Goal: Information Seeking & Learning: Learn about a topic

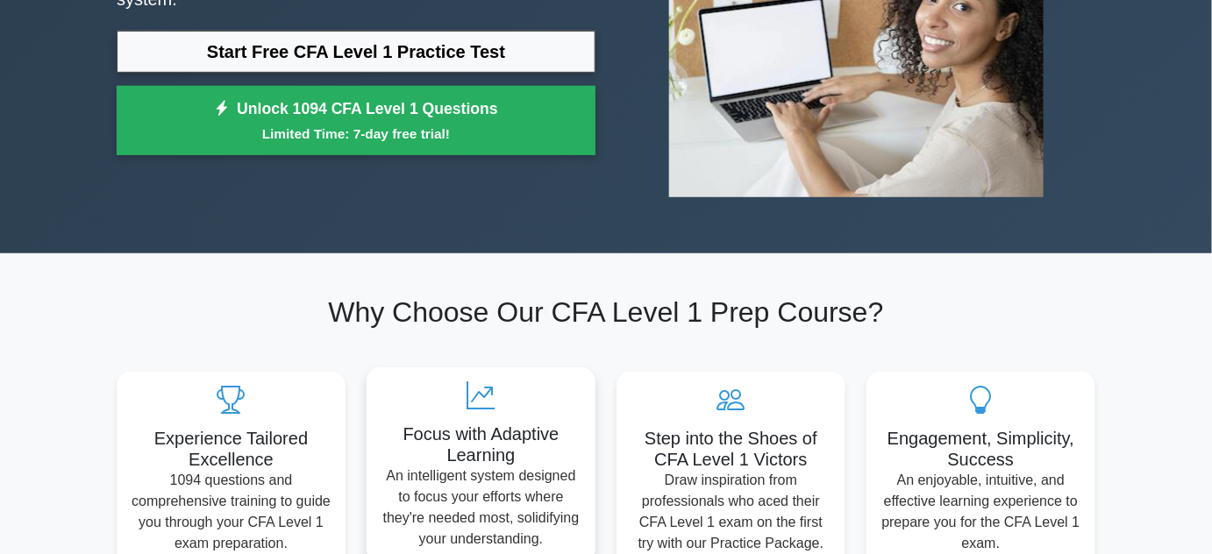
scroll to position [159, 0]
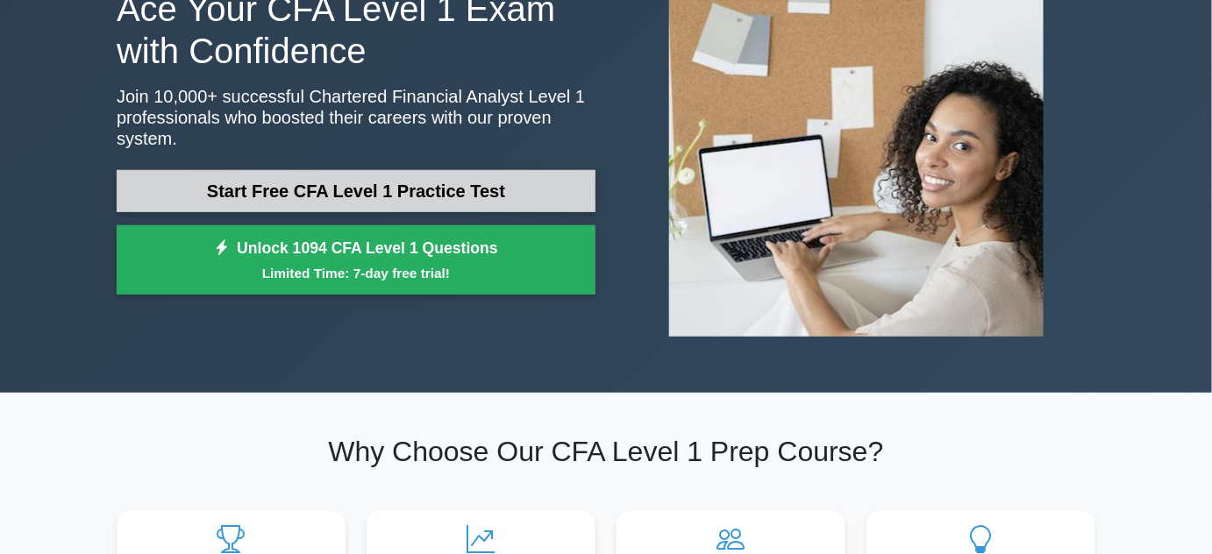
click at [359, 170] on link "Start Free CFA Level 1 Practice Test" at bounding box center [356, 191] width 479 height 42
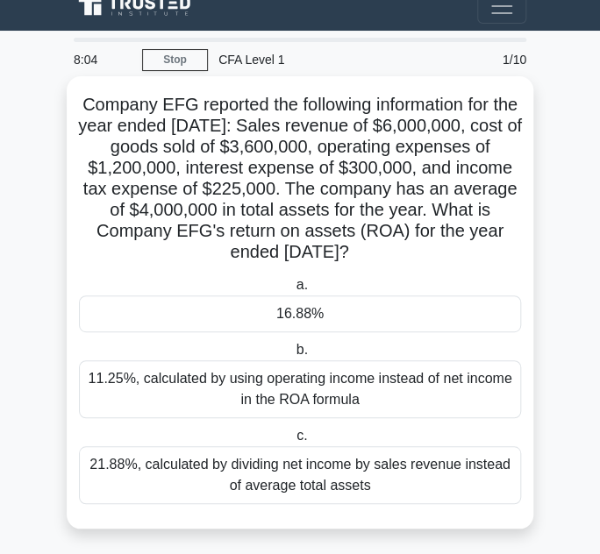
scroll to position [28, 0]
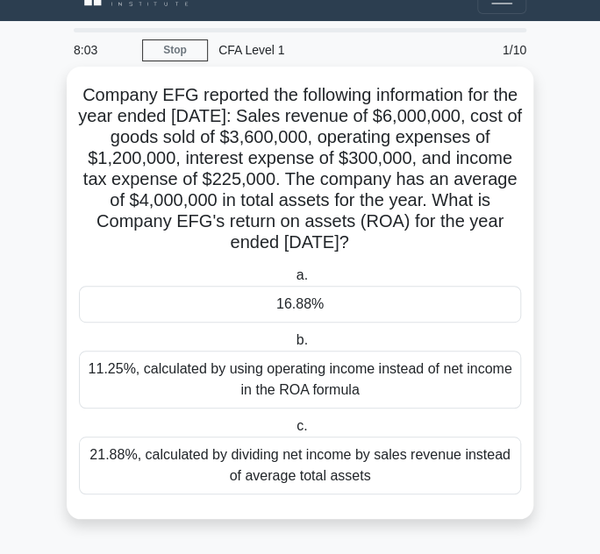
click at [324, 300] on div "16.88%" at bounding box center [300, 304] width 442 height 37
click at [292, 281] on input "a. 16.88%" at bounding box center [292, 275] width 0 height 11
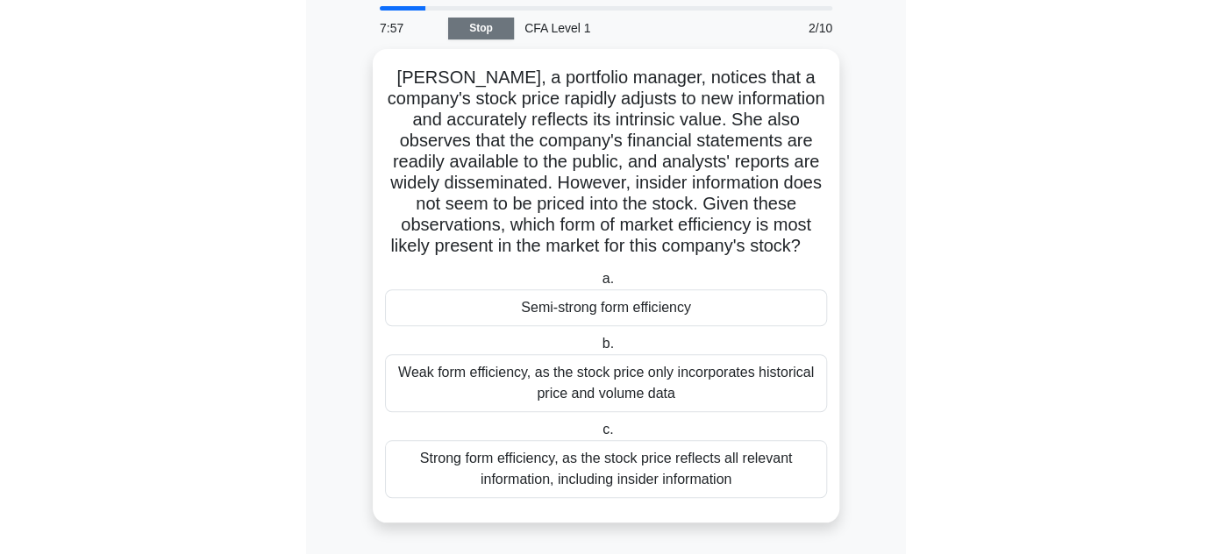
scroll to position [18, 0]
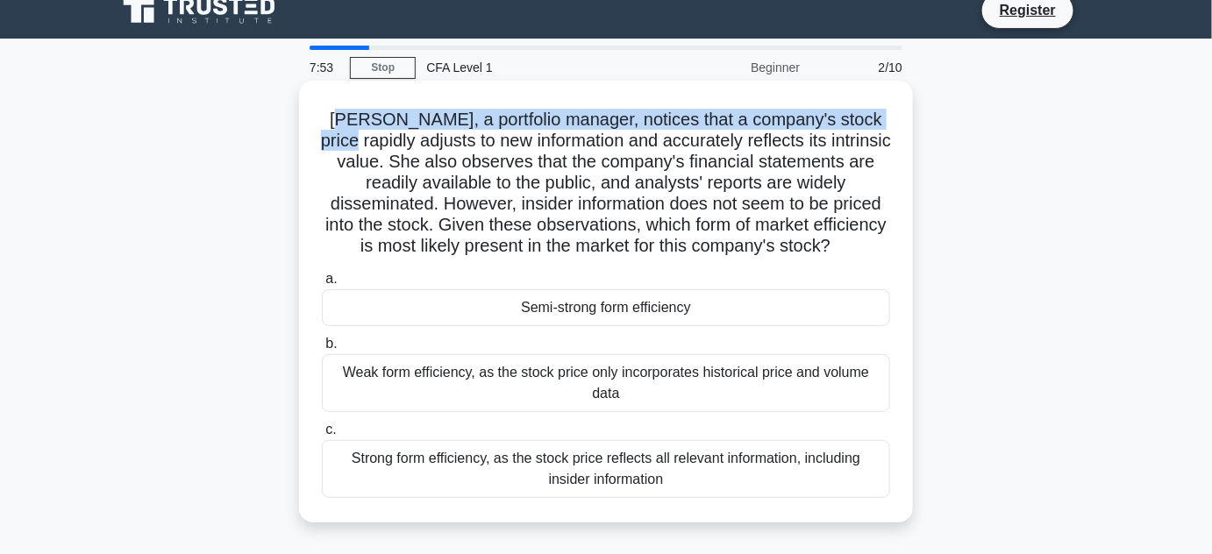
drag, startPoint x: 329, startPoint y: 118, endPoint x: 891, endPoint y: 126, distance: 562.1
click at [891, 126] on h5 "Laura, a portfolio manager, notices that a company's stock price rapidly adjust…" at bounding box center [606, 183] width 572 height 149
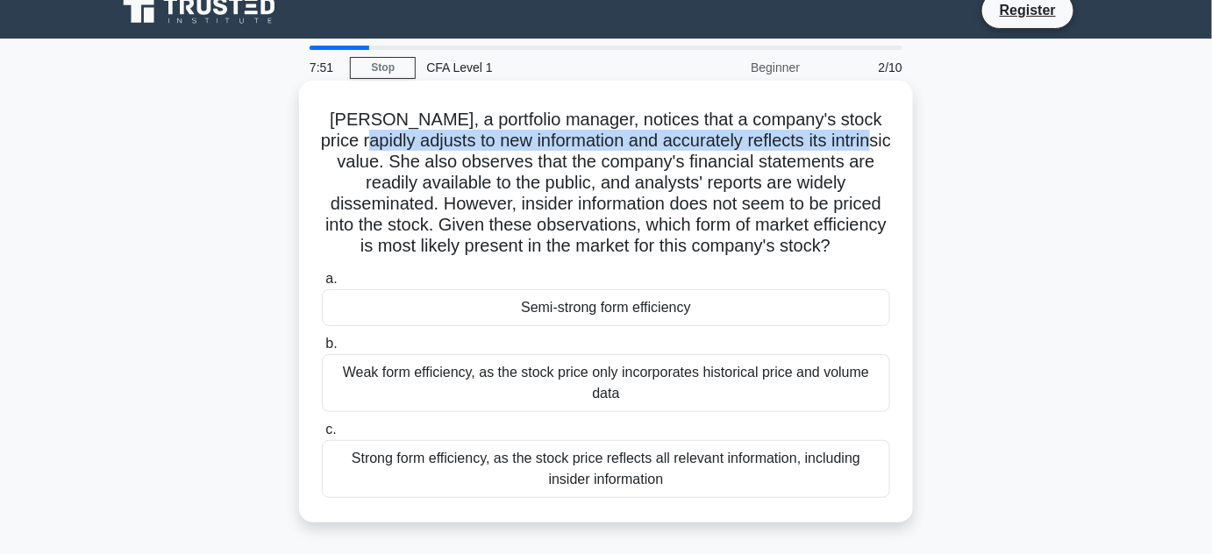
drag, startPoint x: 349, startPoint y: 149, endPoint x: 865, endPoint y: 150, distance: 515.6
click at [865, 150] on h5 "Laura, a portfolio manager, notices that a company's stock price rapidly adjust…" at bounding box center [606, 183] width 572 height 149
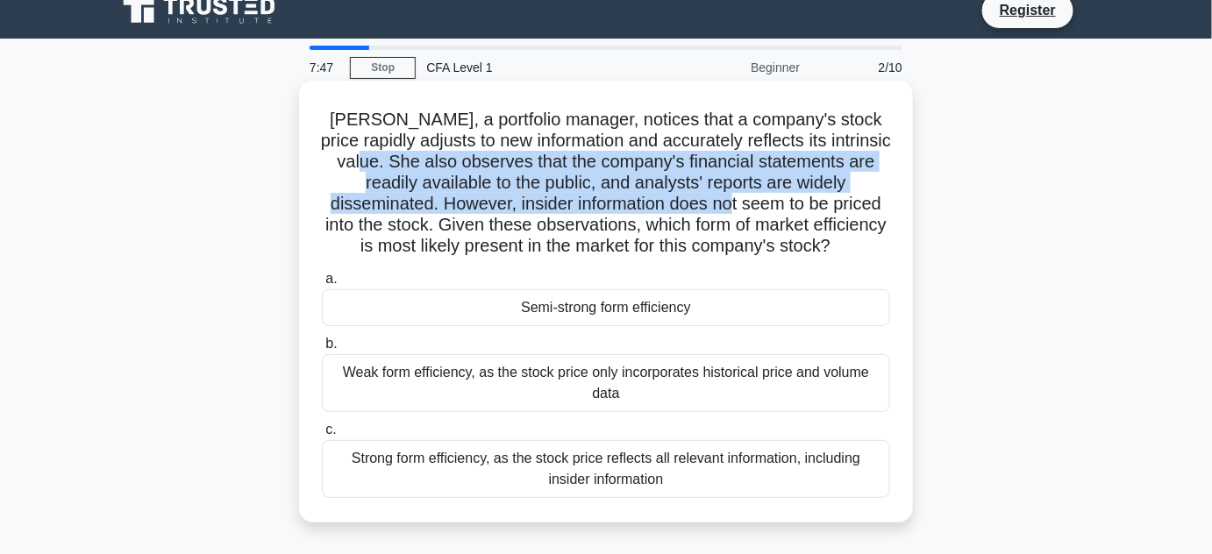
drag, startPoint x: 490, startPoint y: 159, endPoint x: 685, endPoint y: 207, distance: 200.5
click at [685, 207] on h5 "Laura, a portfolio manager, notices that a company's stock price rapidly adjust…" at bounding box center [606, 183] width 572 height 149
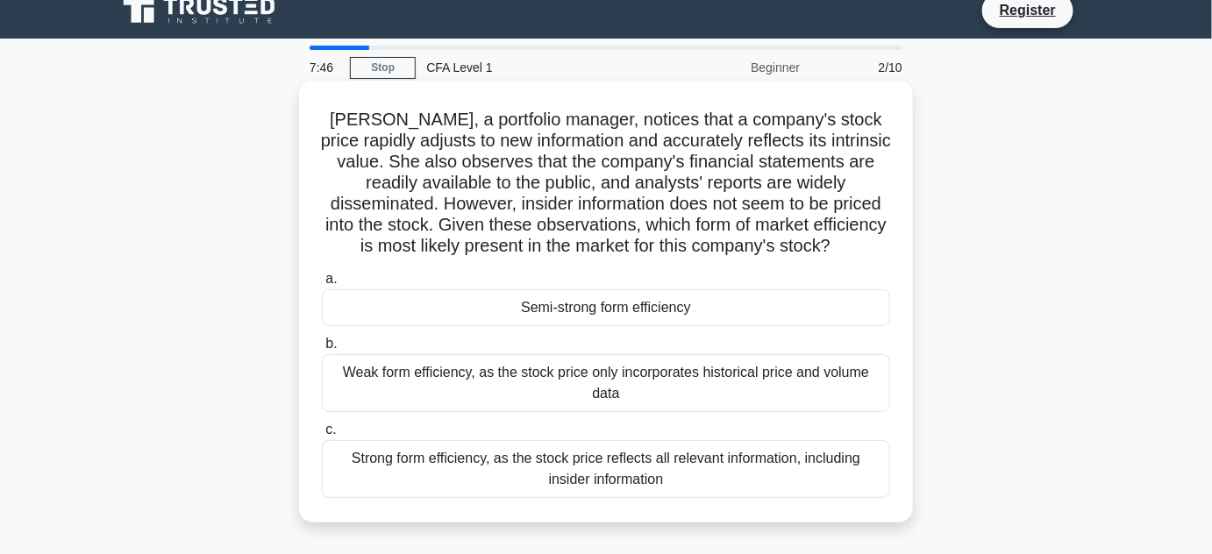
click at [650, 224] on h5 "Laura, a portfolio manager, notices that a company's stock price rapidly adjust…" at bounding box center [606, 183] width 572 height 149
click at [708, 211] on h5 "Laura, a portfolio manager, notices that a company's stock price rapidly adjust…" at bounding box center [606, 183] width 572 height 149
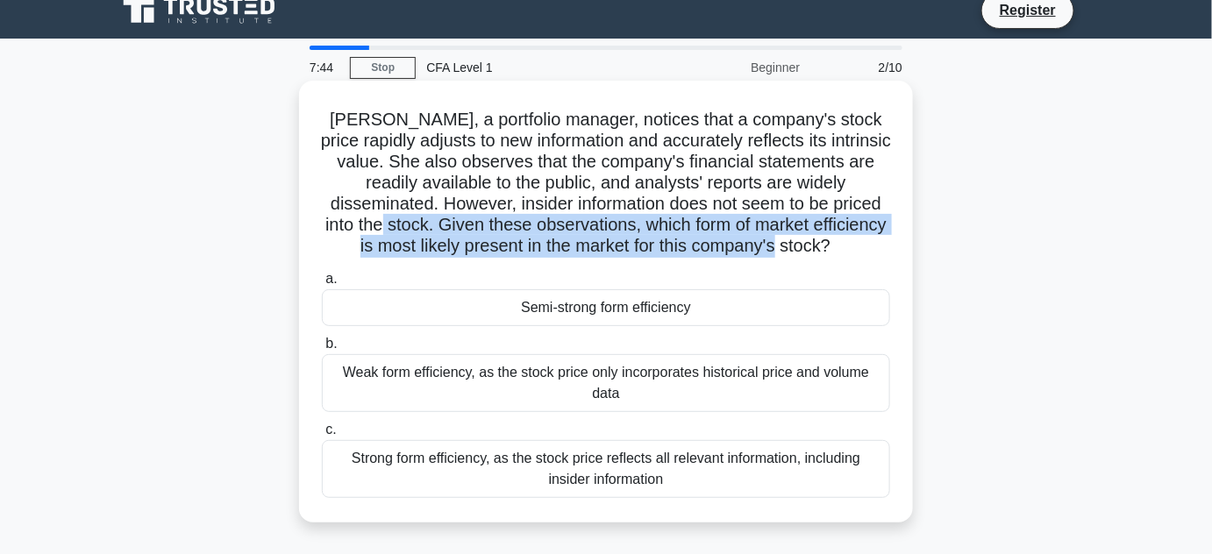
drag, startPoint x: 317, startPoint y: 233, endPoint x: 832, endPoint y: 240, distance: 514.7
click at [832, 240] on div "Laura, a portfolio manager, notices that a company's stock price rapidly adjust…" at bounding box center [606, 302] width 600 height 428
click at [765, 261] on div "Laura, a portfolio manager, notices that a company's stock price rapidly adjust…" at bounding box center [606, 302] width 600 height 428
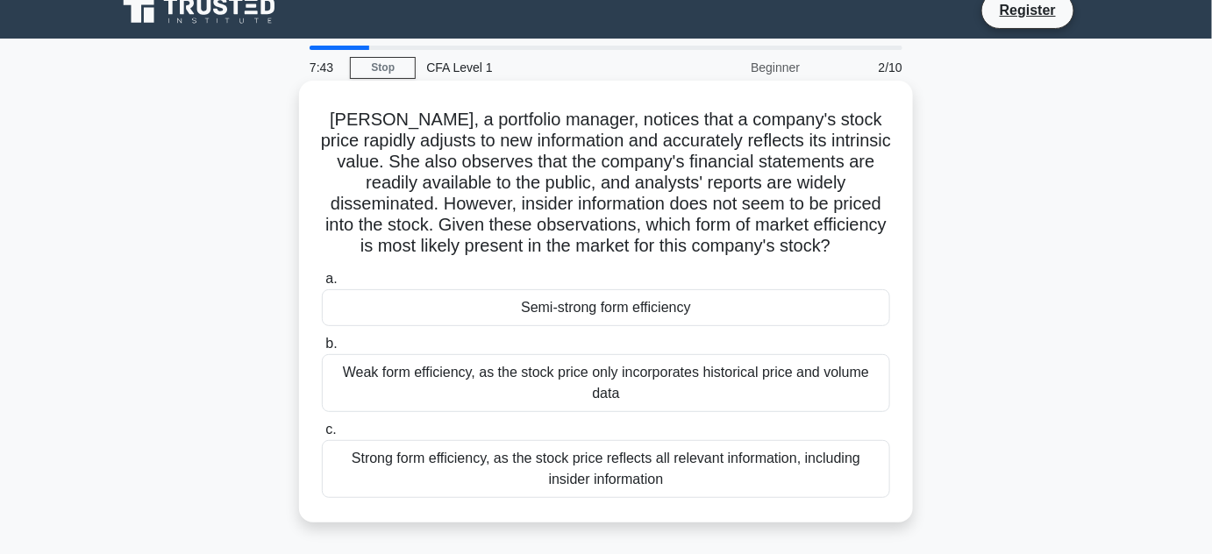
drag, startPoint x: 787, startPoint y: 246, endPoint x: 808, endPoint y: 245, distance: 21.1
click at [830, 245] on icon ".spinner_0XTQ{transform-origin:center;animation:spinner_y6GP .75s linear infini…" at bounding box center [840, 247] width 21 height 21
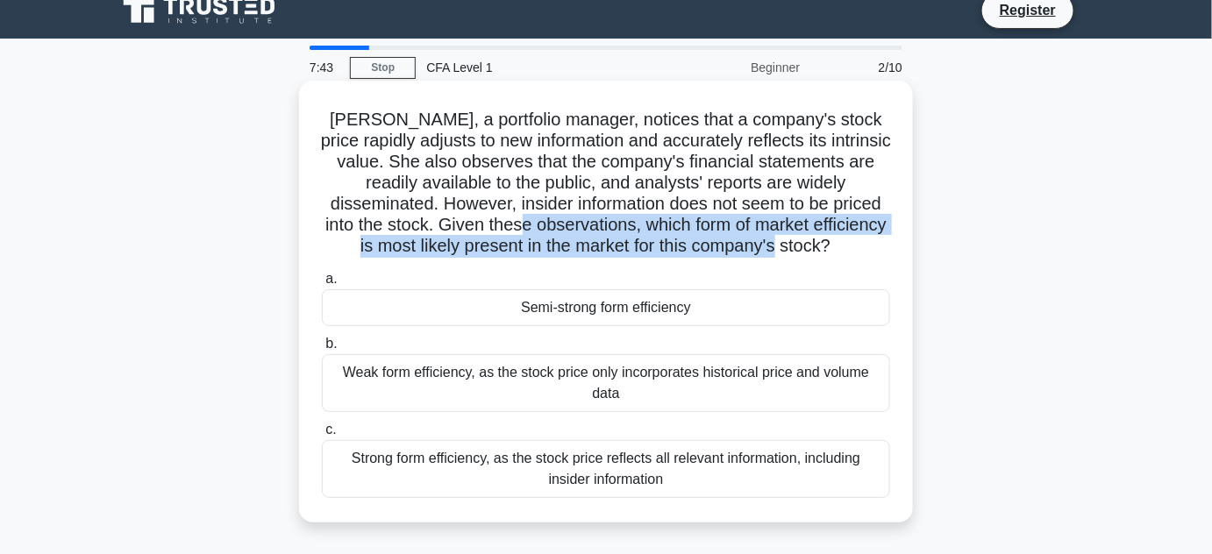
drag, startPoint x: 815, startPoint y: 245, endPoint x: 470, endPoint y: 223, distance: 346.2
click at [470, 223] on h5 "Laura, a portfolio manager, notices that a company's stock price rapidly adjust…" at bounding box center [606, 183] width 572 height 149
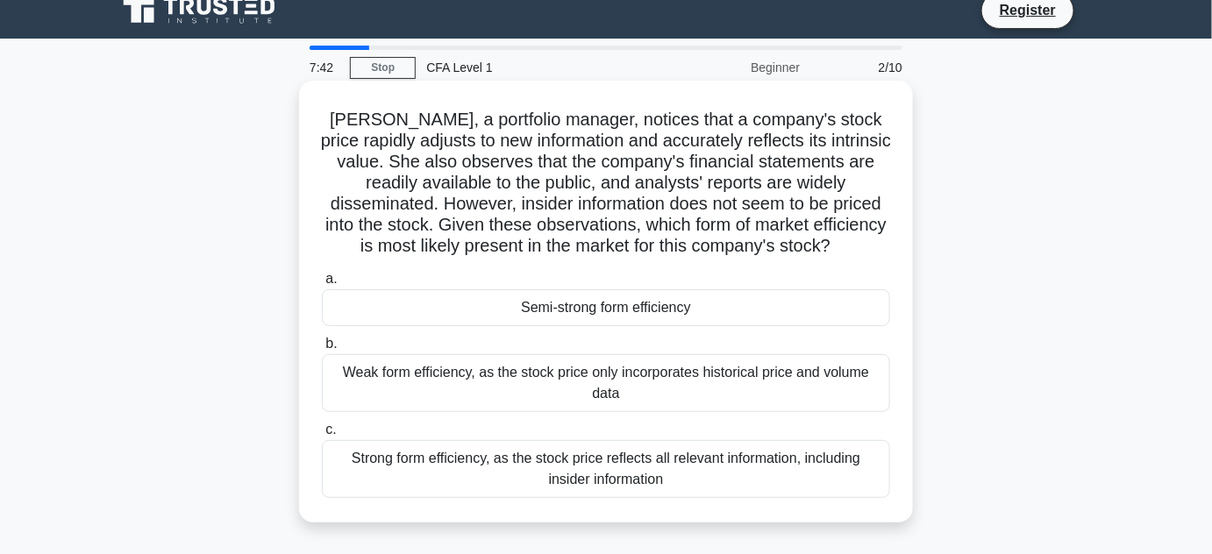
click at [479, 288] on label "a. Semi-strong form efficiency" at bounding box center [606, 297] width 568 height 58
click at [322, 285] on input "a. Semi-strong form efficiency" at bounding box center [322, 279] width 0 height 11
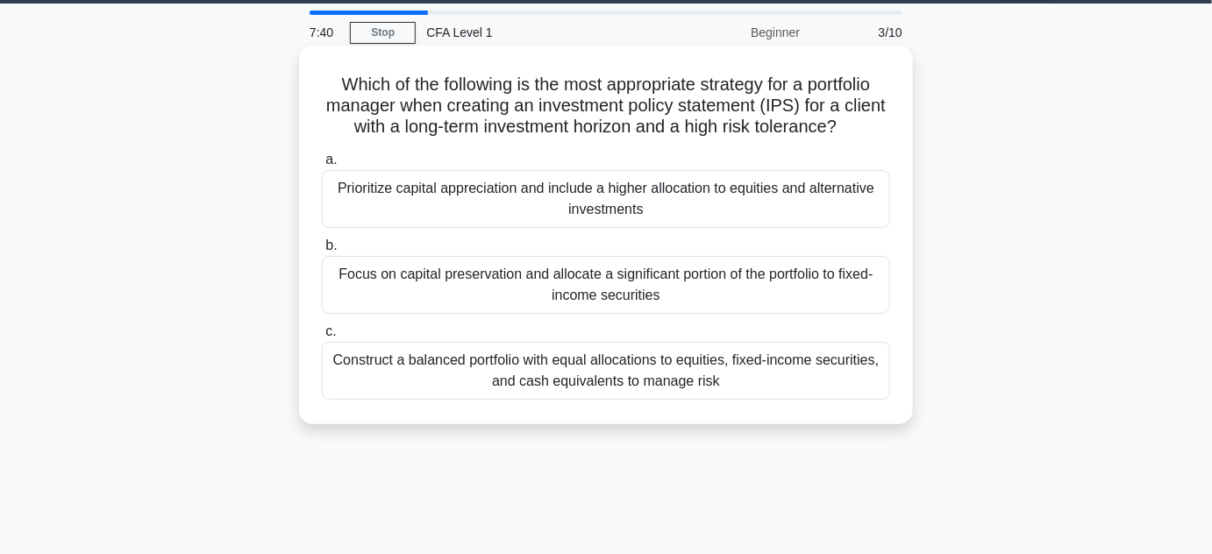
scroll to position [0, 0]
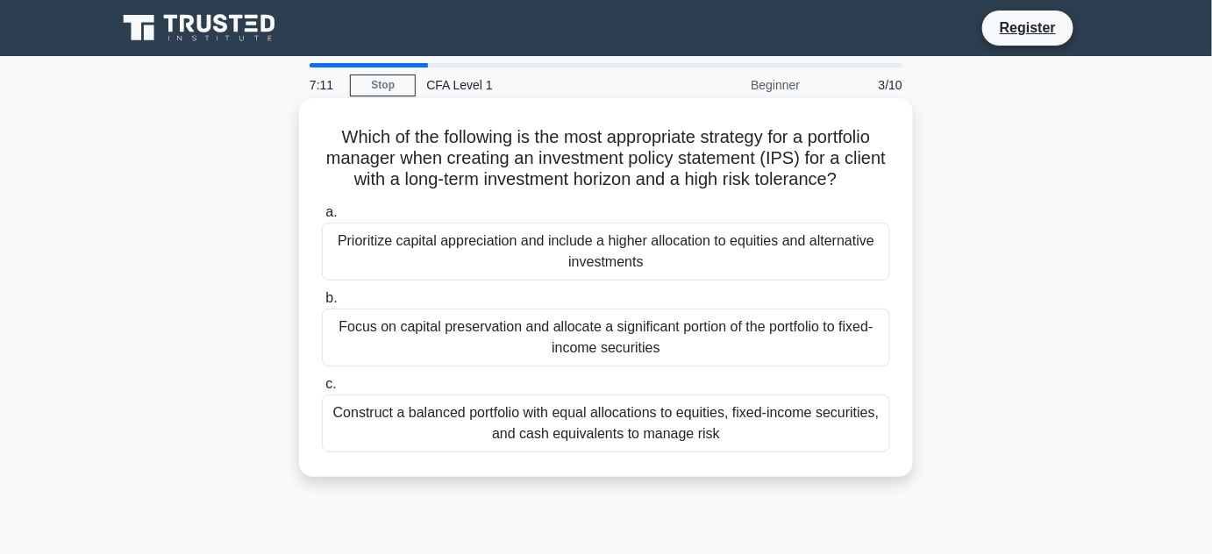
click at [409, 270] on div "Prioritize capital appreciation and include a higher allocation to equities and…" at bounding box center [606, 252] width 568 height 58
click at [322, 218] on input "a. Prioritize capital appreciation and include a higher allocation to equities …" at bounding box center [322, 212] width 0 height 11
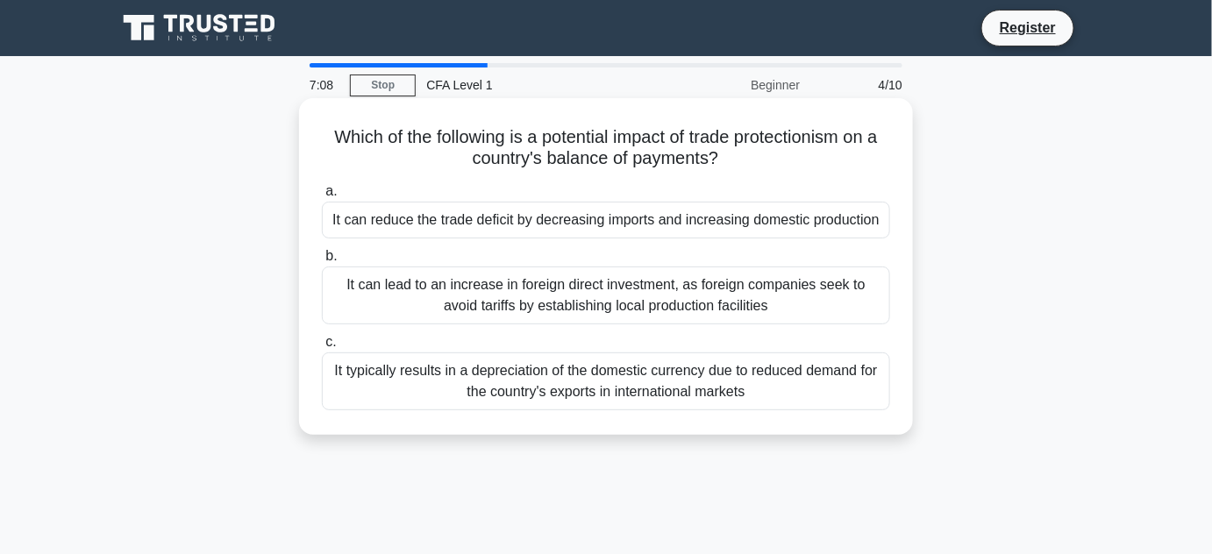
drag, startPoint x: 319, startPoint y: 134, endPoint x: 886, endPoint y: 153, distance: 567.6
click at [886, 153] on div "Which of the following is a potential impact of trade protectionism on a countr…" at bounding box center [606, 266] width 600 height 323
click at [685, 158] on h5 "Which of the following is a potential impact of trade protectionism on a countr…" at bounding box center [606, 148] width 572 height 44
click at [493, 221] on div "It can reduce the trade deficit by decreasing imports and increasing domestic p…" at bounding box center [606, 220] width 568 height 37
click at [322, 197] on input "a. It can reduce the trade deficit by decreasing imports and increasing domesti…" at bounding box center [322, 191] width 0 height 11
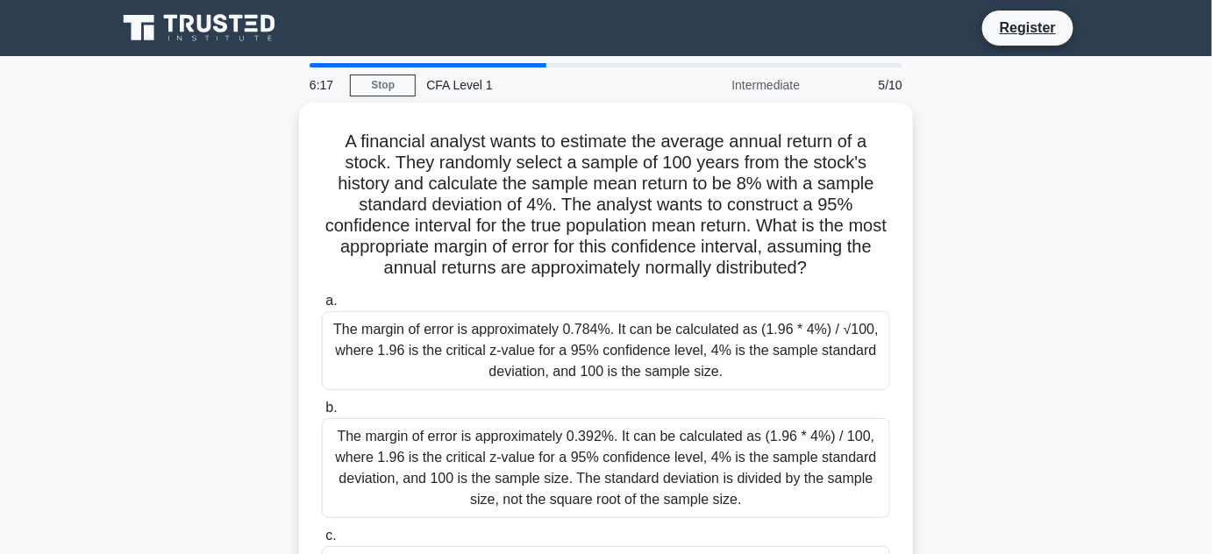
scroll to position [53, 0]
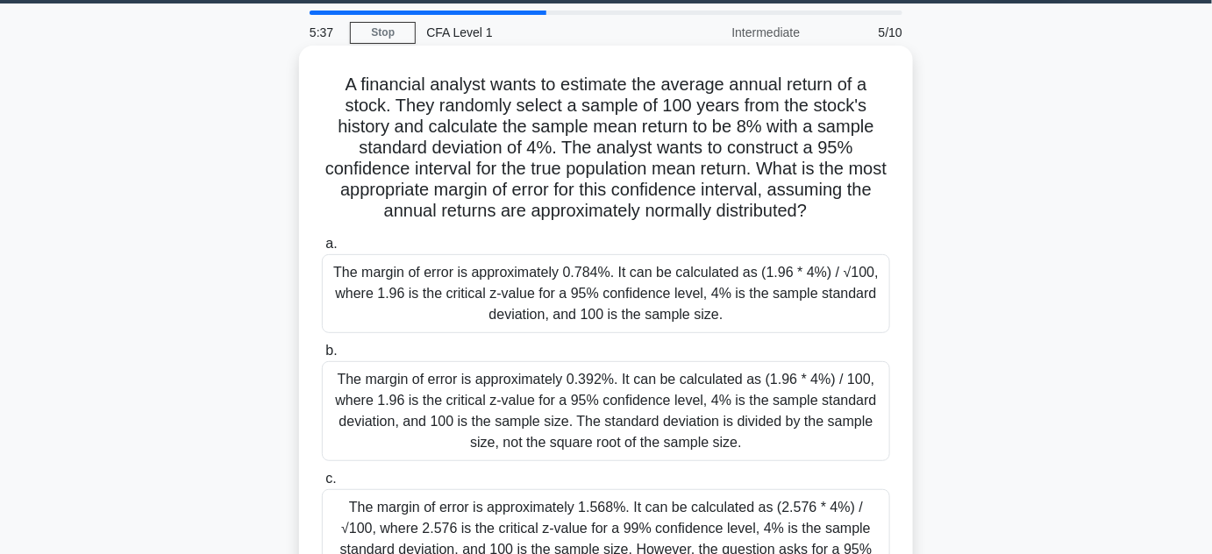
click at [603, 303] on div "The margin of error is approximately 0.784%. It can be calculated as (1.96 * 4%…" at bounding box center [606, 293] width 568 height 79
click at [322, 250] on input "a. The margin of error is approximately 0.784%. It can be calculated as (1.96 *…" at bounding box center [322, 243] width 0 height 11
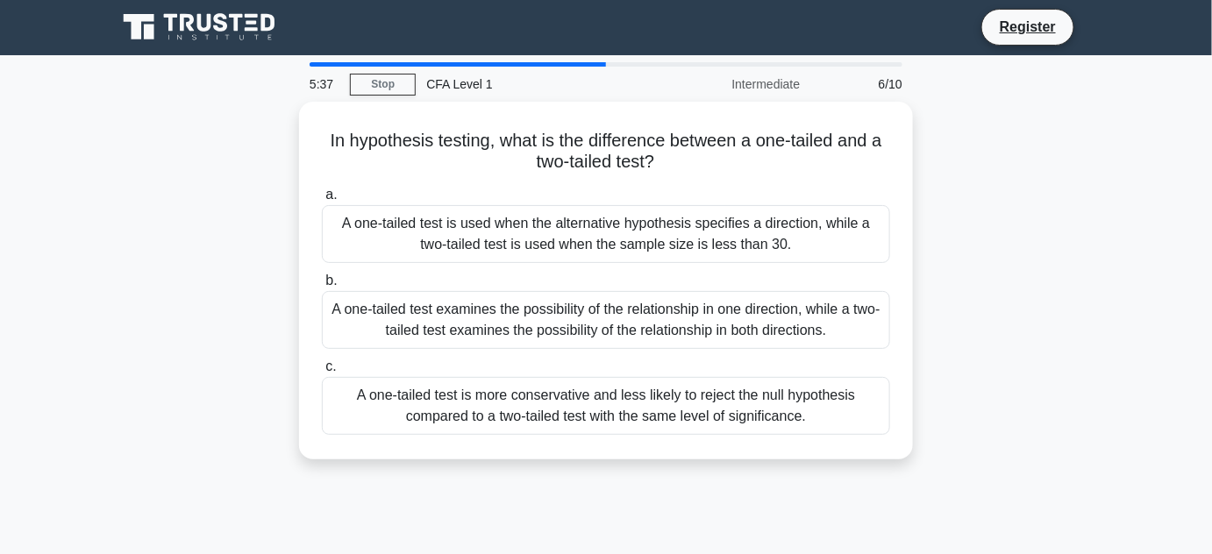
scroll to position [0, 0]
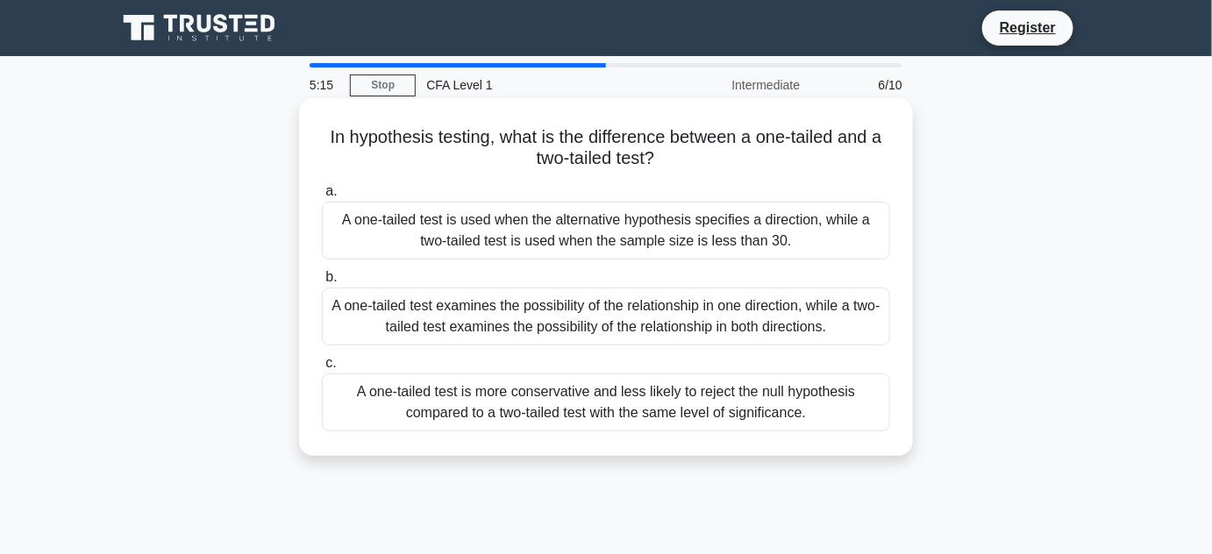
click at [623, 217] on div "A one-tailed test is used when the alternative hypothesis specifies a direction…" at bounding box center [606, 231] width 568 height 58
click at [322, 197] on input "a. A one-tailed test is used when the alternative hypothesis specifies a direct…" at bounding box center [322, 191] width 0 height 11
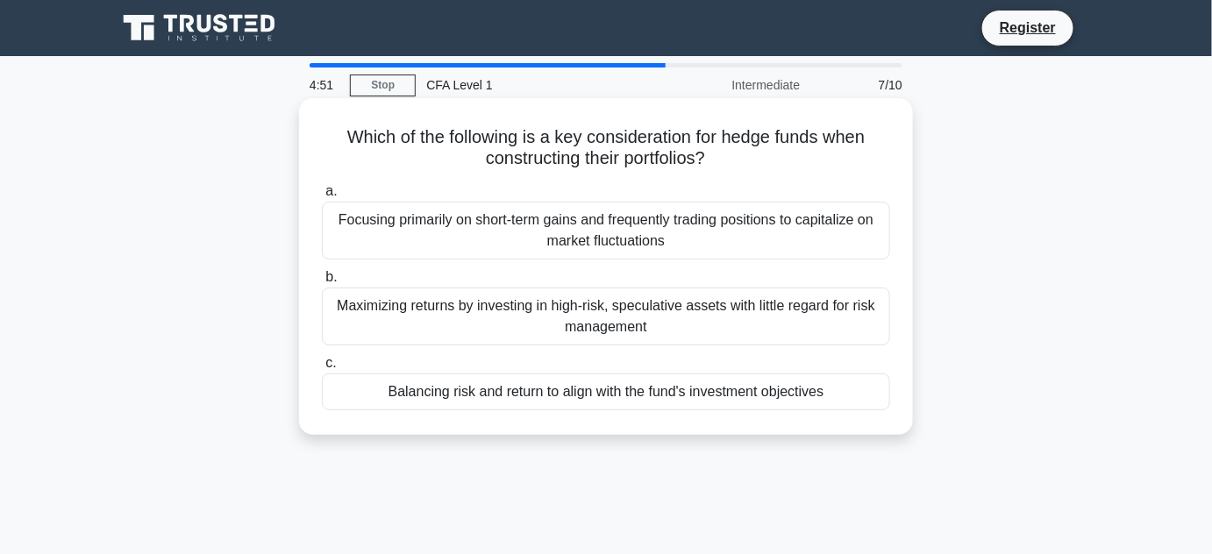
click at [612, 396] on div "Balancing risk and return to align with the fund's investment objectives" at bounding box center [606, 392] width 568 height 37
click at [322, 369] on input "c. Balancing risk and return to align with the fund's investment objectives" at bounding box center [322, 363] width 0 height 11
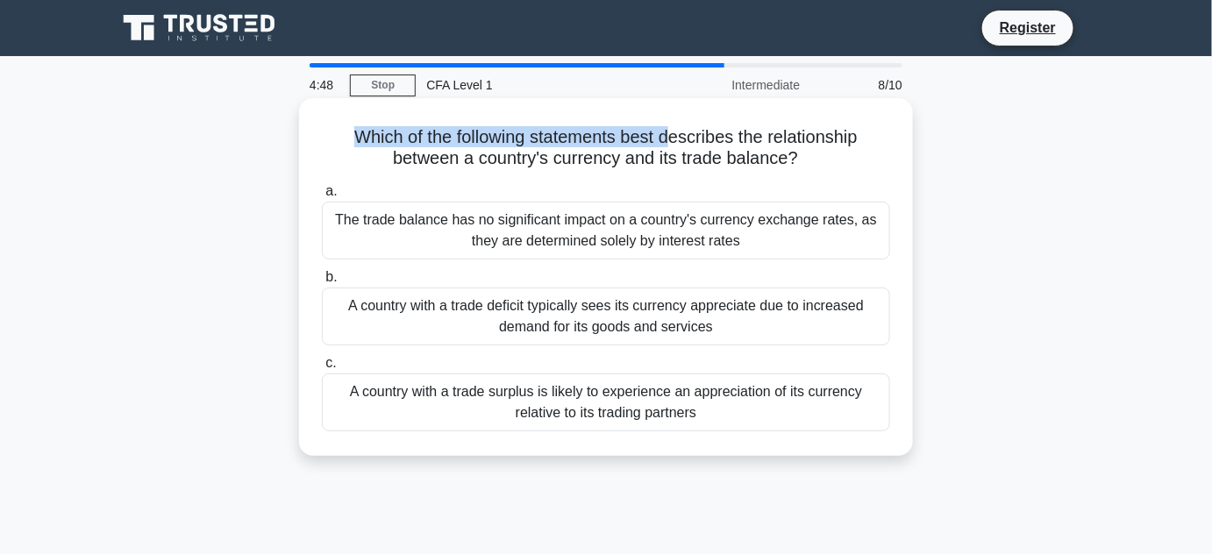
drag, startPoint x: 338, startPoint y: 130, endPoint x: 672, endPoint y: 134, distance: 333.2
click at [672, 134] on h5 "Which of the following statements best describes the relationship between a cou…" at bounding box center [606, 148] width 572 height 44
click at [578, 399] on div "A country with a trade surplus is likely to experience an appreciation of its c…" at bounding box center [606, 403] width 568 height 58
click at [322, 369] on input "c. A country with a trade surplus is likely to experience an appreciation of it…" at bounding box center [322, 363] width 0 height 11
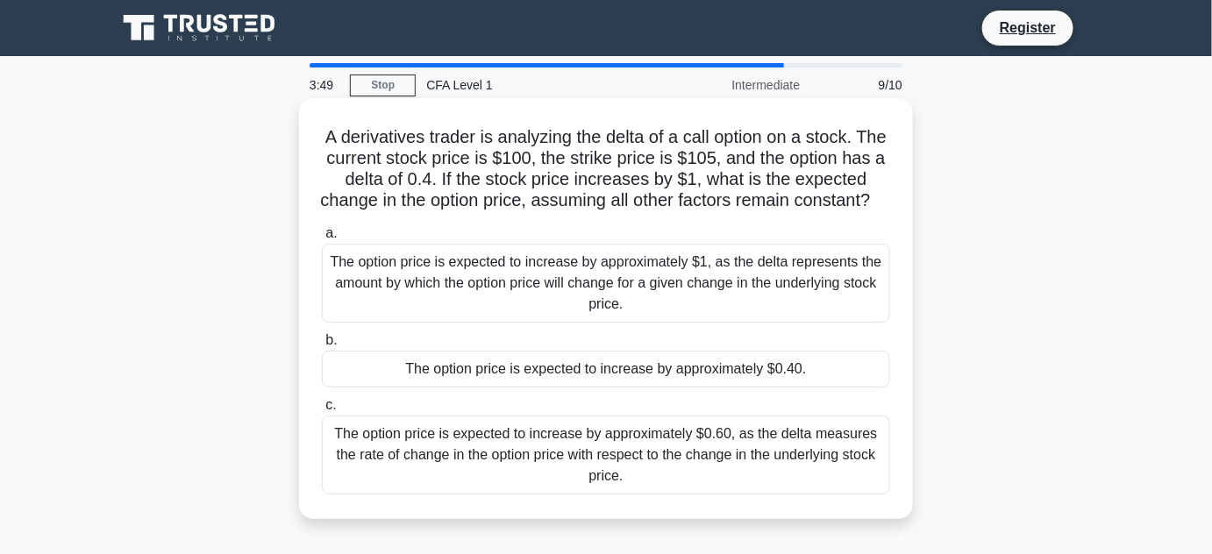
click at [666, 480] on div "The option price is expected to increase by approximately $0.60, as the delta m…" at bounding box center [606, 455] width 568 height 79
click at [322, 411] on input "c. The option price is expected to increase by approximately $0.60, as the delt…" at bounding box center [322, 405] width 0 height 11
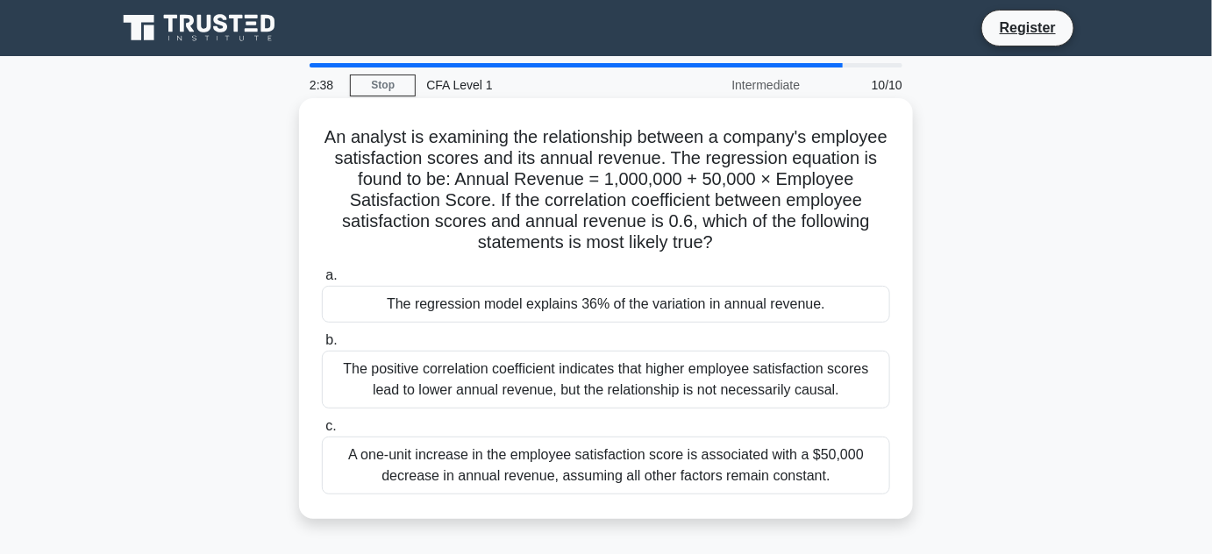
click at [613, 310] on div "The regression model explains 36% of the variation in annual revenue." at bounding box center [606, 304] width 568 height 37
click at [322, 281] on input "a. The regression model explains 36% of the variation in annual revenue." at bounding box center [322, 275] width 0 height 11
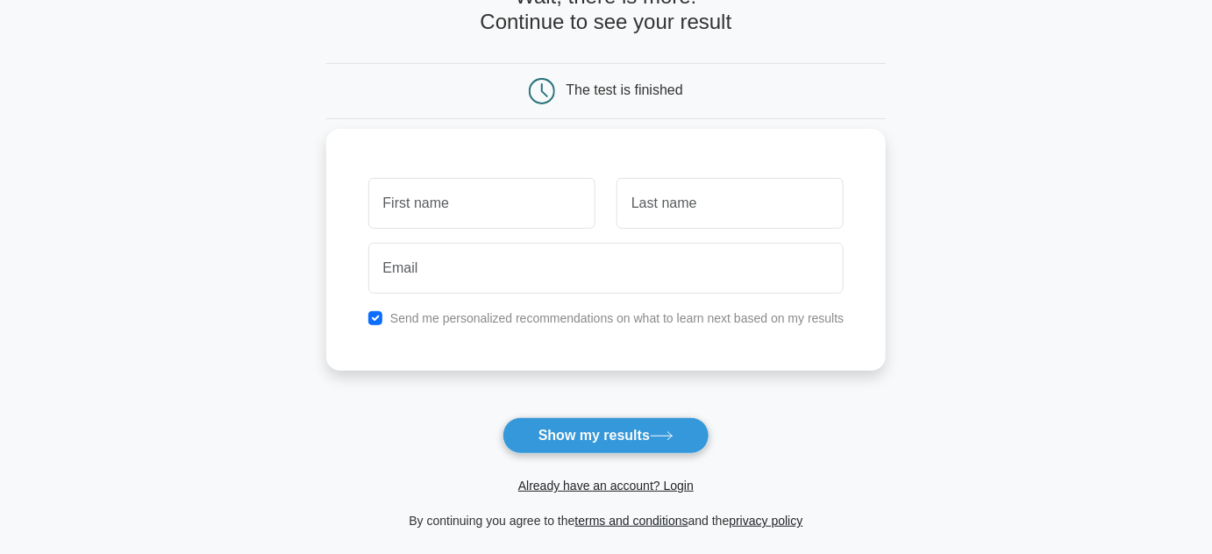
scroll to position [106, 0]
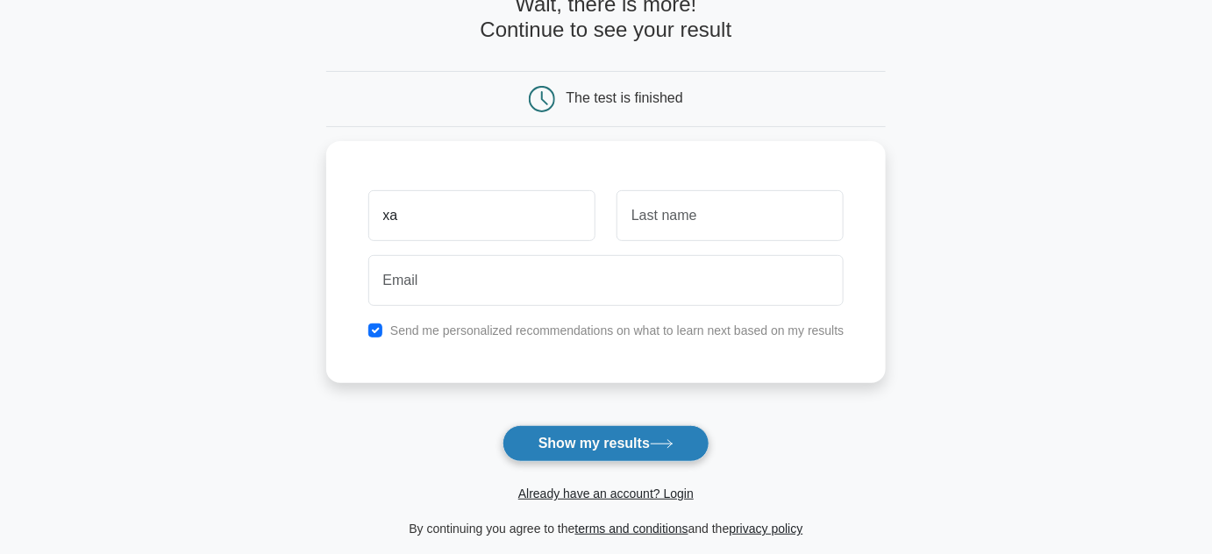
click at [626, 448] on button "Show my results" at bounding box center [605, 443] width 207 height 37
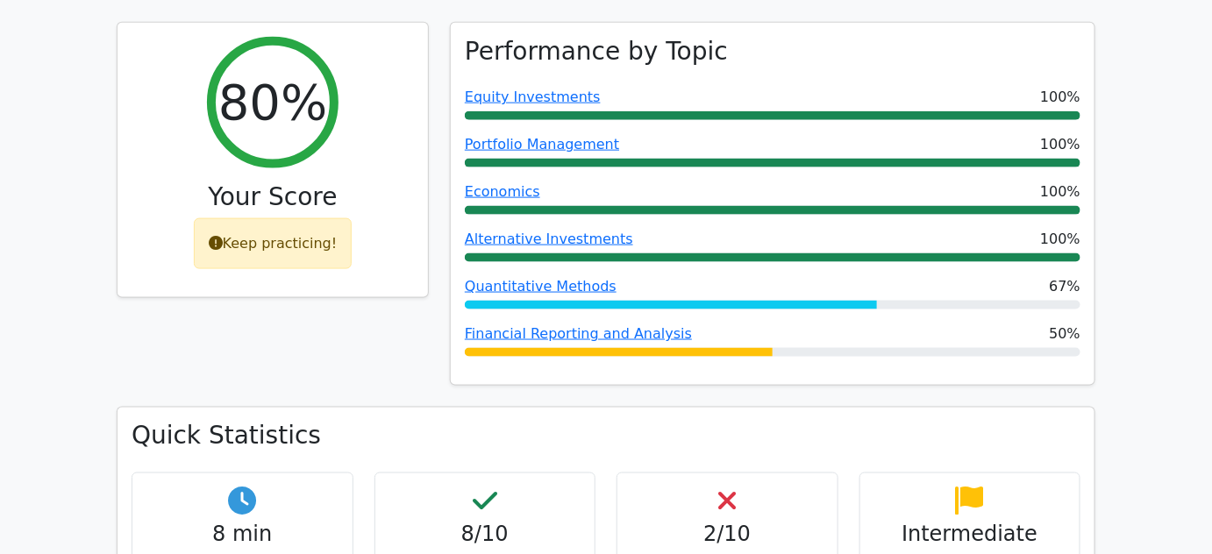
scroll to position [637, 0]
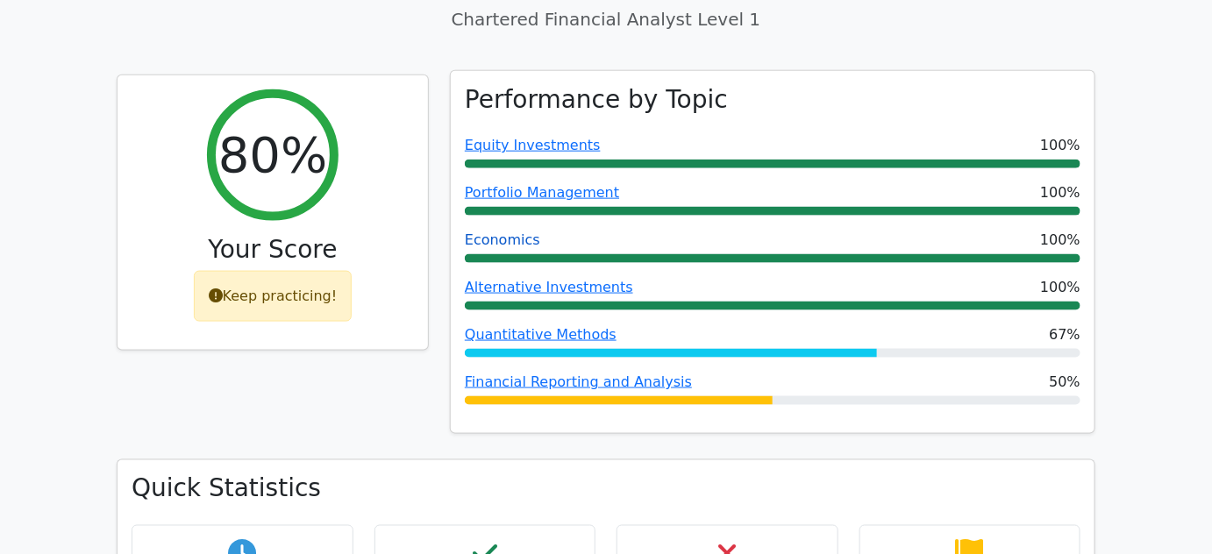
click at [492, 231] on link "Economics" at bounding box center [502, 239] width 75 height 17
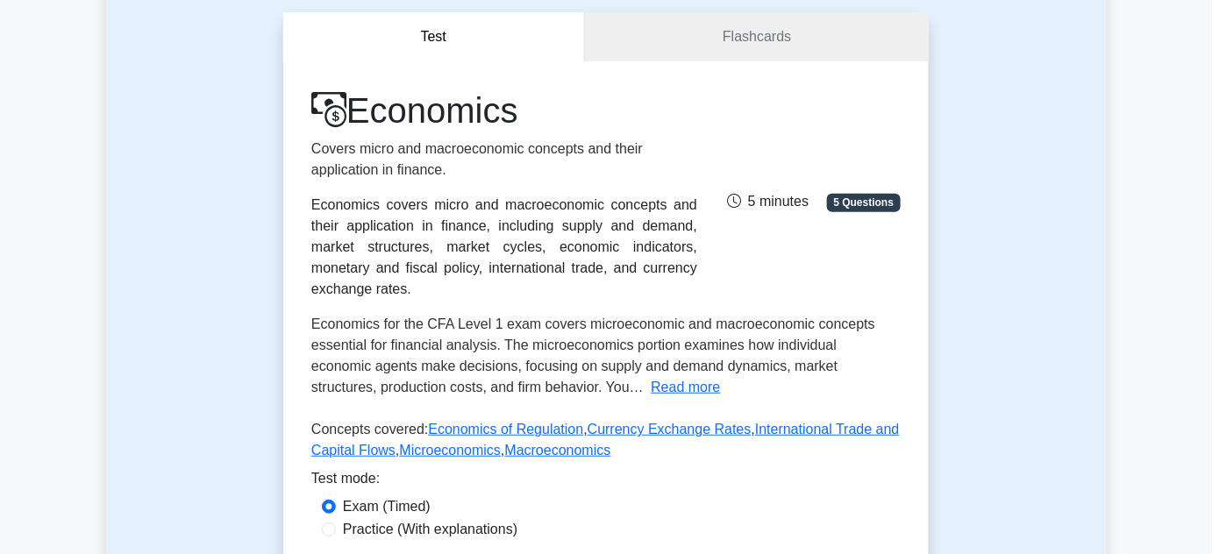
scroll to position [425, 0]
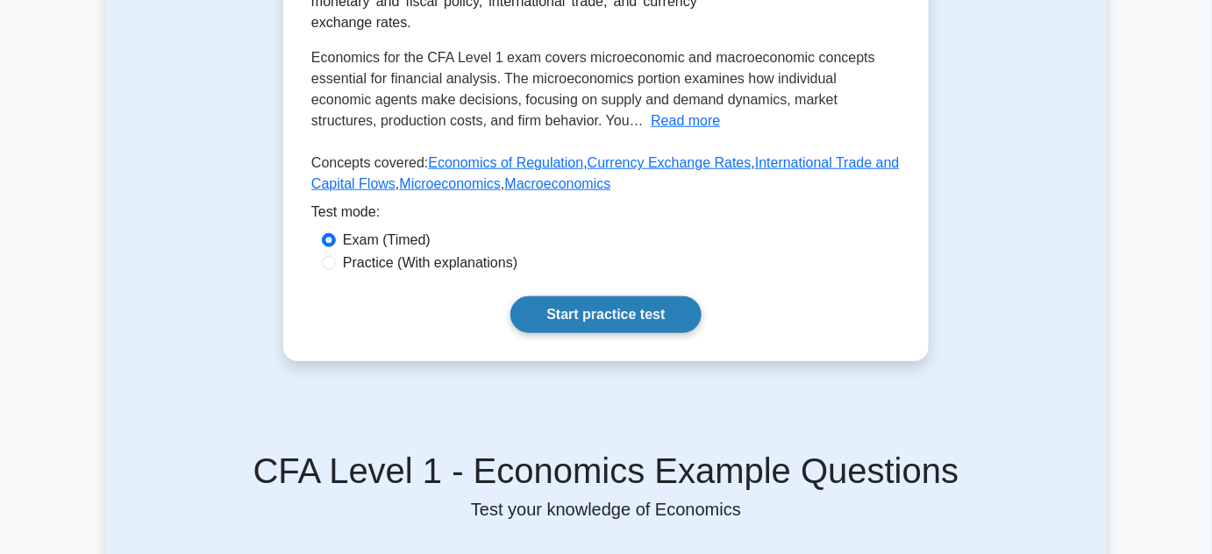
click at [651, 296] on link "Start practice test" at bounding box center [605, 314] width 190 height 37
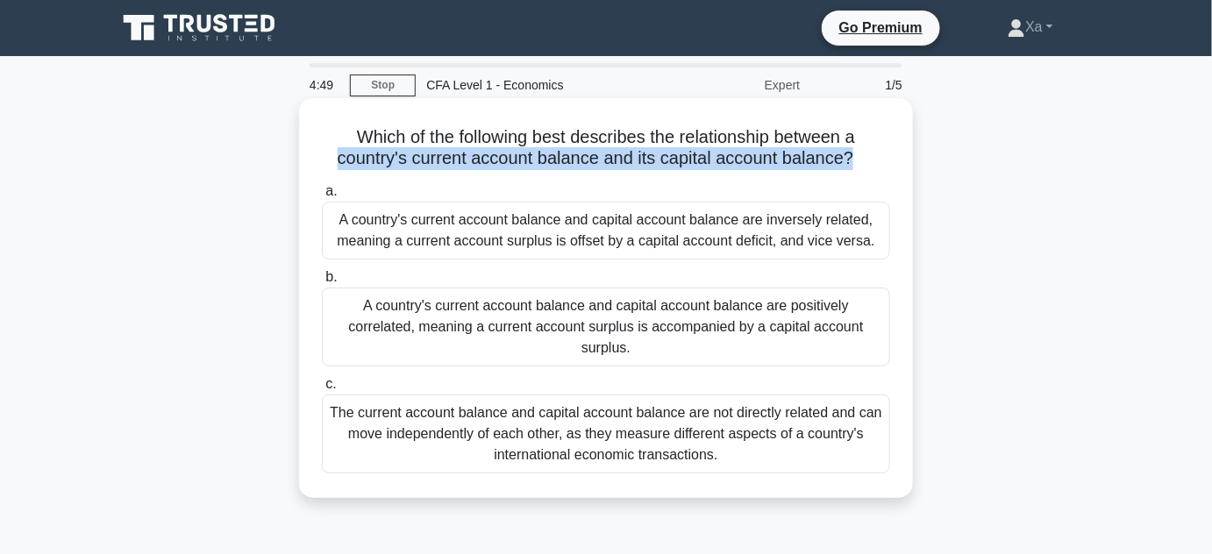
drag, startPoint x: 321, startPoint y: 153, endPoint x: 855, endPoint y: 158, distance: 534.0
click at [855, 158] on h5 "Which of the following best describes the relationship between a country's curr…" at bounding box center [606, 148] width 572 height 44
click at [849, 160] on h5 "Which of the following best describes the relationship between a country's curr…" at bounding box center [606, 148] width 572 height 44
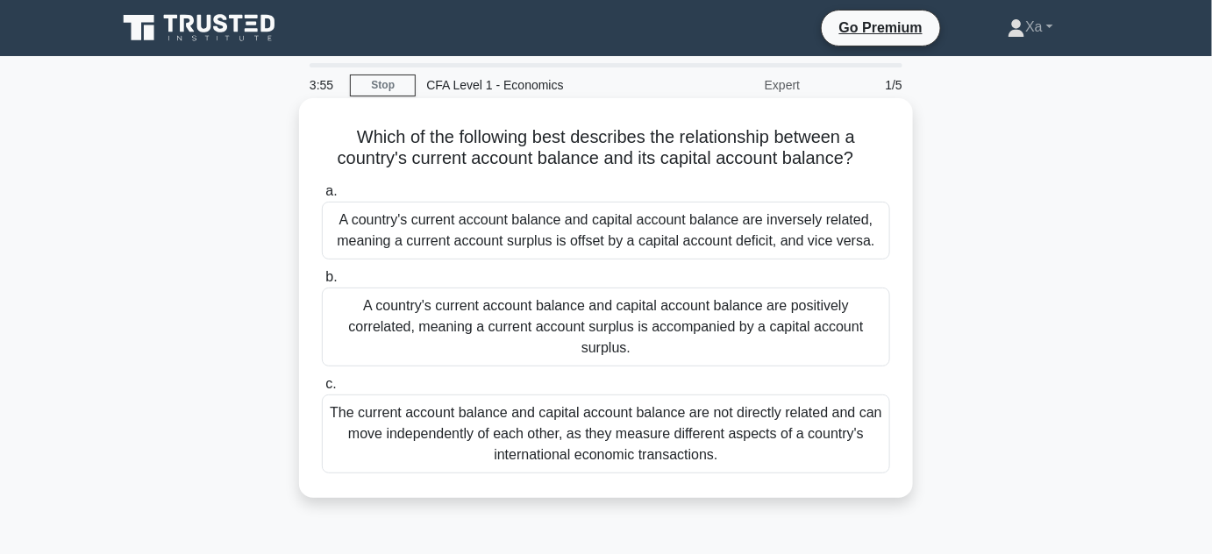
click at [732, 313] on div "A country's current account balance and capital account balance are positively …" at bounding box center [606, 327] width 568 height 79
click at [322, 283] on input "b. A country's current account balance and capital account balance are positive…" at bounding box center [322, 277] width 0 height 11
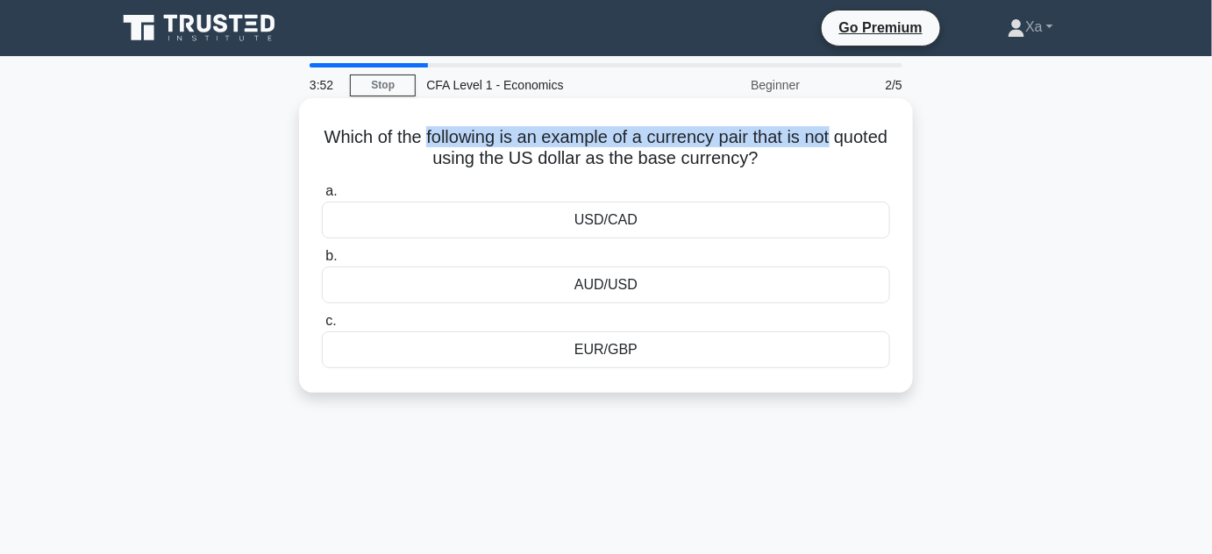
drag, startPoint x: 449, startPoint y: 138, endPoint x: 881, endPoint y: 146, distance: 432.4
click at [881, 146] on h5 "Which of the following is an example of a currency pair that is not quoted usin…" at bounding box center [606, 148] width 572 height 44
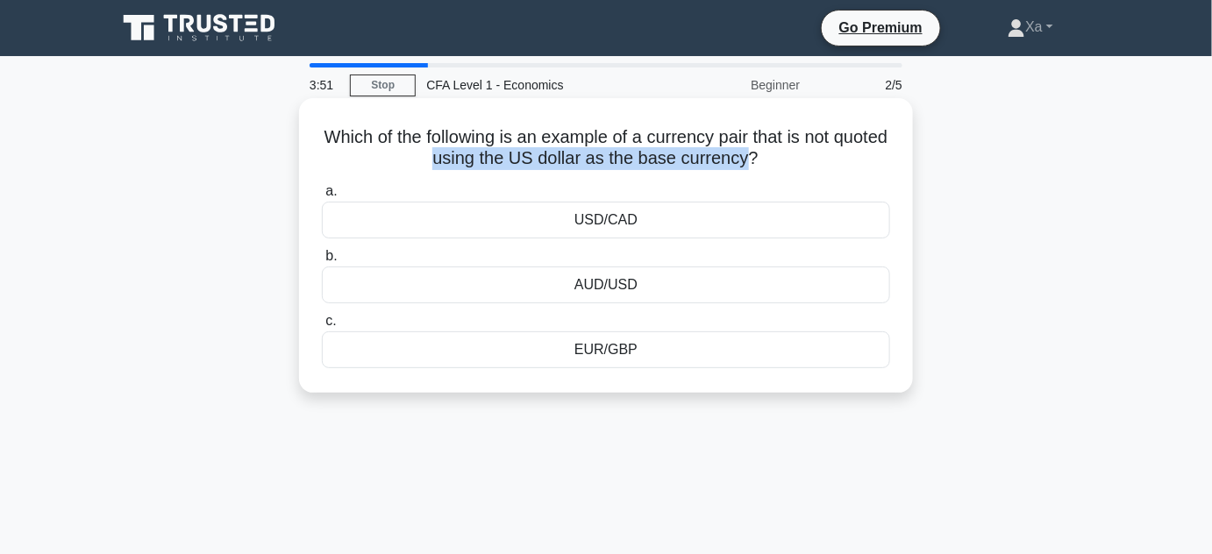
drag, startPoint x: 566, startPoint y: 159, endPoint x: 776, endPoint y: 153, distance: 210.5
click at [776, 153] on h5 "Which of the following is an example of a currency pair that is not quoted usin…" at bounding box center [606, 148] width 572 height 44
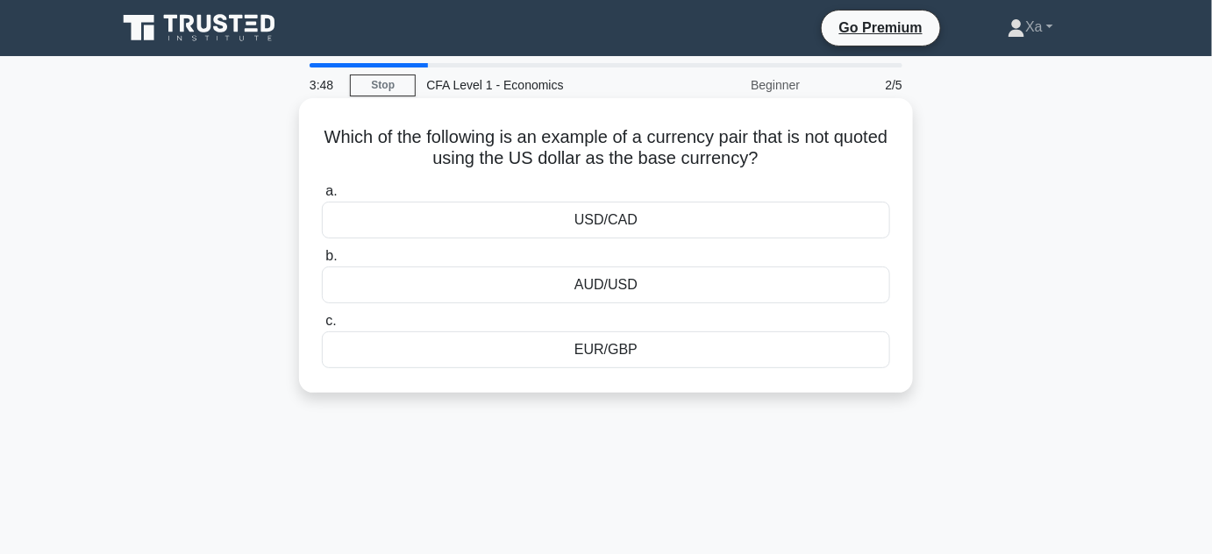
click at [657, 355] on div "EUR/GBP" at bounding box center [606, 349] width 568 height 37
click at [322, 327] on input "c. EUR/GBP" at bounding box center [322, 321] width 0 height 11
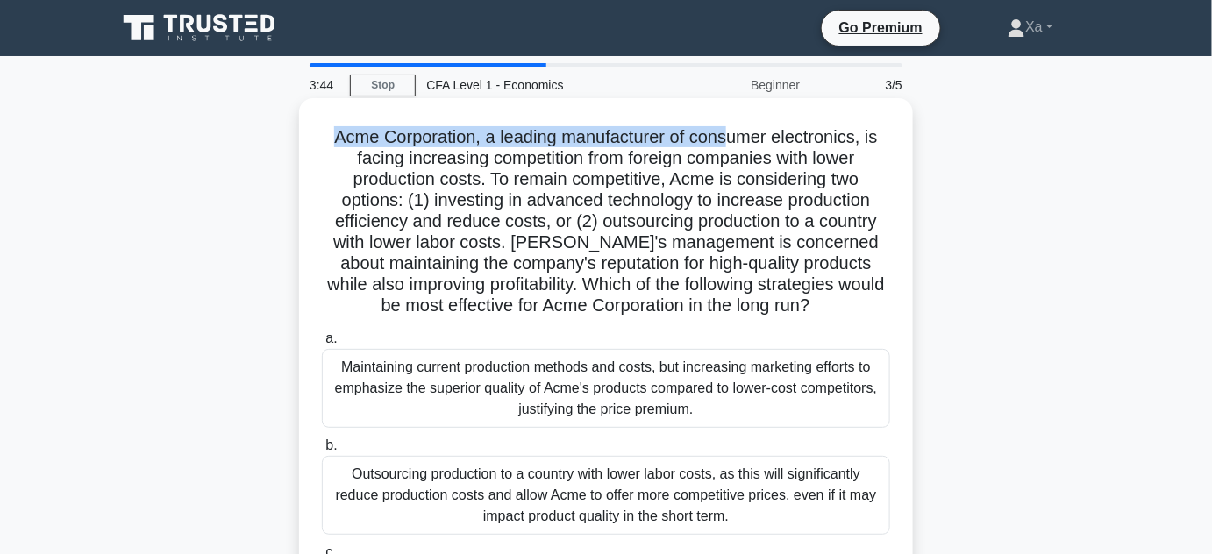
drag, startPoint x: 324, startPoint y: 142, endPoint x: 729, endPoint y: 145, distance: 404.2
click at [729, 145] on h5 "Acme Corporation, a leading manufacturer of consumer electronics, is facing inc…" at bounding box center [606, 221] width 572 height 191
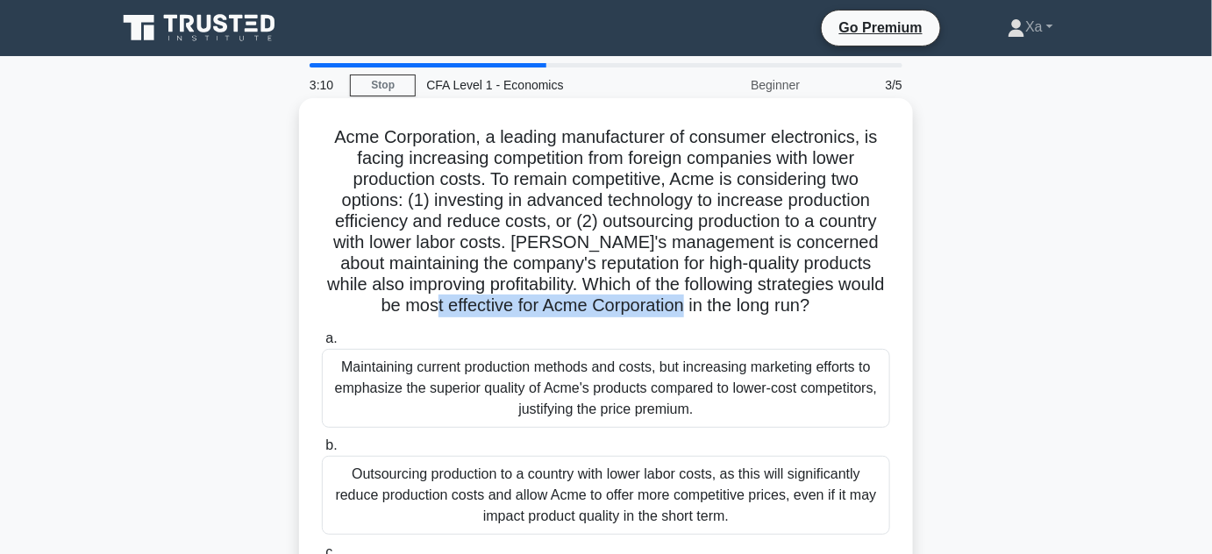
drag, startPoint x: 480, startPoint y: 298, endPoint x: 680, endPoint y: 321, distance: 201.2
click at [727, 306] on h5 "Acme Corporation, a leading manufacturer of consumer electronics, is facing inc…" at bounding box center [606, 221] width 572 height 191
click at [628, 323] on div "Acme Corporation, a leading manufacturer of consumer electronics, is facing inc…" at bounding box center [606, 382] width 600 height 554
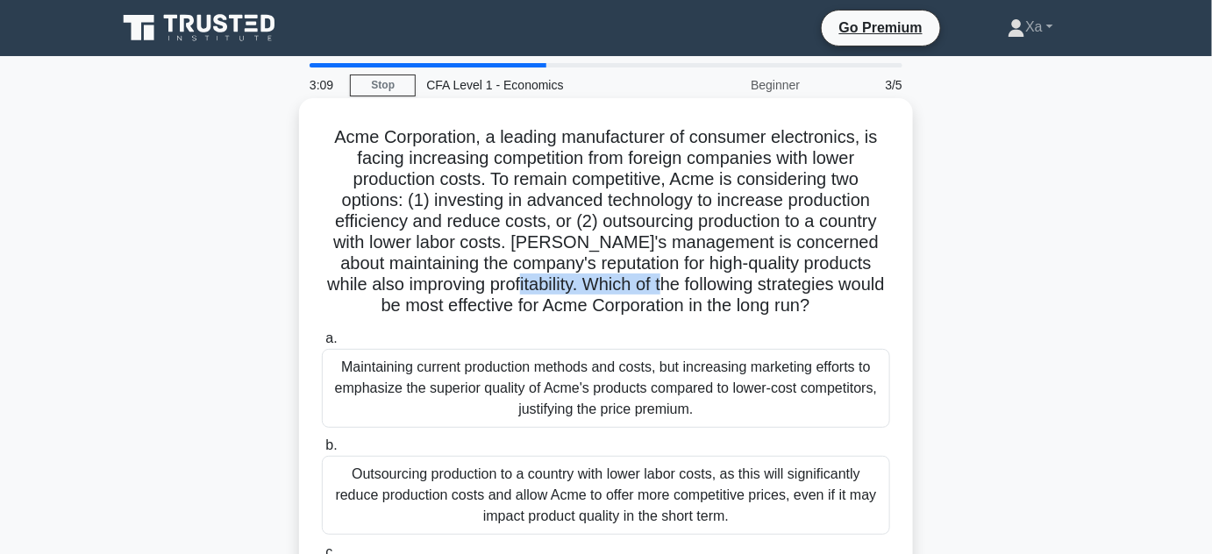
drag, startPoint x: 534, startPoint y: 282, endPoint x: 721, endPoint y: 295, distance: 187.2
click at [721, 295] on h5 "Acme Corporation, a leading manufacturer of consumer electronics, is facing inc…" at bounding box center [606, 221] width 572 height 191
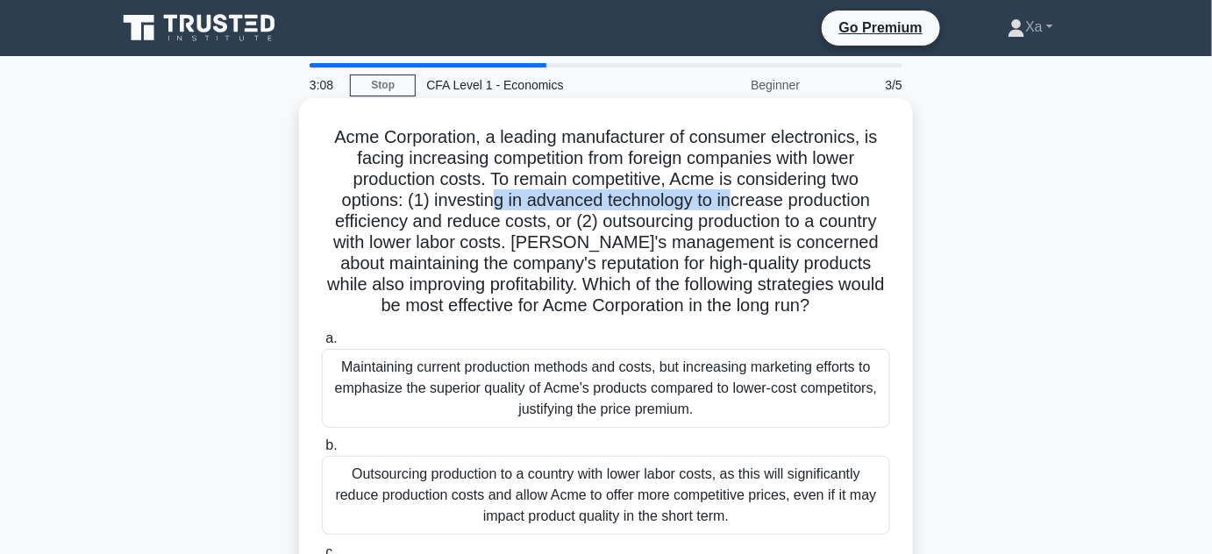
drag, startPoint x: 491, startPoint y: 201, endPoint x: 738, endPoint y: 211, distance: 247.5
click at [738, 211] on h5 "Acme Corporation, a leading manufacturer of consumer electronics, is facing inc…" at bounding box center [606, 221] width 572 height 191
click at [706, 213] on h5 "Acme Corporation, a leading manufacturer of consumer electronics, is facing inc…" at bounding box center [606, 221] width 572 height 191
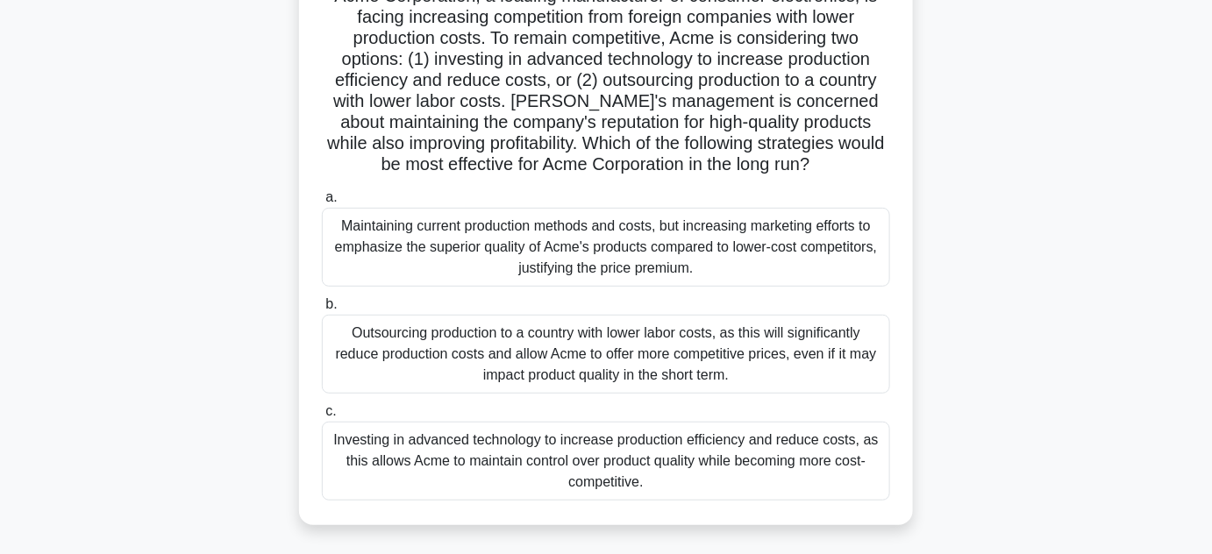
scroll to position [159, 0]
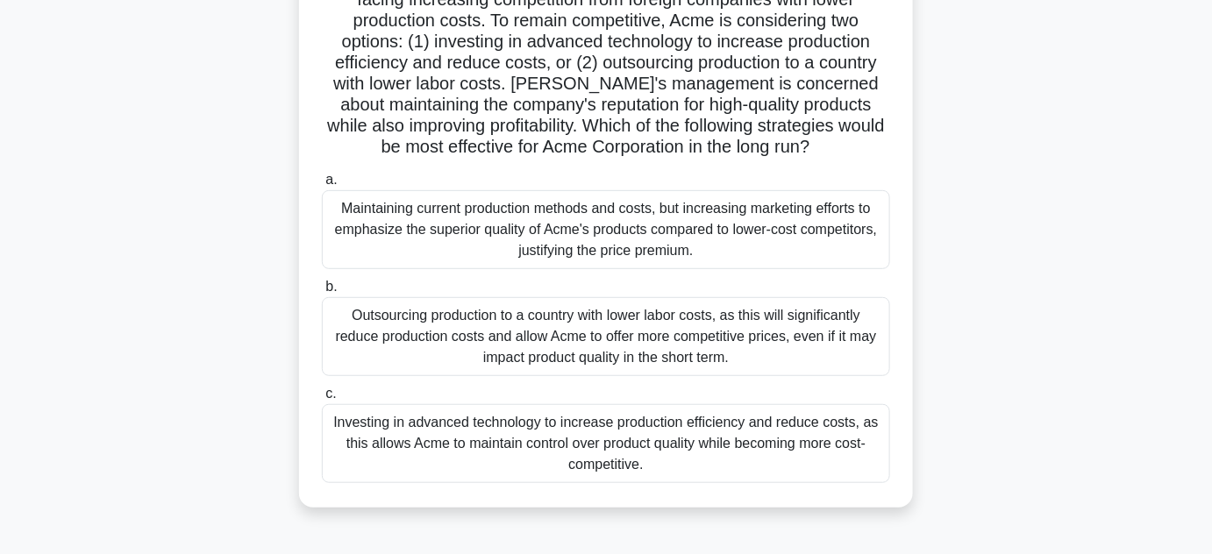
click at [517, 431] on div "Investing in advanced technology to increase production efficiency and reduce c…" at bounding box center [606, 443] width 568 height 79
click at [322, 400] on input "c. Investing in advanced technology to increase production efficiency and reduc…" at bounding box center [322, 393] width 0 height 11
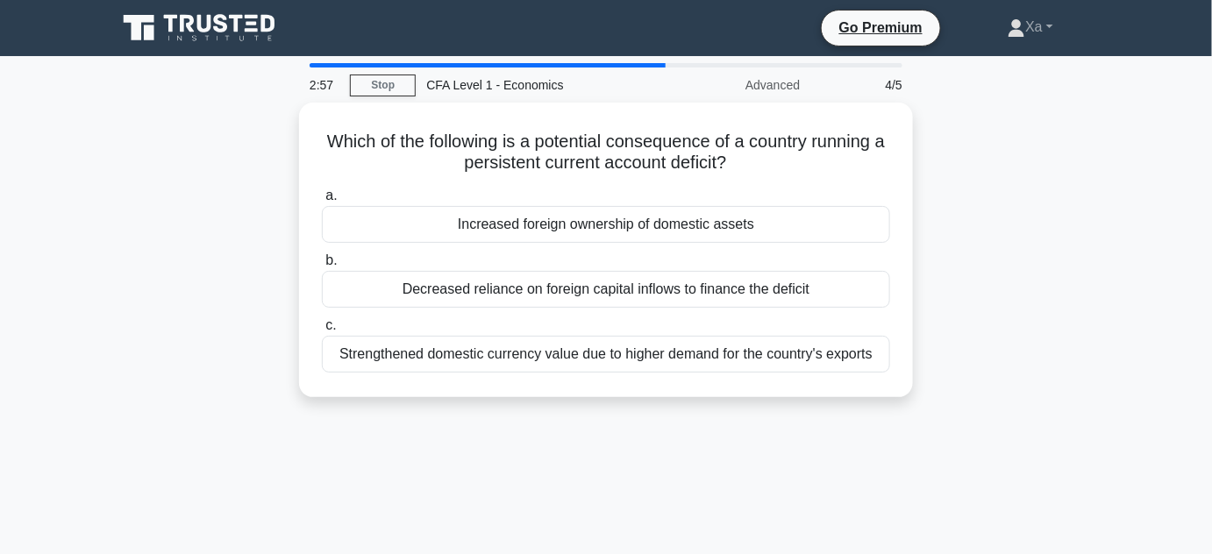
scroll to position [0, 0]
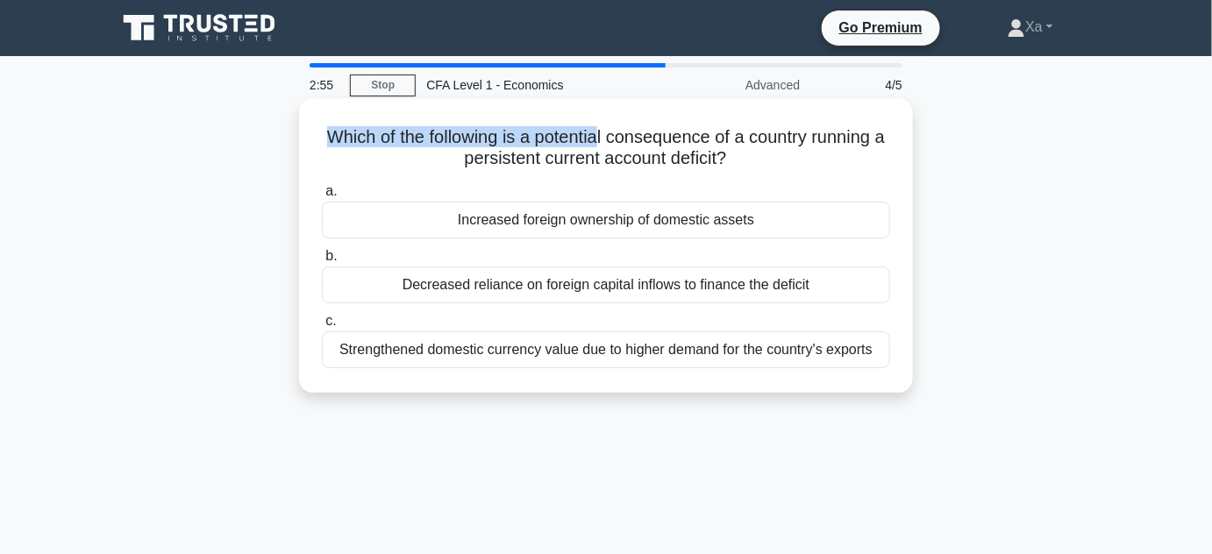
drag, startPoint x: 298, startPoint y: 134, endPoint x: 603, endPoint y: 131, distance: 305.2
click at [603, 131] on div "Which of the following is a potential consequence of a country running a persis…" at bounding box center [606, 261] width 1000 height 316
click at [552, 163] on h5 "Which of the following is a potential consequence of a country running a persis…" at bounding box center [606, 148] width 572 height 44
drag, startPoint x: 313, startPoint y: 133, endPoint x: 902, endPoint y: 138, distance: 589.2
click at [902, 138] on div "Which of the following is a potential consequence of a country running a persis…" at bounding box center [606, 245] width 600 height 281
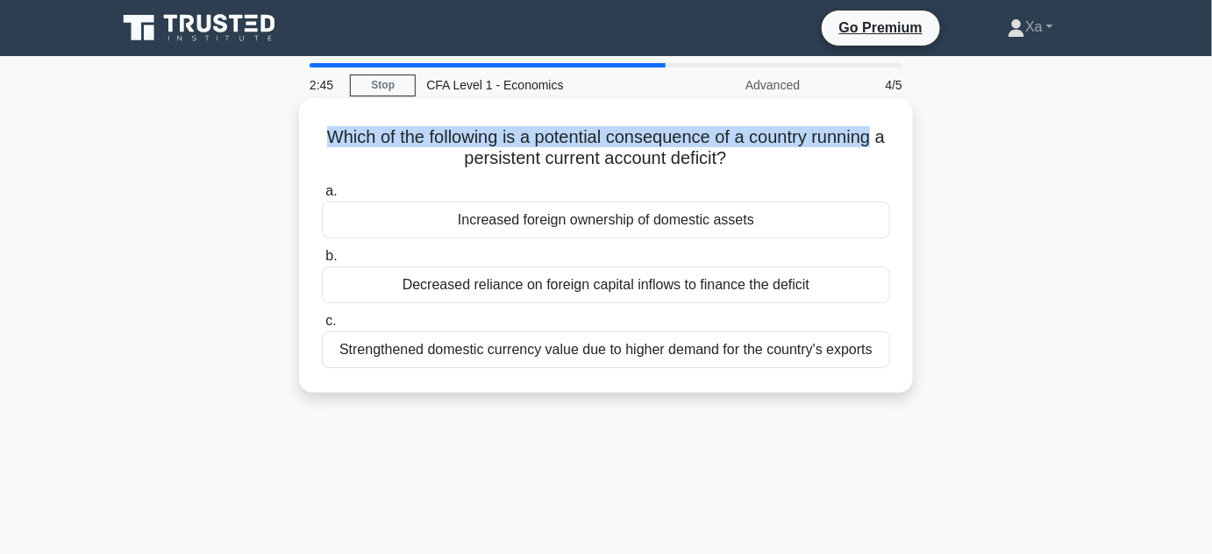
click at [324, 145] on h5 "Which of the following is a potential consequence of a country running a persis…" at bounding box center [606, 148] width 572 height 44
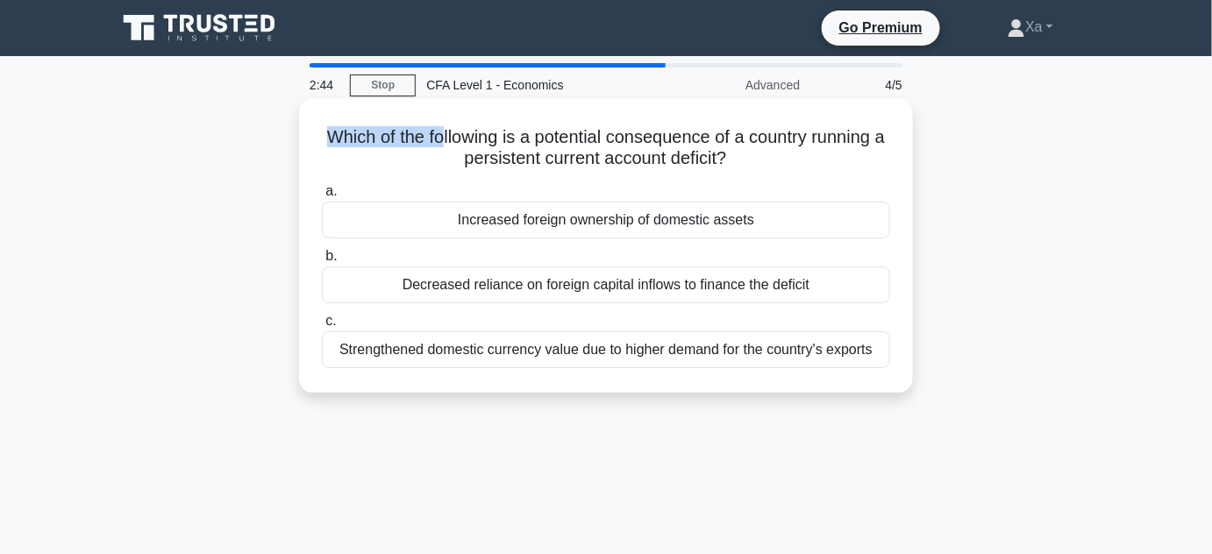
drag, startPoint x: 319, startPoint y: 143, endPoint x: 444, endPoint y: 141, distance: 124.5
click at [444, 141] on div "Which of the following is a potential consequence of a country running a persis…" at bounding box center [606, 245] width 600 height 281
drag, startPoint x: 442, startPoint y: 163, endPoint x: 812, endPoint y: 163, distance: 370.0
click at [812, 163] on h5 "Which of the following is a potential consequence of a country running a persis…" at bounding box center [606, 148] width 572 height 44
click at [748, 169] on icon ".spinner_0XTQ{transform-origin:center;animation:spinner_y6GP .75s linear infini…" at bounding box center [737, 159] width 21 height 21
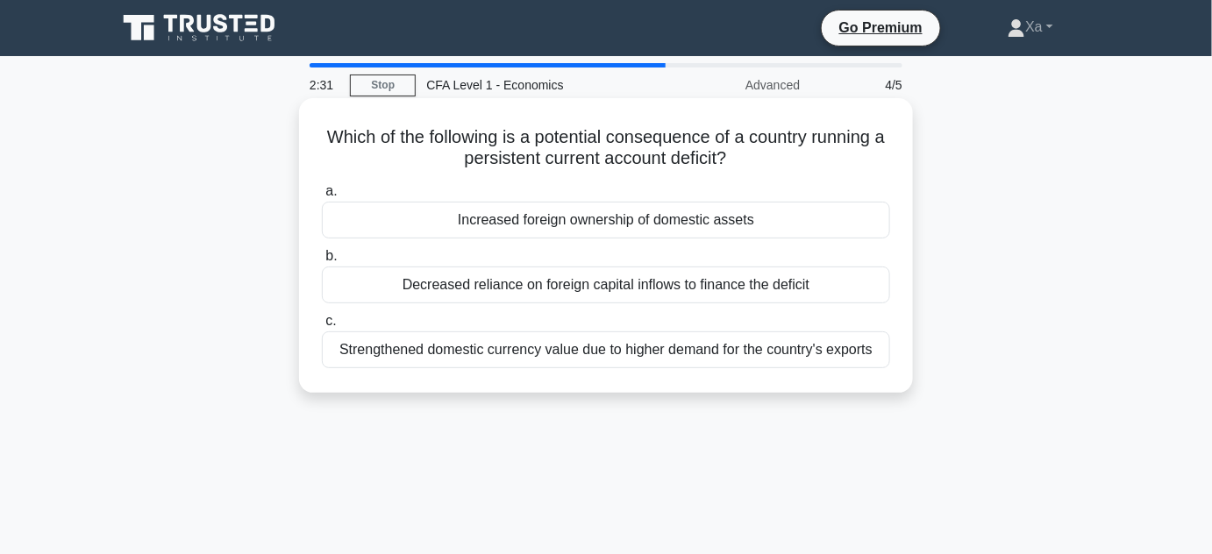
click at [546, 282] on div "Decreased reliance on foreign capital inflows to finance the deficit" at bounding box center [606, 285] width 568 height 37
click at [322, 262] on input "b. Decreased reliance on foreign capital inflows to finance the deficit" at bounding box center [322, 256] width 0 height 11
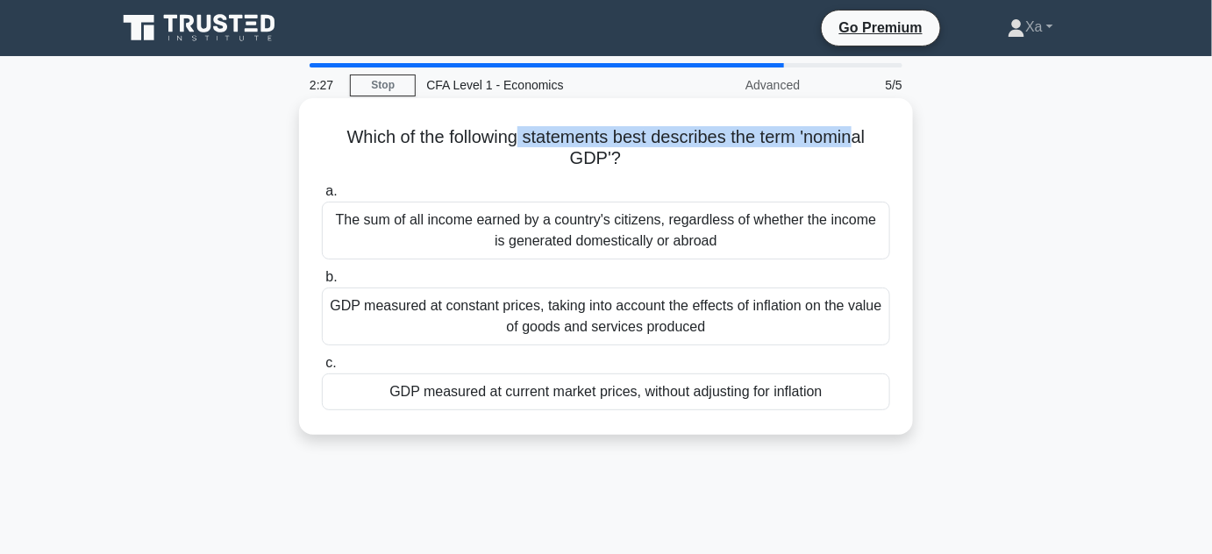
drag, startPoint x: 558, startPoint y: 139, endPoint x: 864, endPoint y: 129, distance: 306.2
click at [864, 129] on h5 "Which of the following statements best describes the term 'nominal GDP'? .spinn…" at bounding box center [606, 148] width 572 height 44
click at [592, 143] on h5 "Which of the following statements best describes the term 'nominal GDP'? .spinn…" at bounding box center [606, 148] width 572 height 44
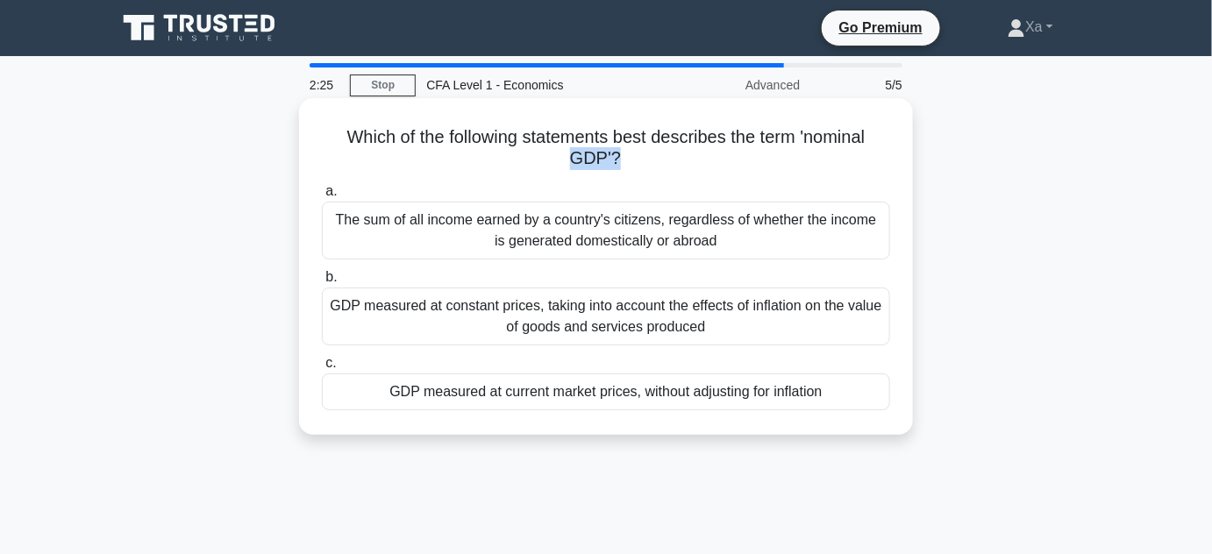
drag, startPoint x: 547, startPoint y: 158, endPoint x: 617, endPoint y: 157, distance: 70.2
click at [617, 157] on h5 "Which of the following statements best describes the term 'nominal GDP'? .spinn…" at bounding box center [606, 148] width 572 height 44
click at [588, 399] on div "GDP measured at current market prices, without adjusting for inflation" at bounding box center [606, 392] width 568 height 37
click at [322, 369] on input "c. GDP measured at current market prices, without adjusting for inflation" at bounding box center [322, 363] width 0 height 11
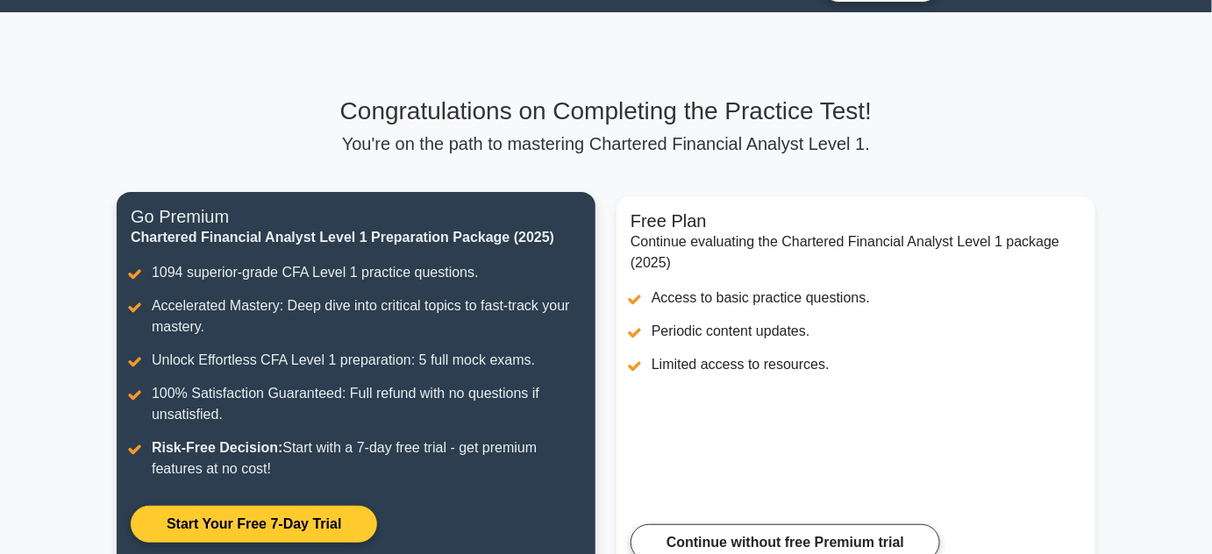
scroll to position [97, 0]
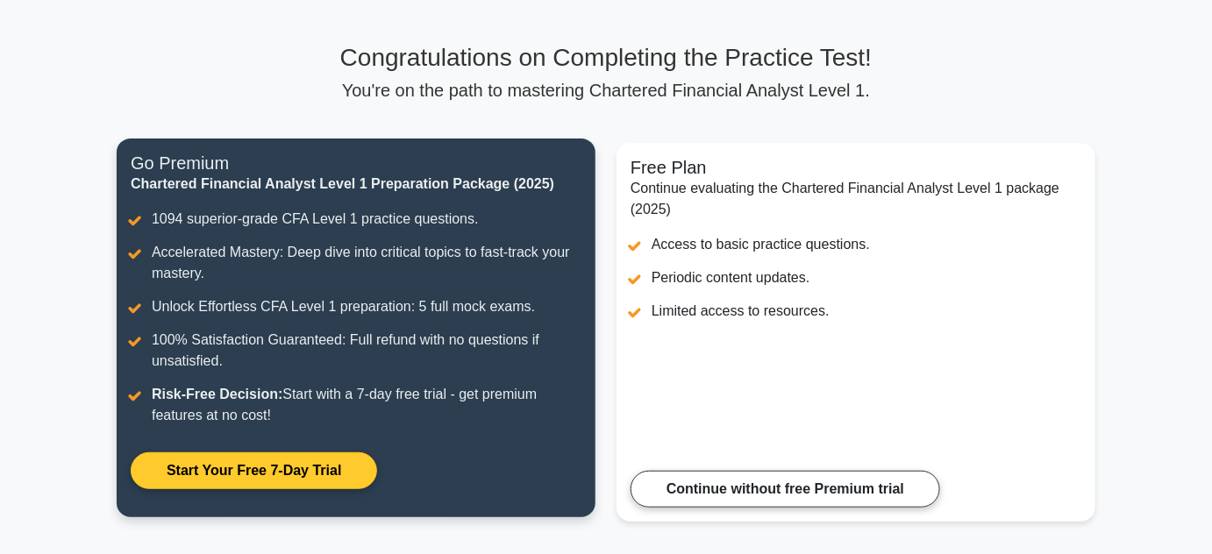
click at [235, 474] on link "Start Your Free 7-Day Trial" at bounding box center [254, 470] width 246 height 37
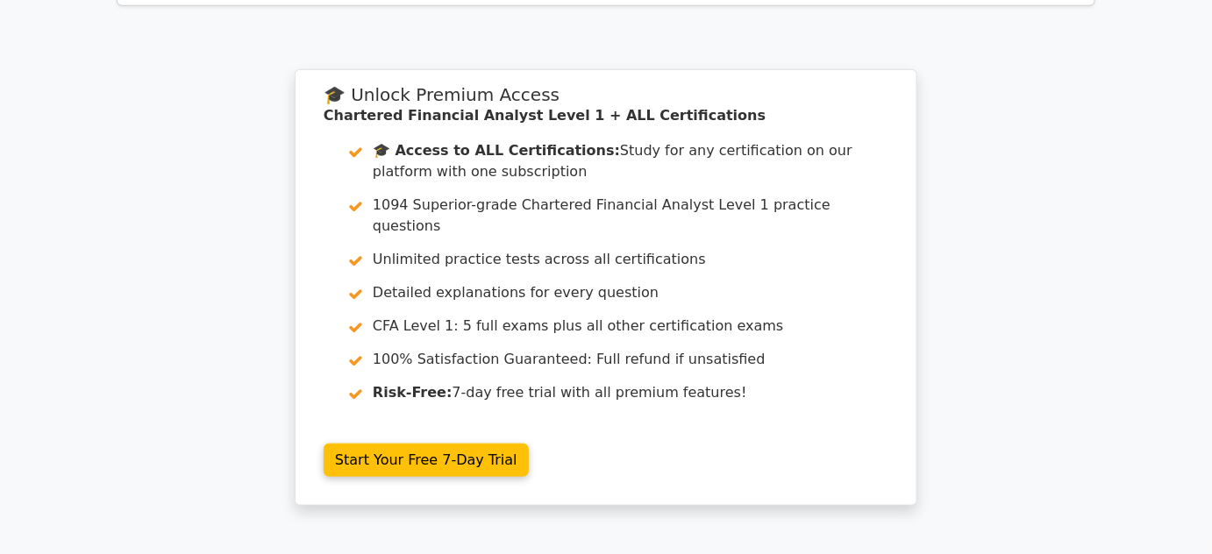
scroll to position [2605, 0]
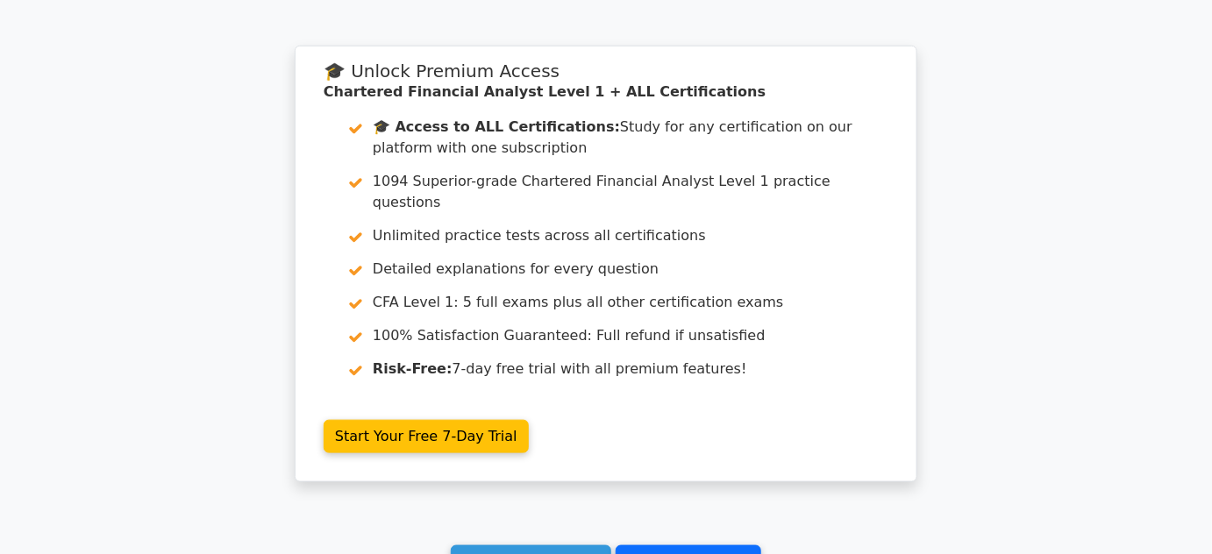
click at [622, 545] on link "Go to your profile" at bounding box center [689, 561] width 146 height 33
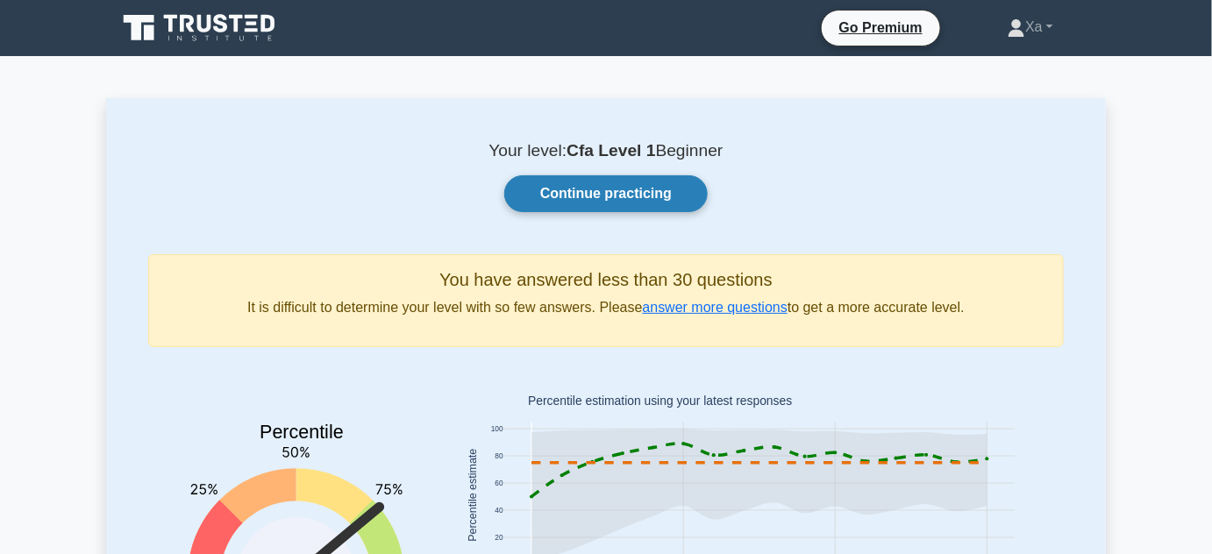
click at [584, 183] on link "Continue practicing" at bounding box center [605, 193] width 203 height 37
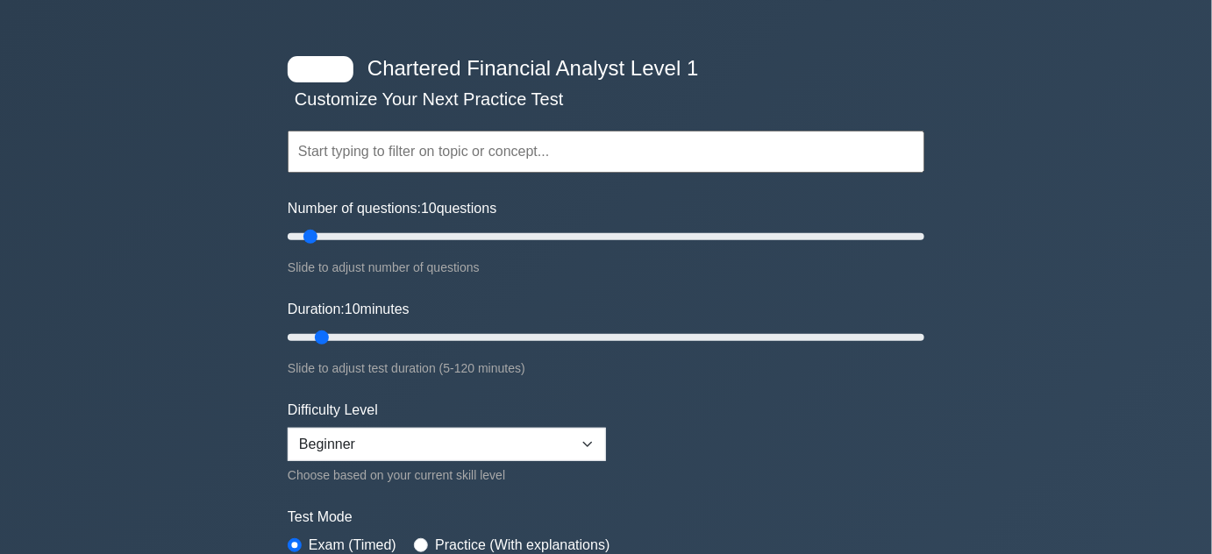
scroll to position [53, 0]
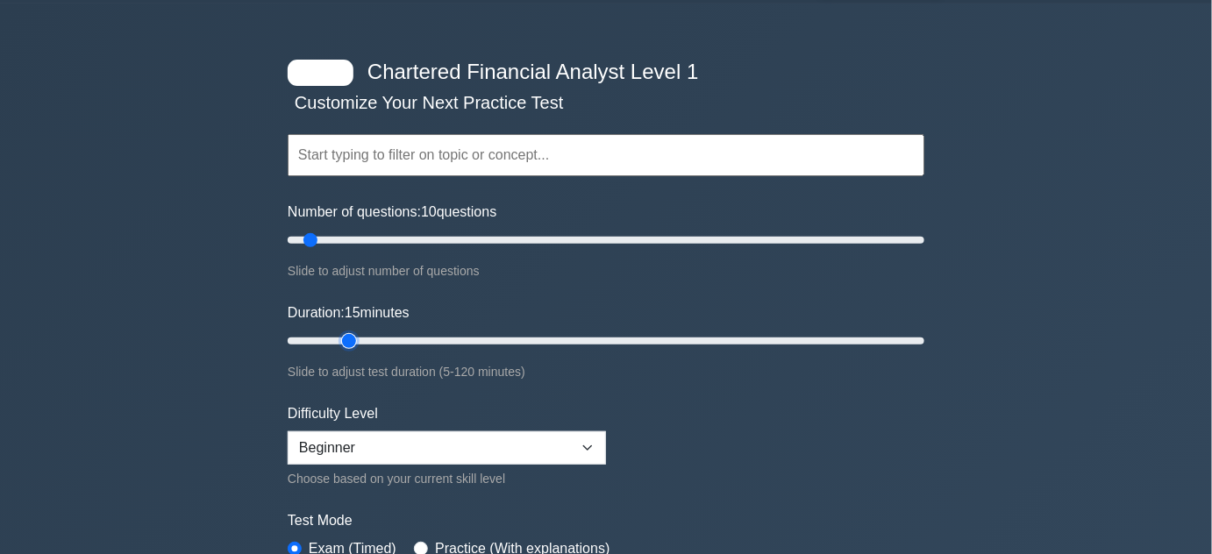
drag, startPoint x: 316, startPoint y: 340, endPoint x: 348, endPoint y: 333, distance: 33.2
type input "15"
click at [348, 333] on input "Duration: 15 minutes" at bounding box center [606, 341] width 637 height 21
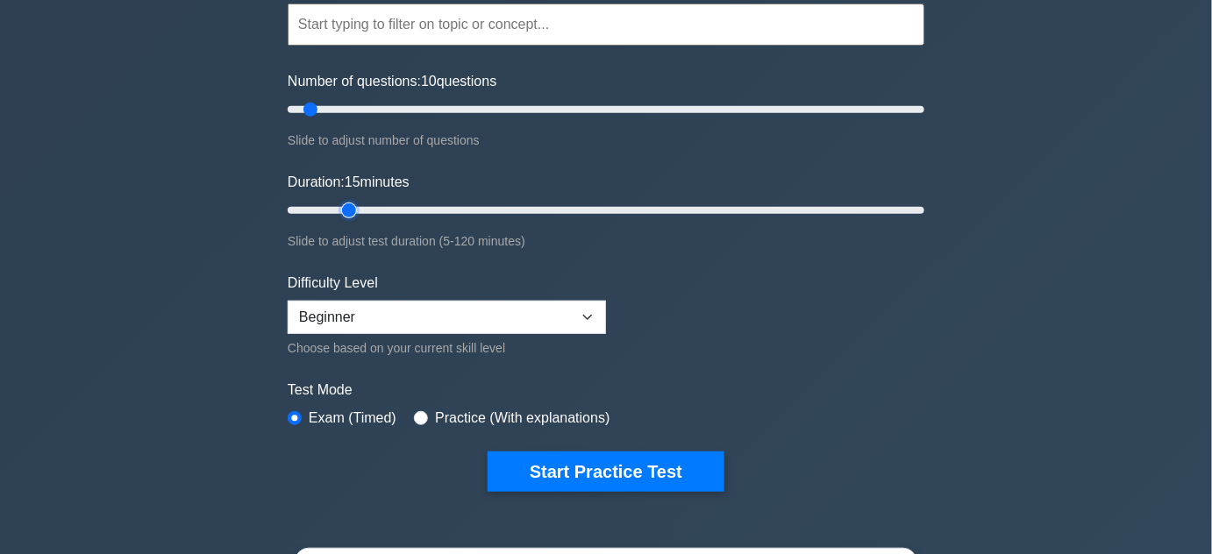
scroll to position [266, 0]
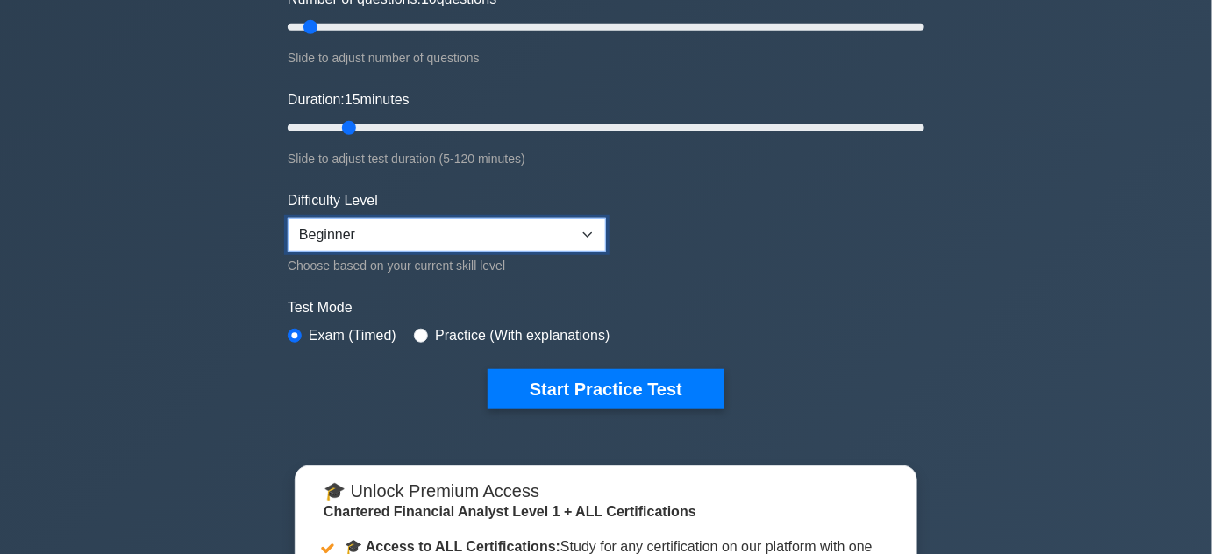
click at [416, 226] on select "Beginner Intermediate Expert" at bounding box center [447, 234] width 318 height 33
select select "intermediate"
click at [288, 218] on select "Beginner Intermediate Expert" at bounding box center [447, 234] width 318 height 33
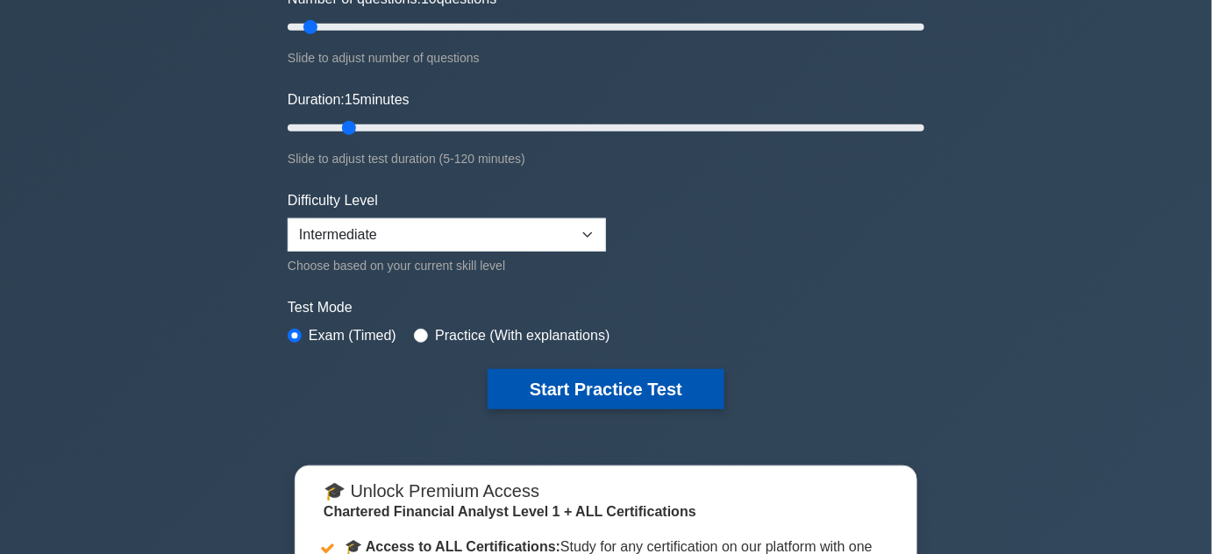
click at [528, 386] on button "Start Practice Test" at bounding box center [606, 389] width 237 height 40
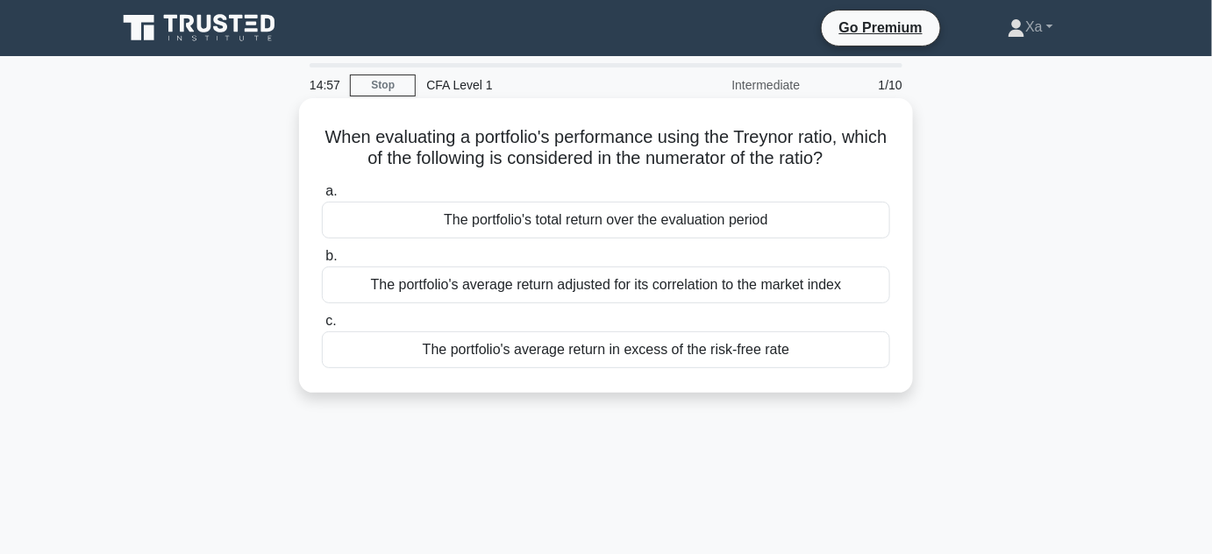
drag, startPoint x: 673, startPoint y: 153, endPoint x: 900, endPoint y: 172, distance: 227.9
click at [900, 172] on div "When evaluating a portfolio's performance using the Treynor ratio, which of the…" at bounding box center [606, 245] width 600 height 281
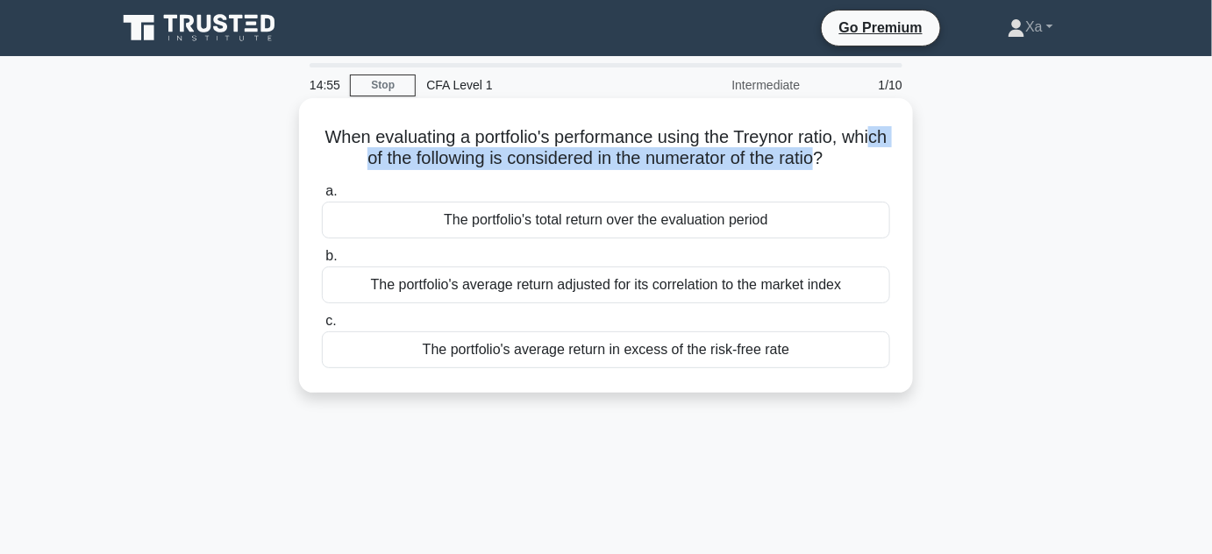
drag, startPoint x: 359, startPoint y: 160, endPoint x: 852, endPoint y: 163, distance: 492.8
click at [852, 163] on h5 "When evaluating a portfolio's performance using the Treynor ratio, which of the…" at bounding box center [606, 148] width 572 height 44
click at [845, 163] on h5 "When evaluating a portfolio's performance using the Treynor ratio, which of the…" at bounding box center [606, 148] width 572 height 44
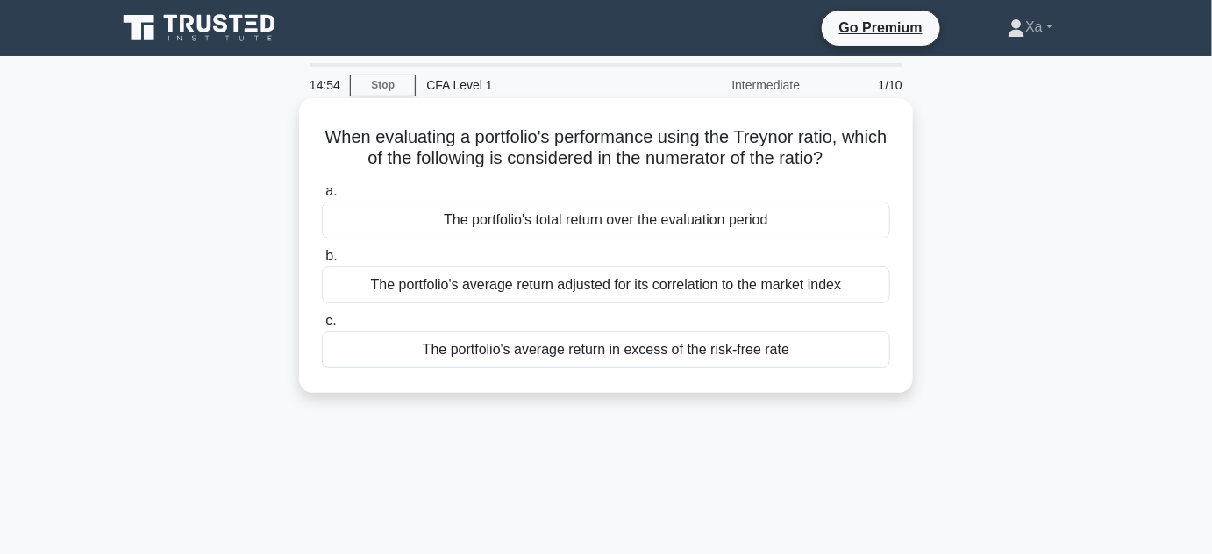
click at [902, 156] on div "When evaluating a portfolio's performance using the Treynor ratio, which of the…" at bounding box center [606, 245] width 600 height 281
click at [620, 359] on div "The portfolio's average return in excess of the risk-free rate" at bounding box center [606, 349] width 568 height 37
click at [322, 327] on input "c. The portfolio's average return in excess of the risk-free rate" at bounding box center [322, 321] width 0 height 11
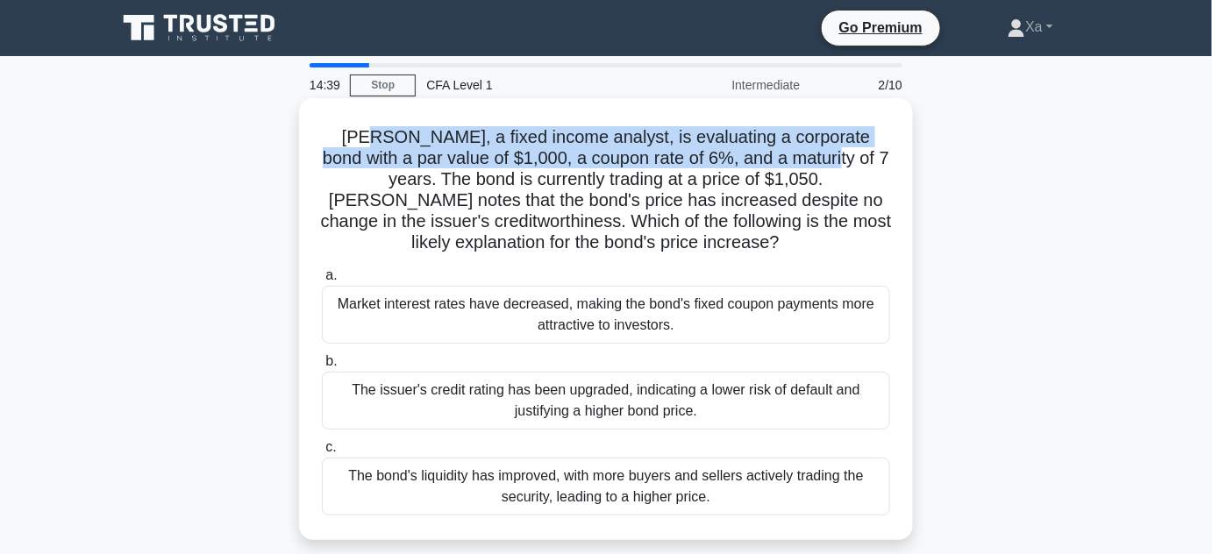
drag, startPoint x: 345, startPoint y: 138, endPoint x: 796, endPoint y: 163, distance: 451.4
click at [796, 163] on h5 "Sarah, a fixed income analyst, is evaluating a corporate bond with a par value …" at bounding box center [606, 190] width 572 height 128
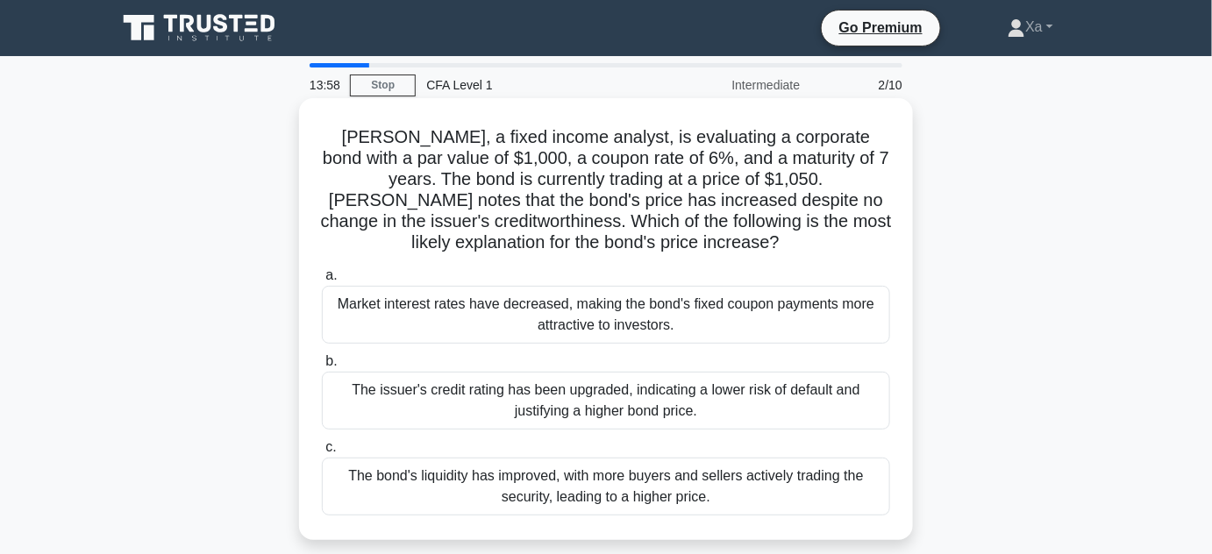
click at [652, 311] on div "Market interest rates have decreased, making the bond's fixed coupon payments m…" at bounding box center [606, 315] width 568 height 58
click at [322, 281] on input "a. Market interest rates have decreased, making the bond's fixed coupon payment…" at bounding box center [322, 275] width 0 height 11
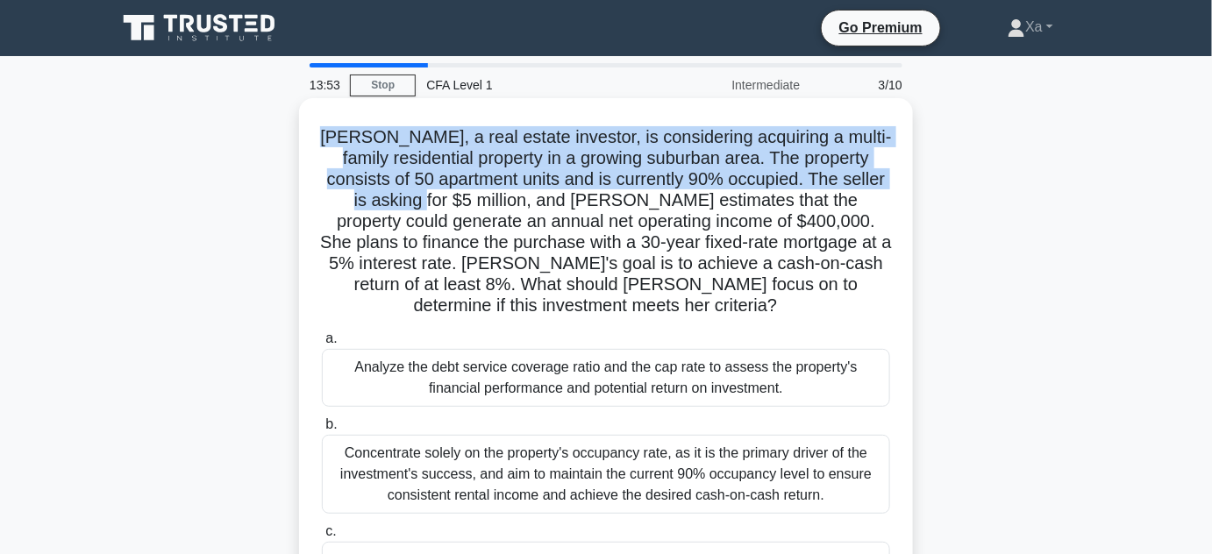
drag, startPoint x: 334, startPoint y: 120, endPoint x: 425, endPoint y: 197, distance: 119.5
click at [425, 197] on div "Caroline, a real estate investor, is considering acquiring a multi-family resid…" at bounding box center [606, 371] width 600 height 533
click at [377, 210] on h5 "Caroline, a real estate investor, is considering acquiring a multi-family resid…" at bounding box center [606, 221] width 572 height 191
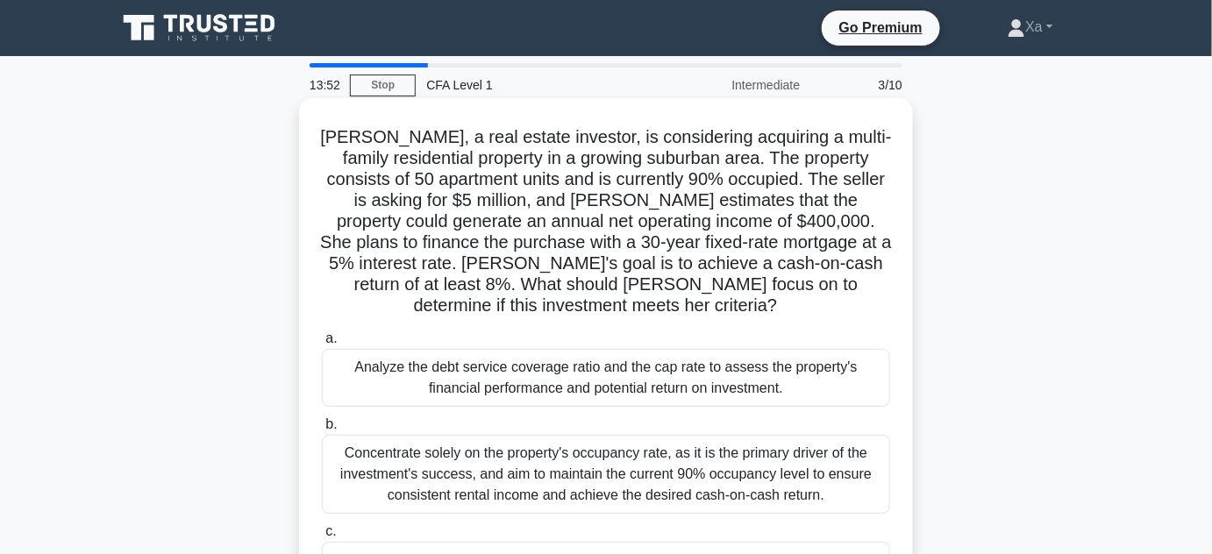
click at [881, 193] on h5 "Caroline, a real estate investor, is considering acquiring a multi-family resid…" at bounding box center [606, 221] width 572 height 191
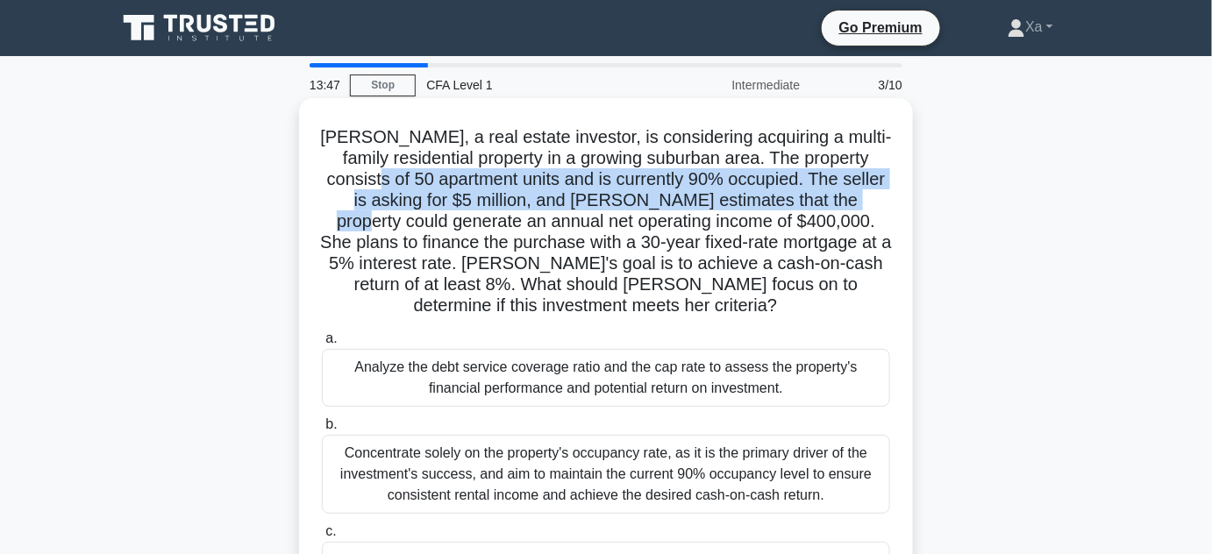
drag, startPoint x: 416, startPoint y: 172, endPoint x: 891, endPoint y: 208, distance: 475.7
click at [891, 208] on h5 "Caroline, a real estate investor, is considering acquiring a multi-family resid…" at bounding box center [606, 221] width 572 height 191
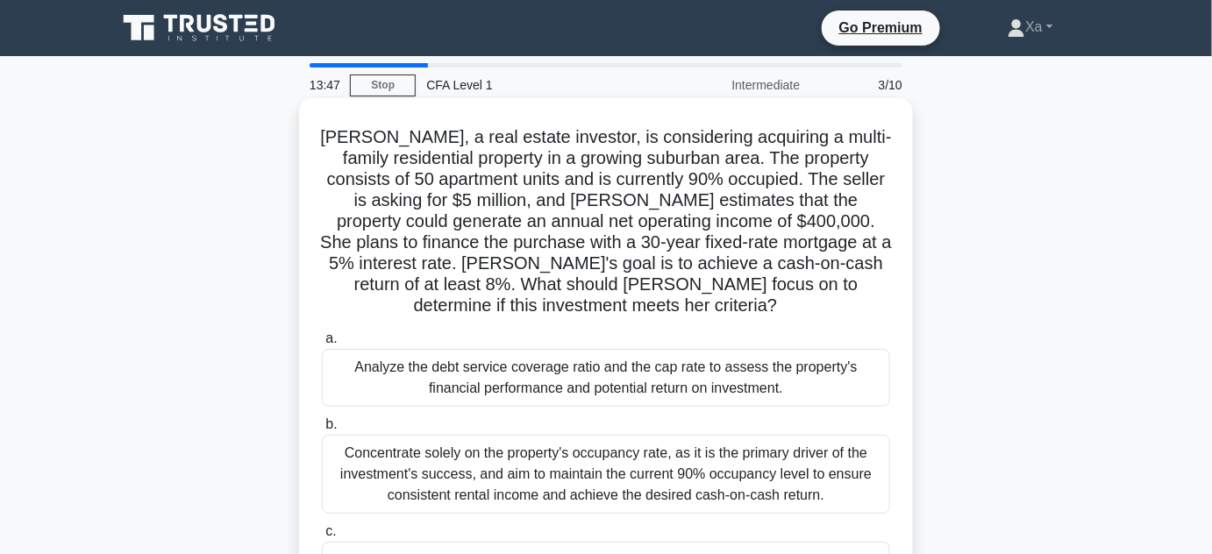
click at [530, 248] on h5 "Caroline, a real estate investor, is considering acquiring a multi-family resid…" at bounding box center [606, 221] width 572 height 191
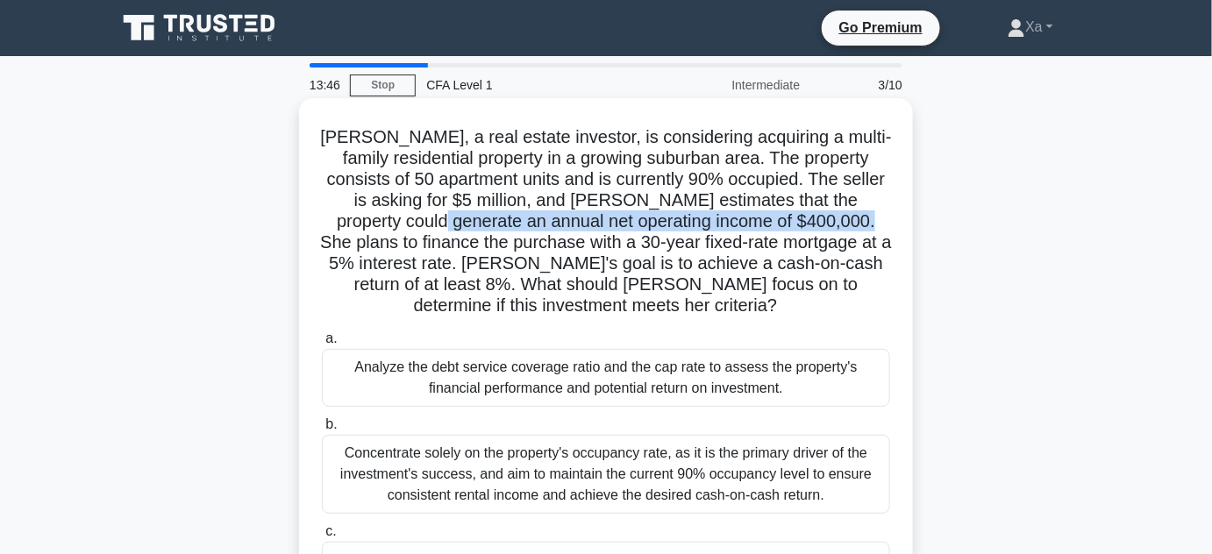
drag, startPoint x: 421, startPoint y: 213, endPoint x: 849, endPoint y: 217, distance: 427.9
click at [854, 214] on h5 "Caroline, a real estate investor, is considering acquiring a multi-family resid…" at bounding box center [606, 221] width 572 height 191
click at [832, 231] on h5 "Caroline, a real estate investor, is considering acquiring a multi-family resid…" at bounding box center [606, 221] width 572 height 191
click at [423, 250] on h5 "Caroline, a real estate investor, is considering acquiring a multi-family resid…" at bounding box center [606, 221] width 572 height 191
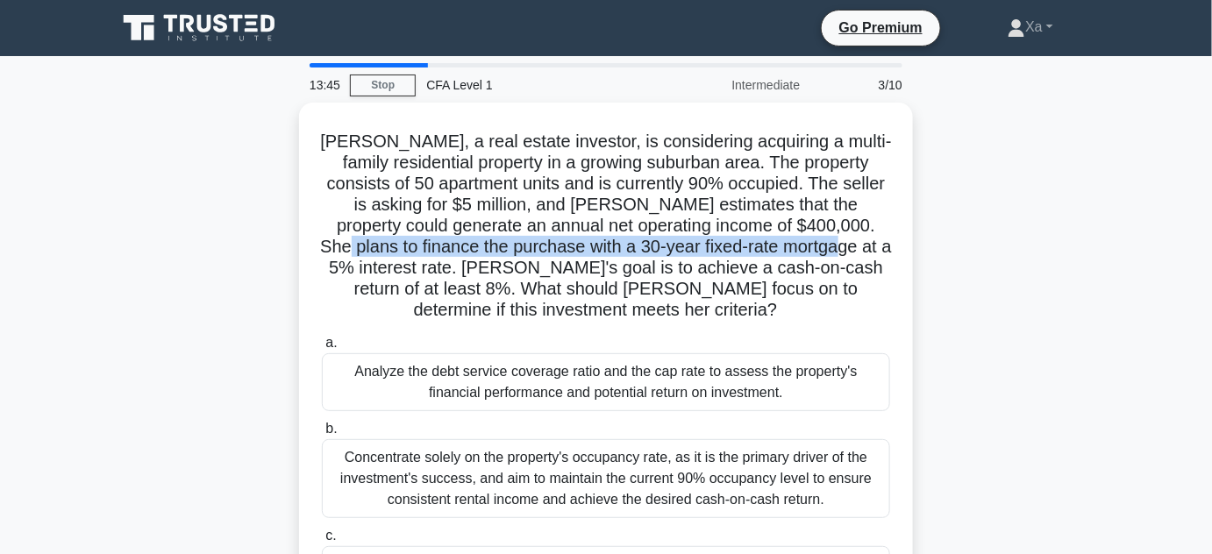
drag, startPoint x: 345, startPoint y: 235, endPoint x: 1004, endPoint y: 254, distance: 659.7
click at [1004, 254] on div "Caroline, a real estate investor, is considering acquiring a multi-family resid…" at bounding box center [606, 387] width 1000 height 568
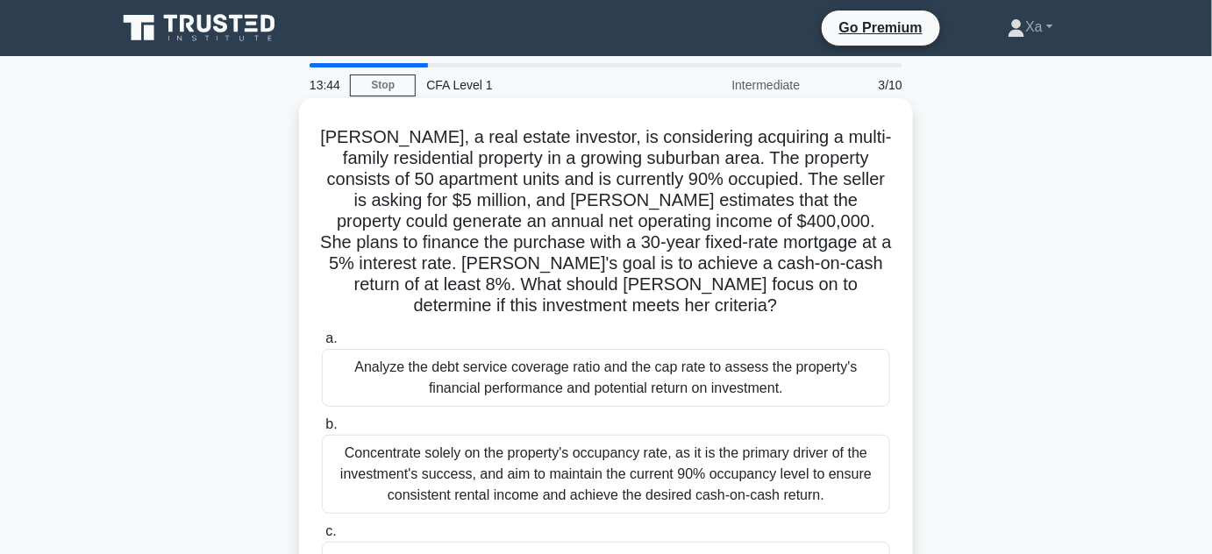
click at [834, 258] on h5 "Caroline, a real estate investor, is considering acquiring a multi-family resid…" at bounding box center [606, 221] width 572 height 191
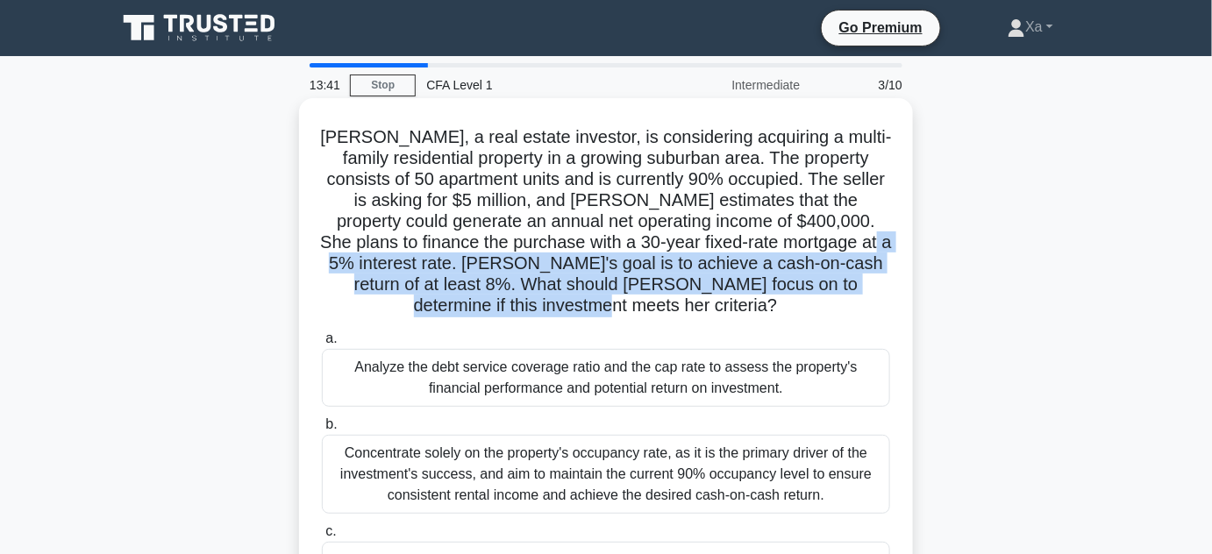
drag, startPoint x: 364, startPoint y: 256, endPoint x: 651, endPoint y: 310, distance: 291.8
click at [651, 310] on h5 "Caroline, a real estate investor, is considering acquiring a multi-family resid…" at bounding box center [606, 221] width 572 height 191
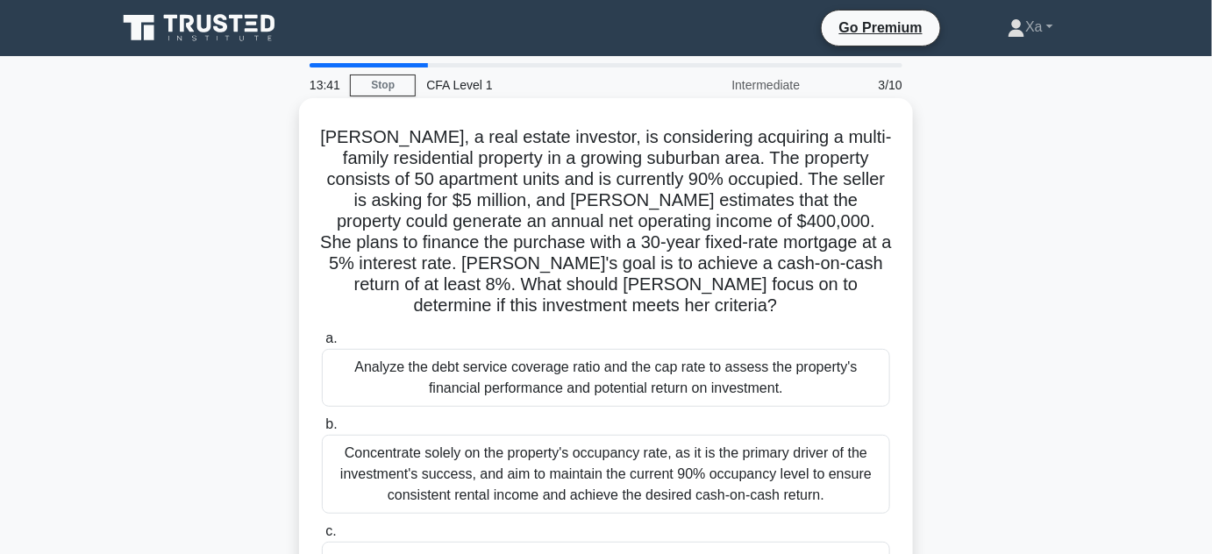
click at [777, 309] on icon ".spinner_0XTQ{transform-origin:center;animation:spinner_y6GP .75s linear infini…" at bounding box center [787, 306] width 21 height 21
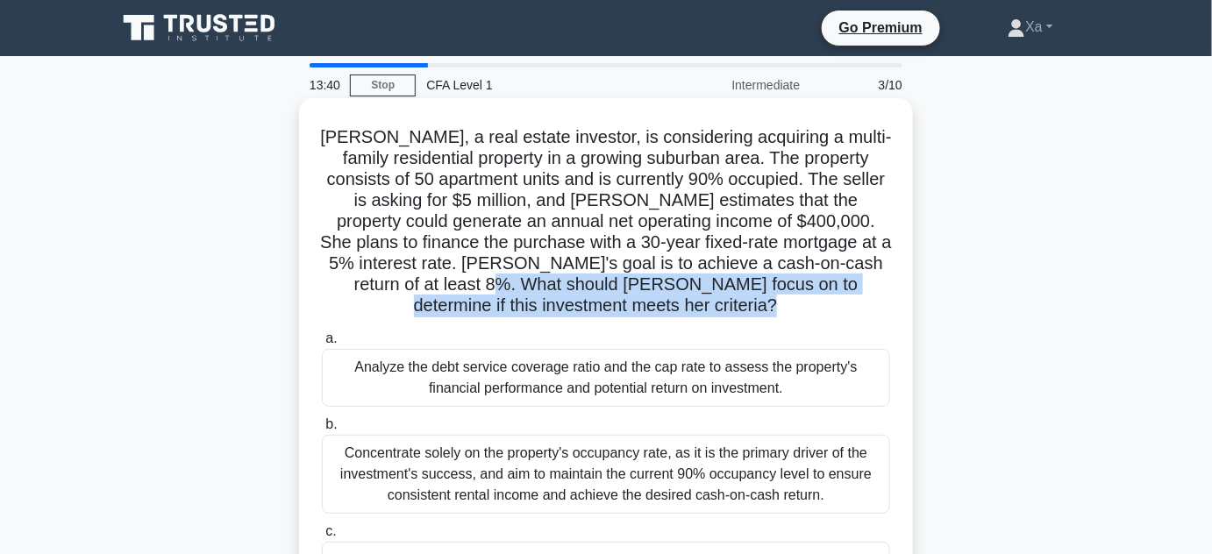
drag, startPoint x: 674, startPoint y: 309, endPoint x: 556, endPoint y: 284, distance: 120.9
click at [556, 284] on h5 "Caroline, a real estate investor, is considering acquiring a multi-family resid…" at bounding box center [606, 221] width 572 height 191
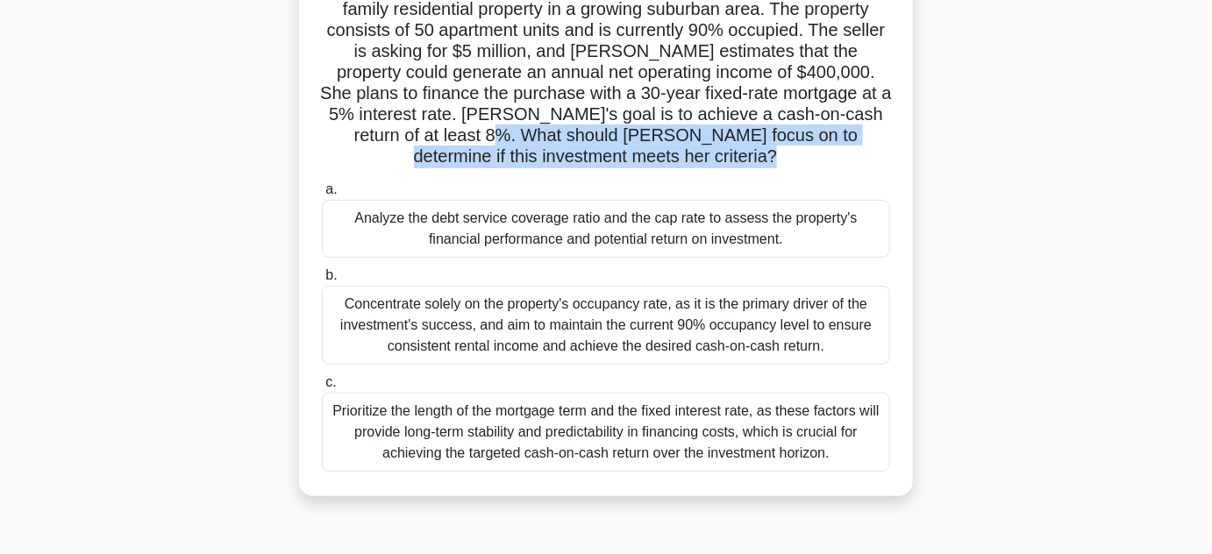
scroll to position [159, 0]
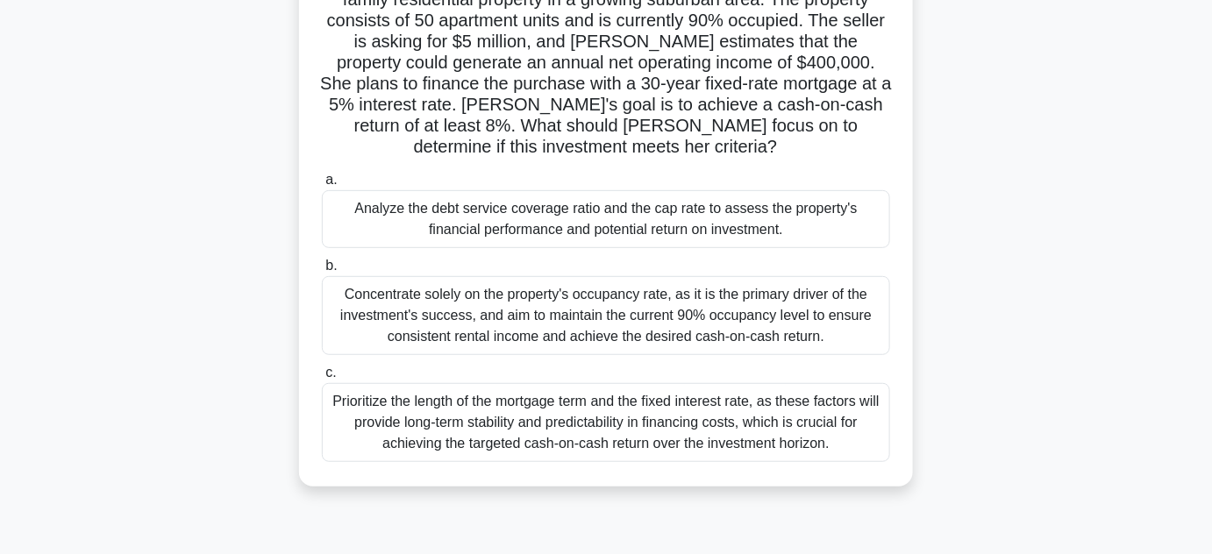
click at [551, 102] on h5 "Caroline, a real estate investor, is considering acquiring a multi-family resid…" at bounding box center [606, 63] width 572 height 191
click at [717, 421] on div "Prioritize the length of the mortgage term and the fixed interest rate, as thes…" at bounding box center [606, 422] width 568 height 79
click at [322, 379] on input "c. Prioritize the length of the mortgage term and the fixed interest rate, as t…" at bounding box center [322, 372] width 0 height 11
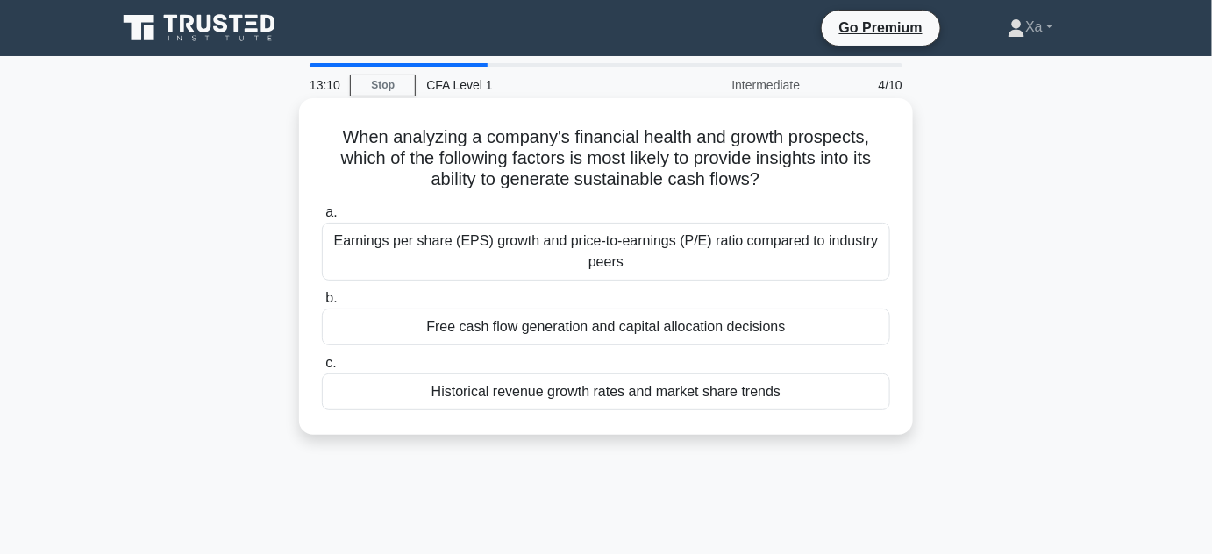
scroll to position [0, 0]
drag, startPoint x: 295, startPoint y: 142, endPoint x: 772, endPoint y: 182, distance: 478.6
click at [772, 182] on div "When analyzing a company's financial health and growth prospects, which of the …" at bounding box center [606, 282] width 1000 height 358
click at [719, 196] on div "When analyzing a company's financial health and growth prospects, which of the …" at bounding box center [606, 266] width 600 height 323
click at [626, 395] on div "Historical revenue growth rates and market share trends" at bounding box center [606, 392] width 568 height 37
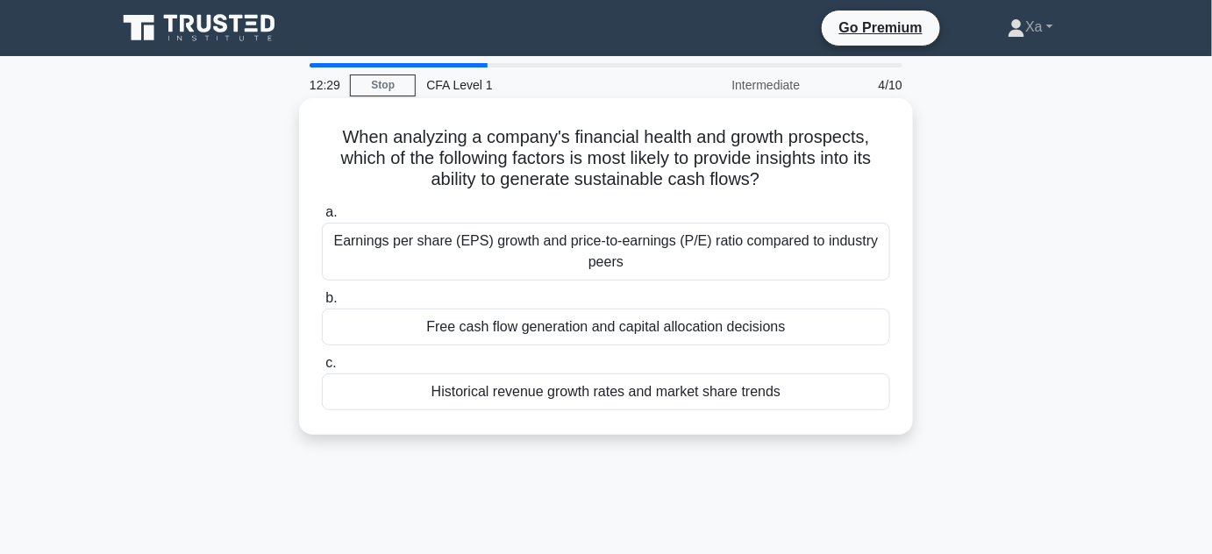
click at [322, 369] on input "c. Historical revenue growth rates and market share trends" at bounding box center [322, 363] width 0 height 11
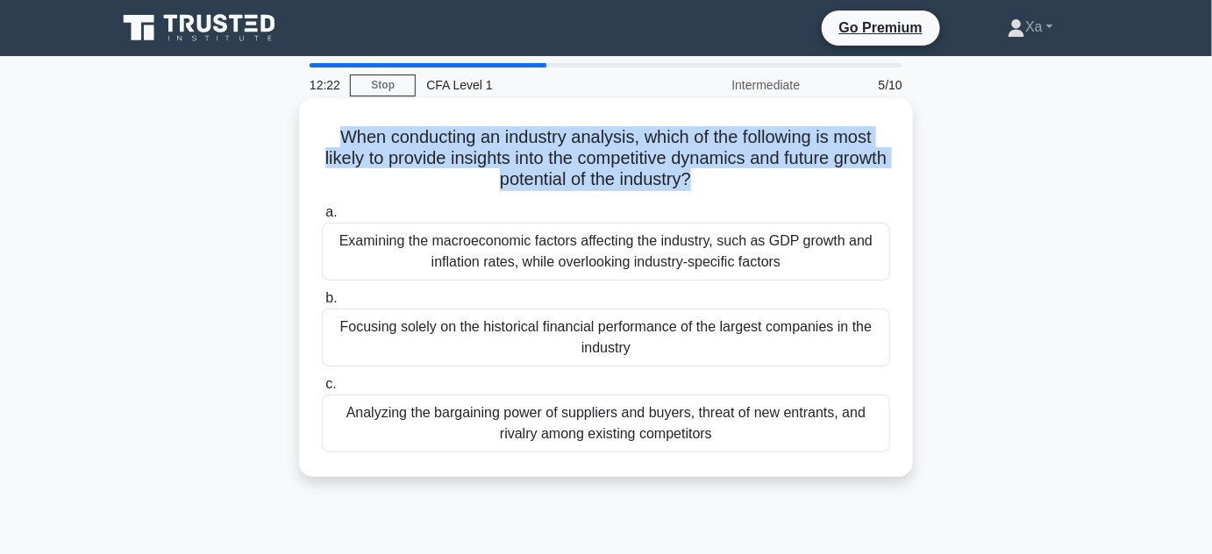
drag, startPoint x: 313, startPoint y: 122, endPoint x: 727, endPoint y: 183, distance: 418.4
click at [727, 183] on div "When conducting an industry analysis, which of the following is most likely to …" at bounding box center [606, 287] width 600 height 365
click at [425, 167] on h5 "When conducting an industry analysis, which of the following is most likely to …" at bounding box center [606, 158] width 572 height 65
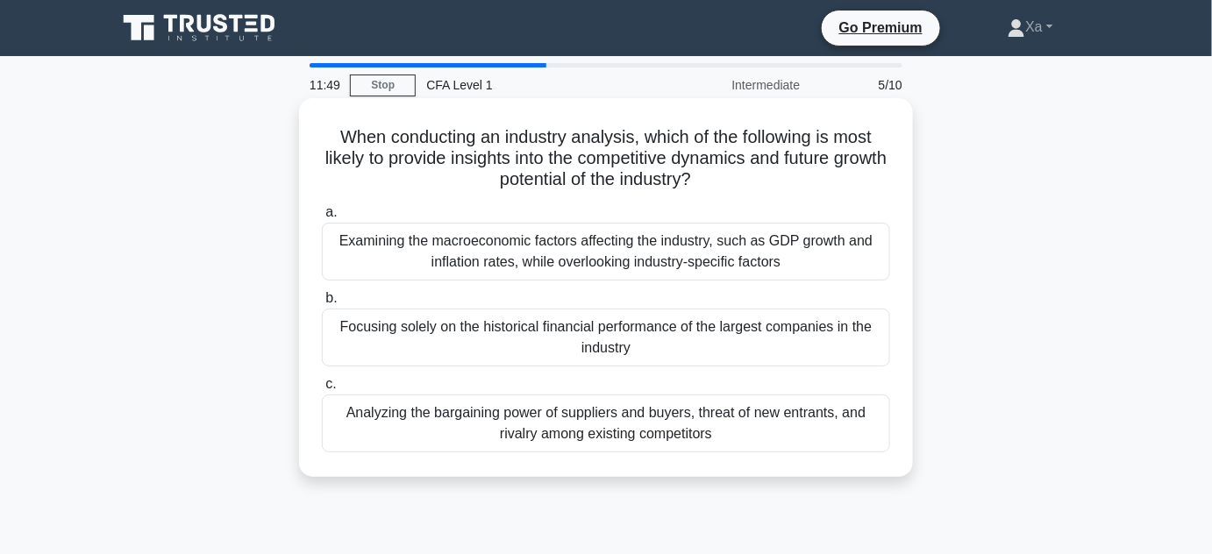
click at [644, 253] on div "Examining the macroeconomic factors affecting the industry, such as GDP growth …" at bounding box center [606, 252] width 568 height 58
click at [322, 218] on input "a. Examining the macroeconomic factors affecting the industry, such as GDP grow…" at bounding box center [322, 212] width 0 height 11
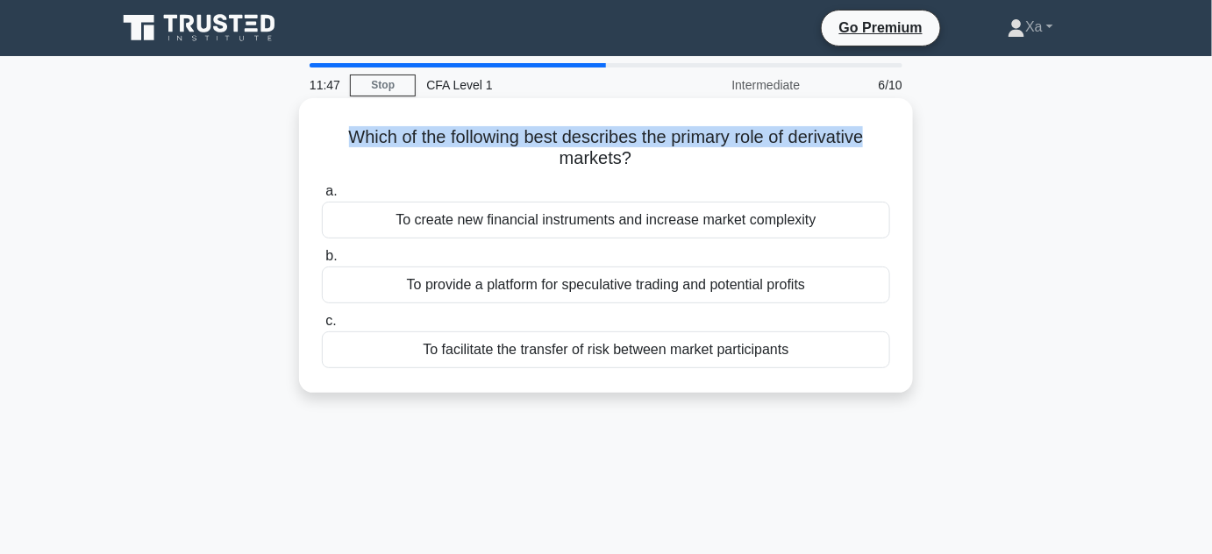
drag, startPoint x: 335, startPoint y: 136, endPoint x: 907, endPoint y: 146, distance: 571.8
click at [907, 146] on div "Which of the following best describes the primary role of derivative markets? .…" at bounding box center [606, 245] width 614 height 295
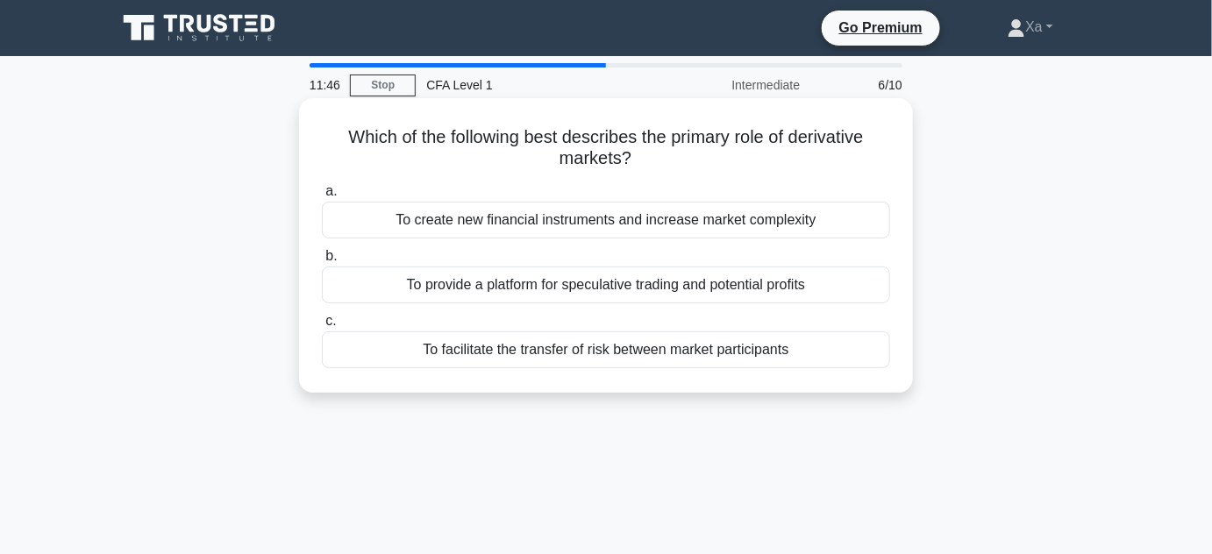
click at [324, 153] on h5 "Which of the following best describes the primary role of derivative markets? .…" at bounding box center [606, 148] width 572 height 44
drag, startPoint x: 334, startPoint y: 139, endPoint x: 666, endPoint y: 137, distance: 332.3
click at [666, 137] on h5 "Which of the following best describes the primary role of derivative markets? .…" at bounding box center [606, 148] width 572 height 44
click at [617, 351] on div "To facilitate the transfer of risk between market participants" at bounding box center [606, 349] width 568 height 37
click at [322, 327] on input "c. To facilitate the transfer of risk between market participants" at bounding box center [322, 321] width 0 height 11
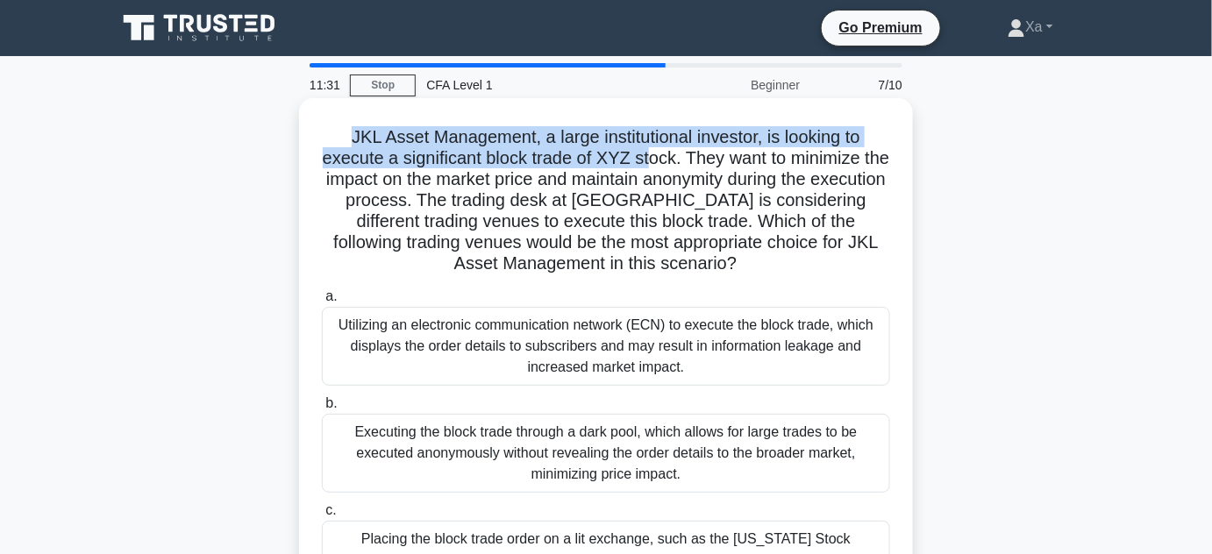
drag, startPoint x: 338, startPoint y: 139, endPoint x: 665, endPoint y: 157, distance: 326.6
click at [665, 157] on h5 "JKL Asset Management, a large institutional investor, is looking to execute a s…" at bounding box center [606, 200] width 572 height 149
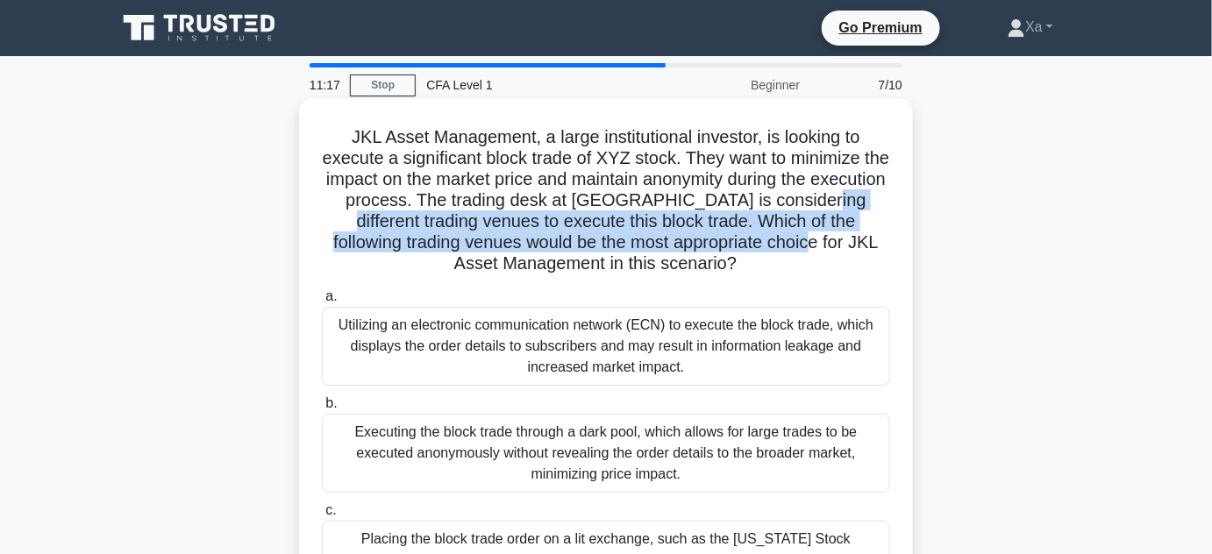
drag, startPoint x: 323, startPoint y: 221, endPoint x: 866, endPoint y: 248, distance: 544.3
click at [866, 248] on h5 "JKL Asset Management, a large institutional investor, is looking to execute a s…" at bounding box center [606, 200] width 572 height 149
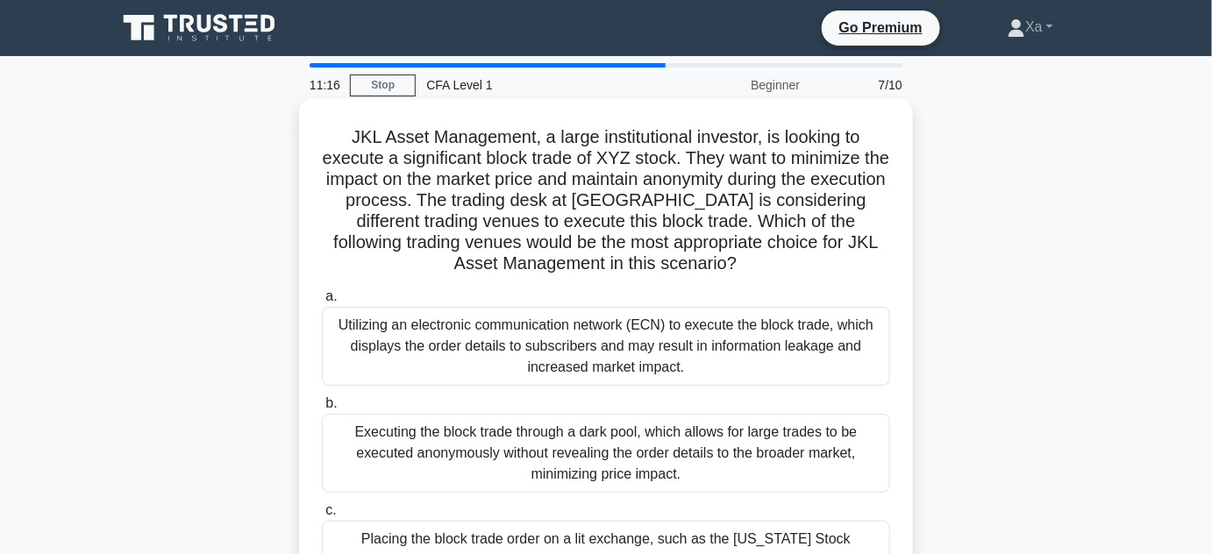
click at [467, 257] on h5 "JKL Asset Management, a large institutional investor, is looking to execute a s…" at bounding box center [606, 200] width 572 height 149
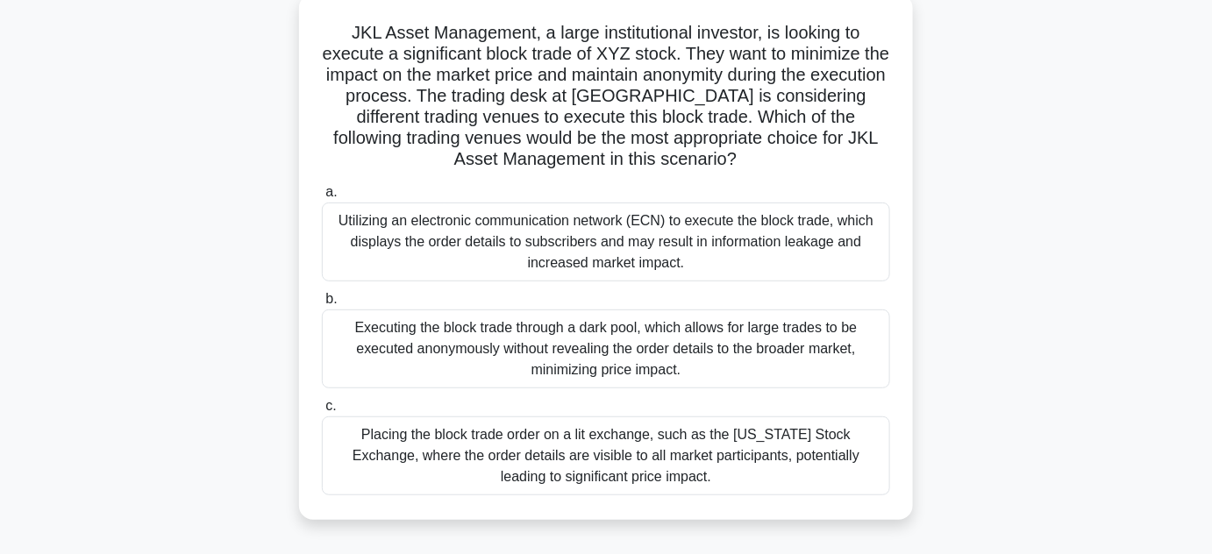
scroll to position [106, 0]
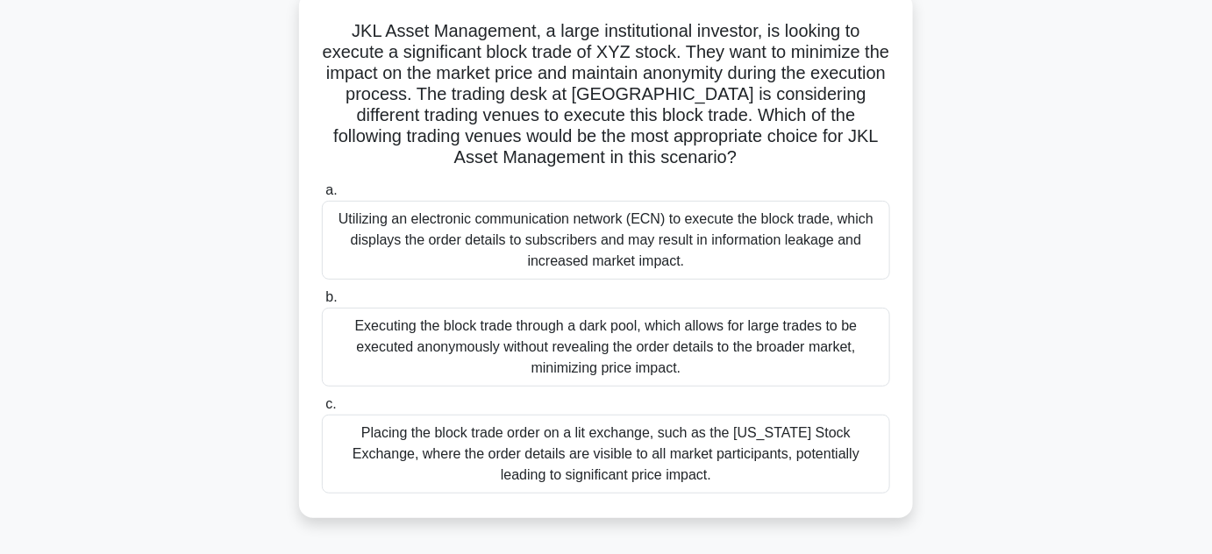
click at [654, 362] on div "Executing the block trade through a dark pool, which allows for large trades to…" at bounding box center [606, 347] width 568 height 79
click at [322, 303] on input "b. Executing the block trade through a dark pool, which allows for large trades…" at bounding box center [322, 297] width 0 height 11
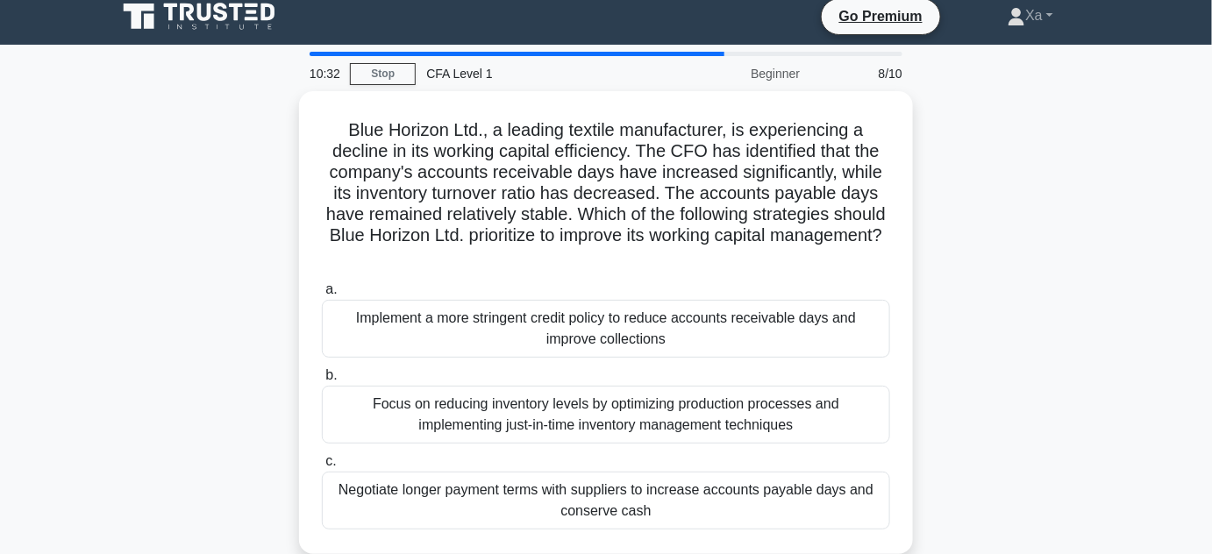
scroll to position [0, 0]
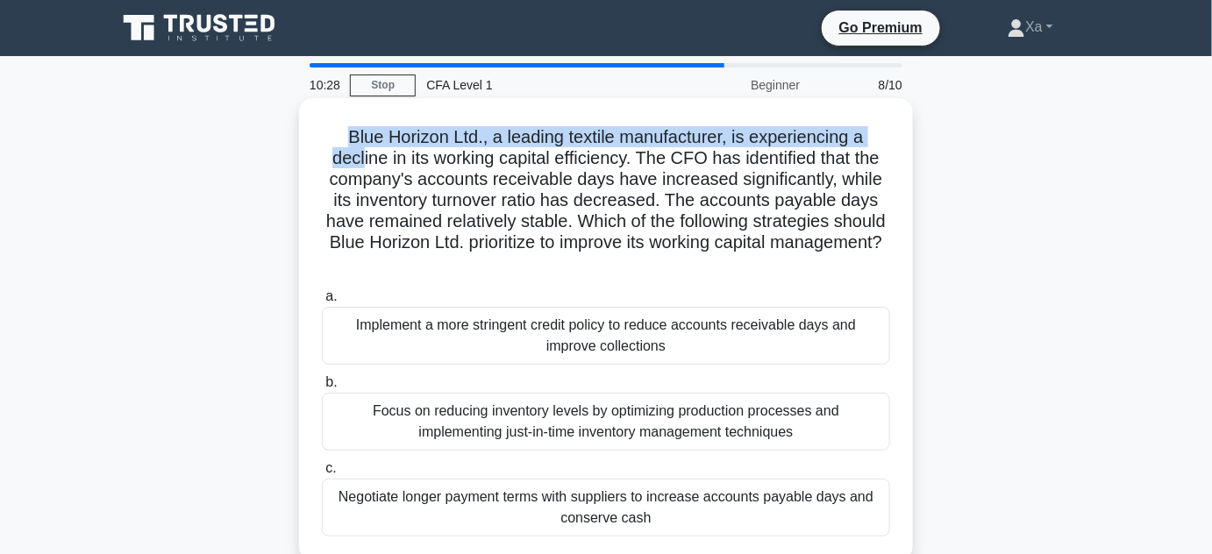
drag, startPoint x: 332, startPoint y: 135, endPoint x: 402, endPoint y: 167, distance: 76.9
click at [364, 168] on h5 "Blue Horizon Ltd., a leading textile manufacturer, is experiencing a decline in…" at bounding box center [606, 200] width 572 height 149
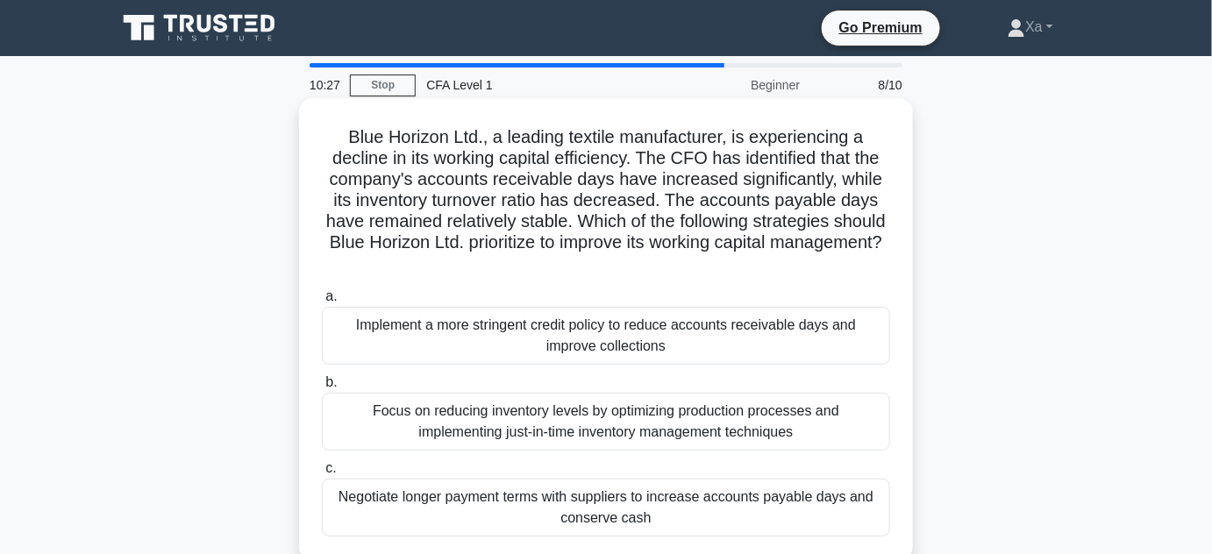
click at [414, 172] on h5 "Blue Horizon Ltd., a leading textile manufacturer, is experiencing a decline in…" at bounding box center [606, 200] width 572 height 149
drag, startPoint x: 380, startPoint y: 158, endPoint x: 650, endPoint y: 157, distance: 270.1
click at [650, 157] on h5 "Blue Horizon Ltd., a leading textile manufacturer, is experiencing a decline in…" at bounding box center [606, 200] width 572 height 149
click at [758, 160] on h5 "Blue Horizon Ltd., a leading textile manufacturer, is experiencing a decline in…" at bounding box center [606, 200] width 572 height 149
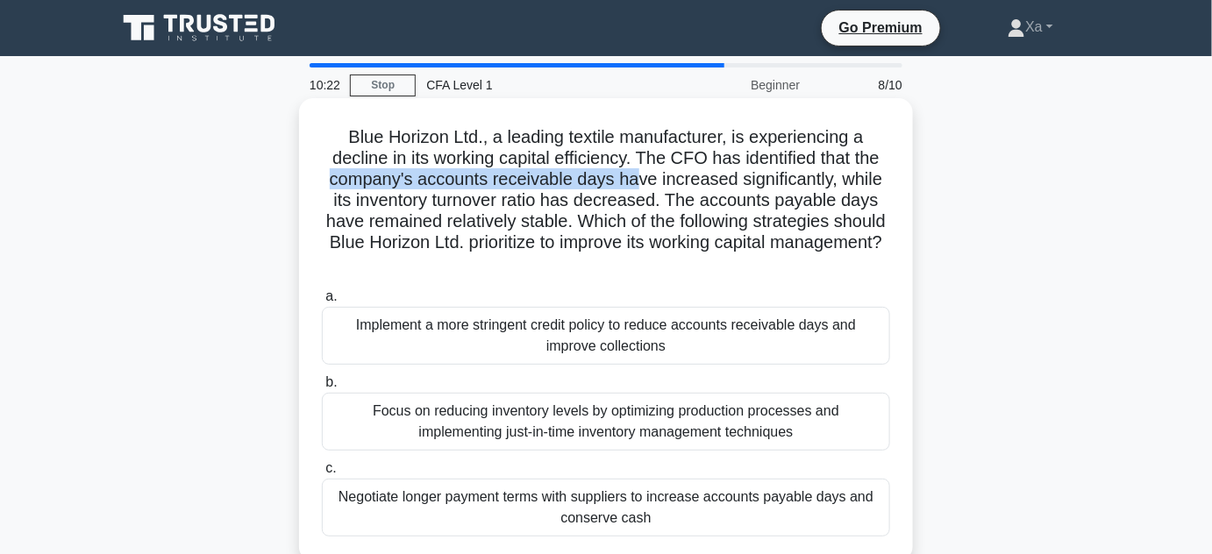
drag, startPoint x: 324, startPoint y: 189, endPoint x: 640, endPoint y: 180, distance: 315.8
click at [640, 180] on h5 "Blue Horizon Ltd., a leading textile manufacturer, is experiencing a decline in…" at bounding box center [606, 200] width 572 height 149
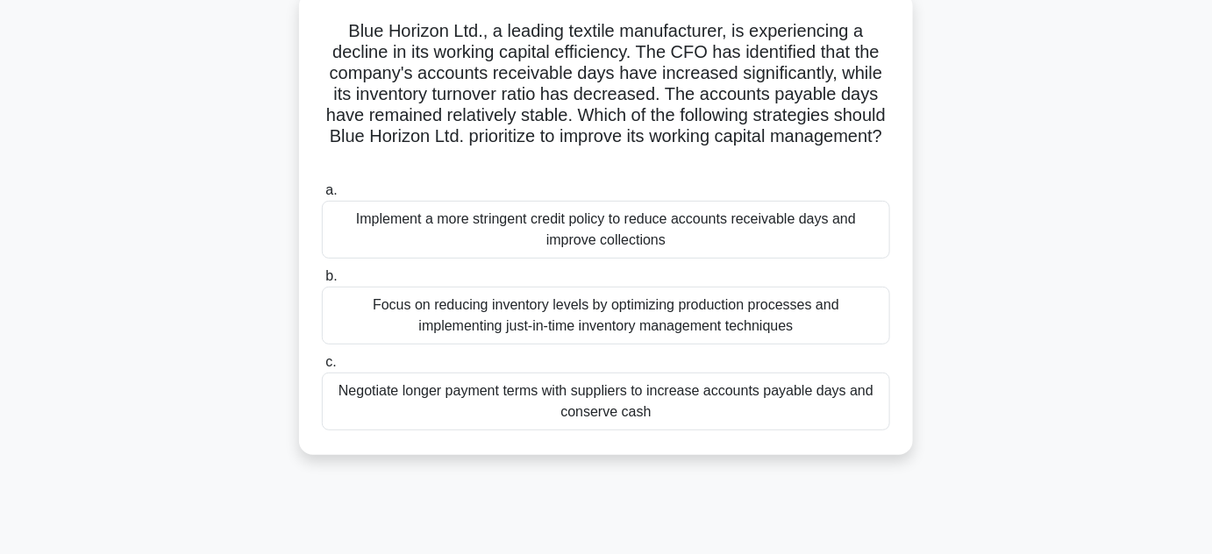
click at [839, 92] on h5 "Blue Horizon Ltd., a leading textile manufacturer, is experiencing a decline in…" at bounding box center [606, 94] width 572 height 149
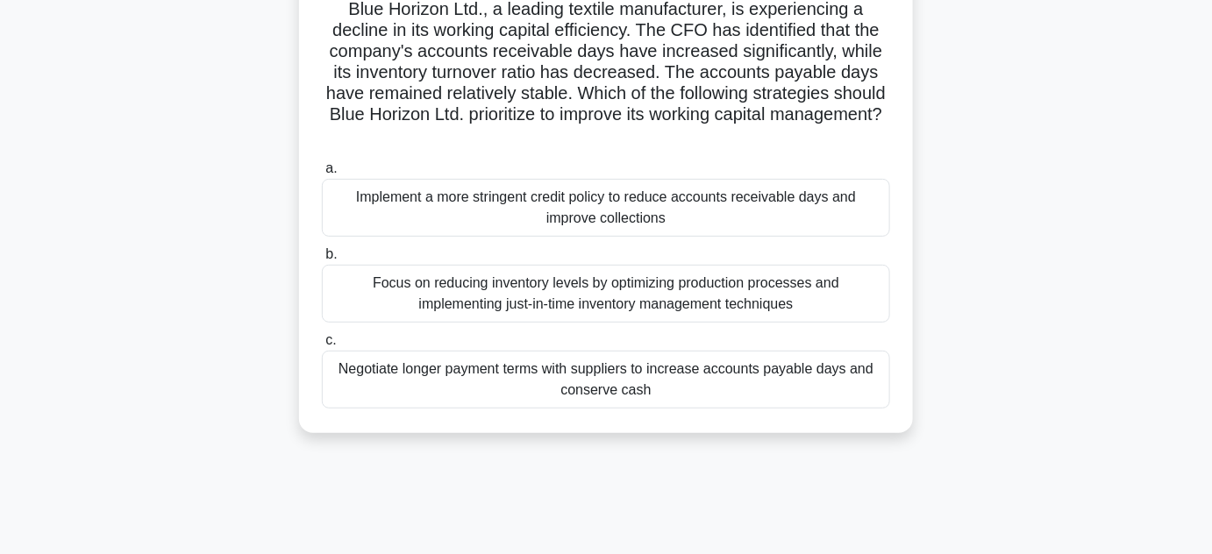
scroll to position [159, 0]
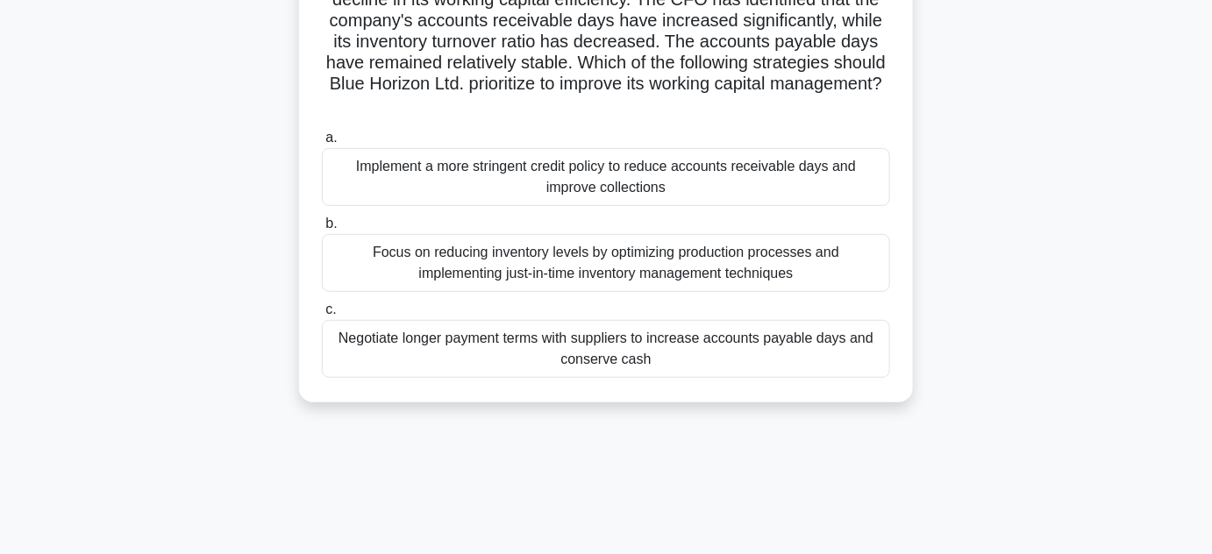
click at [635, 254] on div "Focus on reducing inventory levels by optimizing production processes and imple…" at bounding box center [606, 263] width 568 height 58
click at [322, 230] on input "b. Focus on reducing inventory levels by optimizing production processes and im…" at bounding box center [322, 223] width 0 height 11
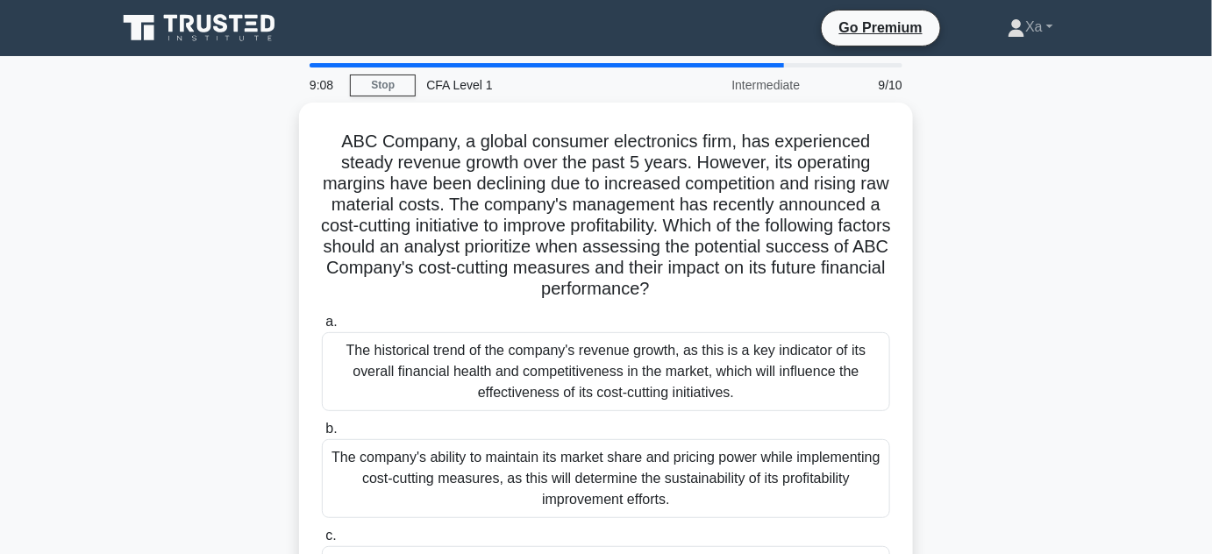
scroll to position [0, 0]
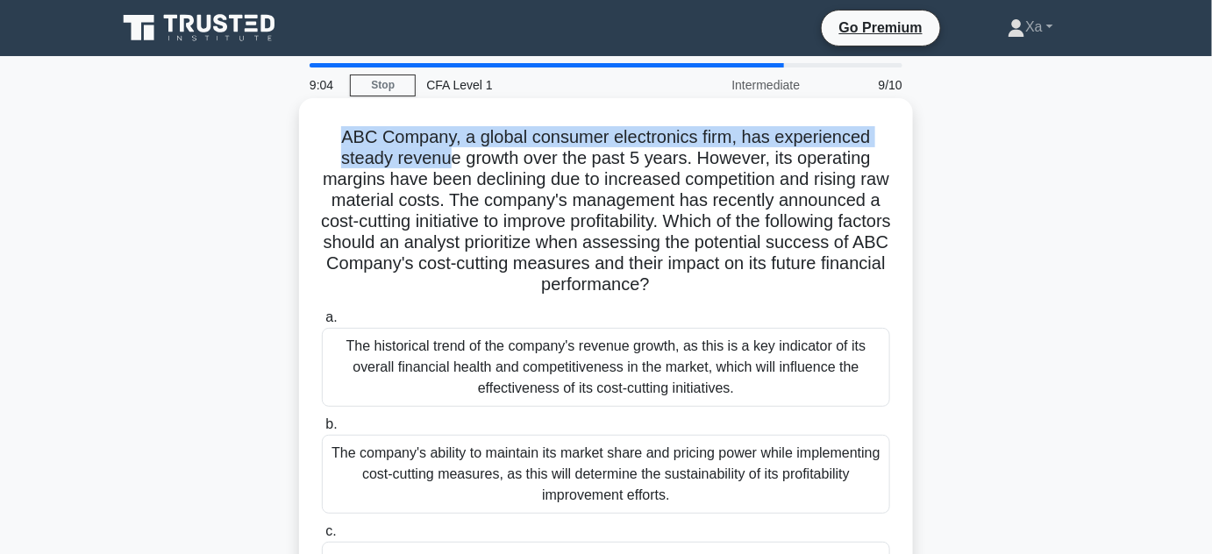
drag, startPoint x: 337, startPoint y: 139, endPoint x: 449, endPoint y: 162, distance: 114.5
click at [447, 166] on h5 "ABC Company, a global consumer electronics firm, has experienced steady revenue…" at bounding box center [606, 211] width 572 height 170
click at [446, 167] on h5 "ABC Company, a global consumer electronics firm, has experienced steady revenue…" at bounding box center [606, 211] width 572 height 170
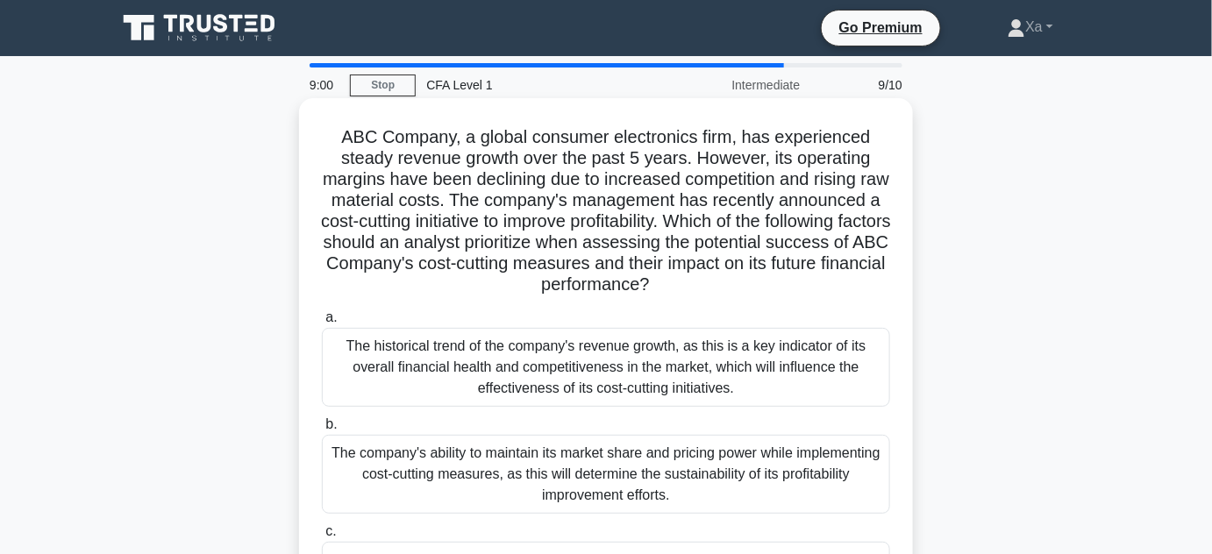
click at [473, 165] on h5 "ABC Company, a global consumer electronics firm, has experienced steady revenue…" at bounding box center [606, 211] width 572 height 170
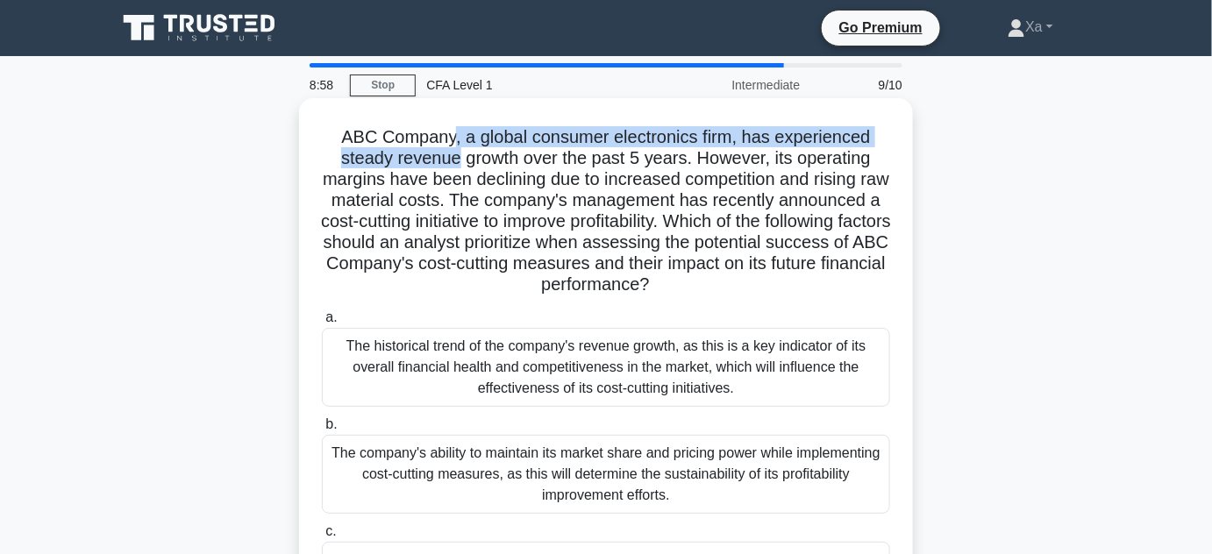
drag, startPoint x: 452, startPoint y: 138, endPoint x: 411, endPoint y: 154, distance: 44.5
click at [439, 154] on h5 "ABC Company, a global consumer electronics firm, has experienced steady revenue…" at bounding box center [606, 211] width 572 height 170
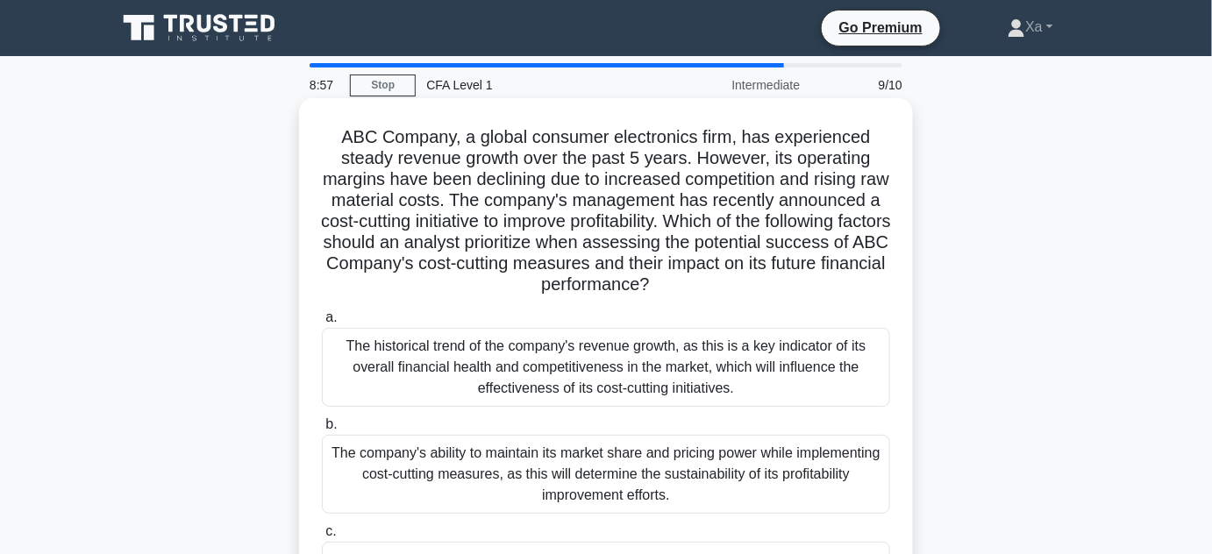
drag, startPoint x: 459, startPoint y: 179, endPoint x: 474, endPoint y: 179, distance: 15.8
click at [459, 179] on h5 "ABC Company, a global consumer electronics firm, has experienced steady revenue…" at bounding box center [606, 211] width 572 height 170
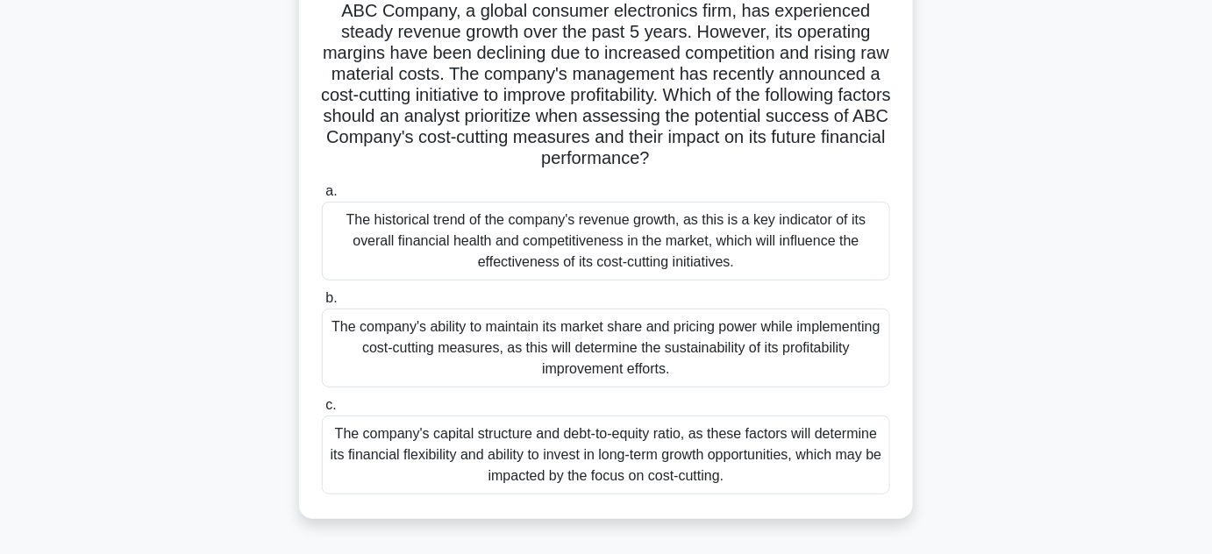
scroll to position [106, 0]
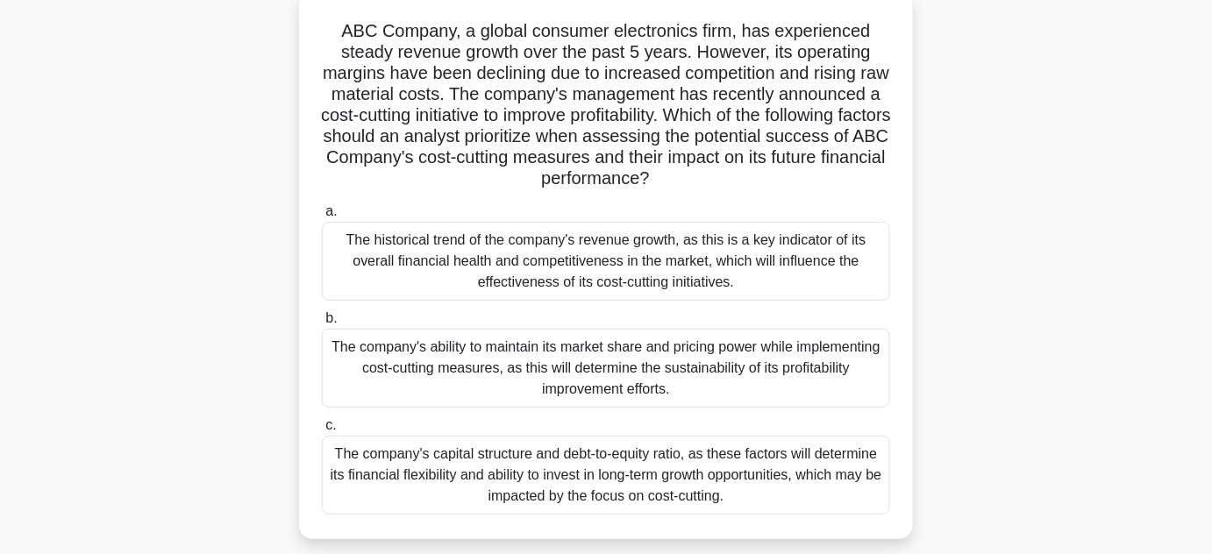
click at [808, 374] on div "The company's ability to maintain its market share and pricing power while impl…" at bounding box center [606, 368] width 568 height 79
click at [322, 324] on input "b. The company's ability to maintain its market share and pricing power while i…" at bounding box center [322, 318] width 0 height 11
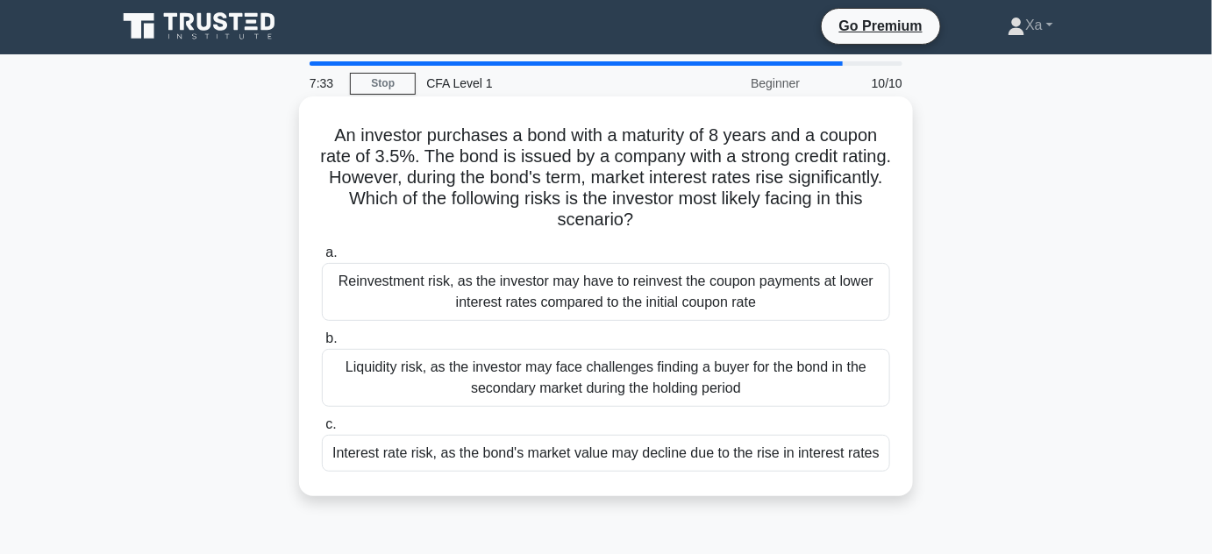
scroll to position [0, 0]
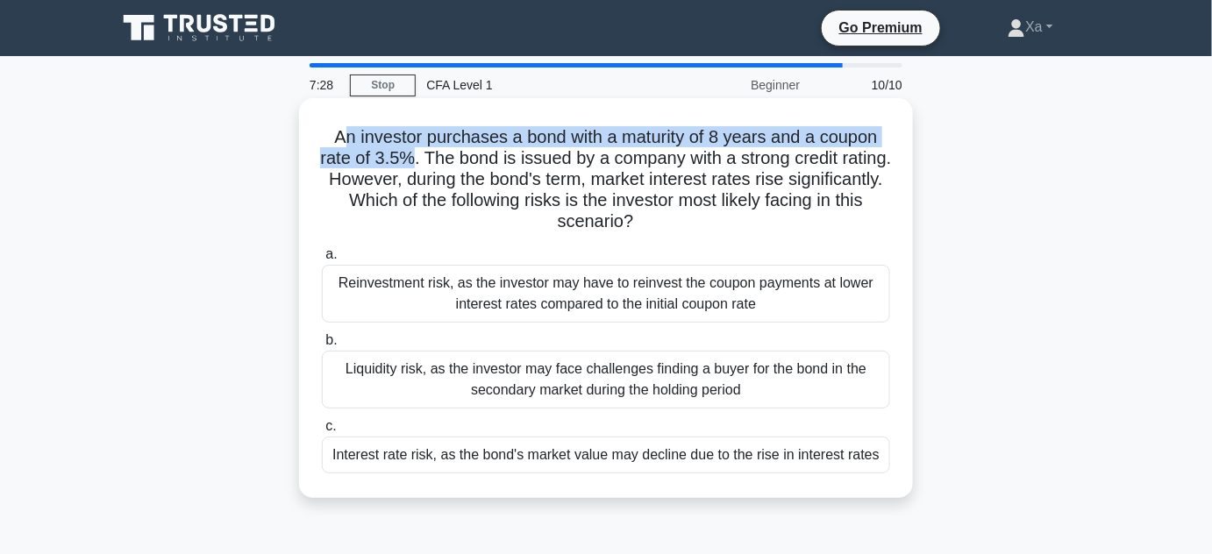
drag, startPoint x: 341, startPoint y: 146, endPoint x: 434, endPoint y: 160, distance: 94.0
click at [434, 160] on h5 "An investor purchases a bond with a maturity of 8 years and a coupon rate of 3.…" at bounding box center [606, 179] width 572 height 107
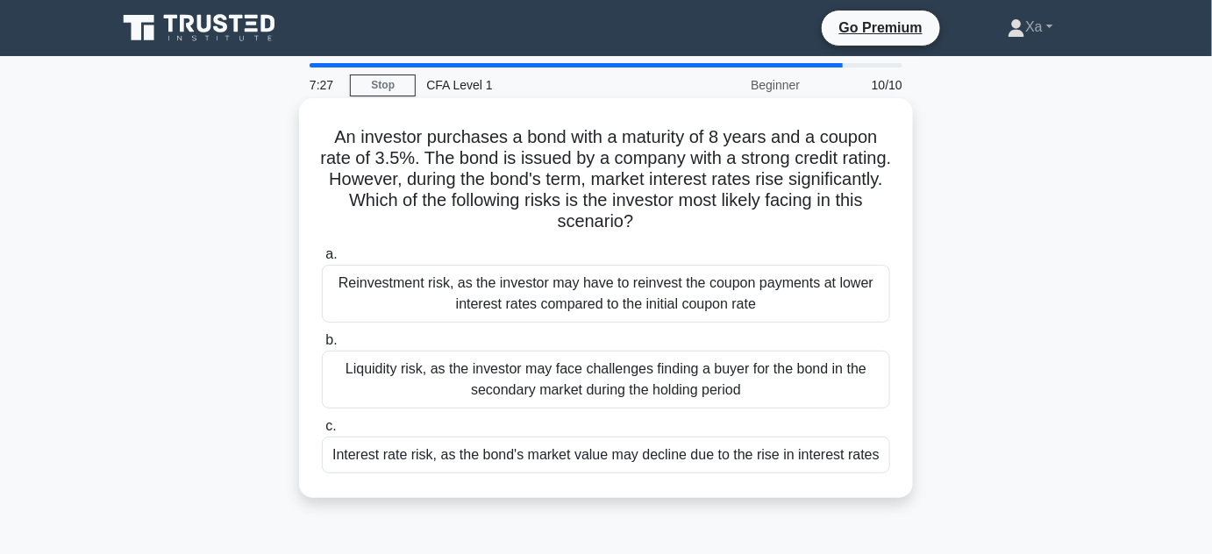
click at [476, 160] on h5 "An investor purchases a bond with a maturity of 8 years and a coupon rate of 3.…" at bounding box center [606, 179] width 572 height 107
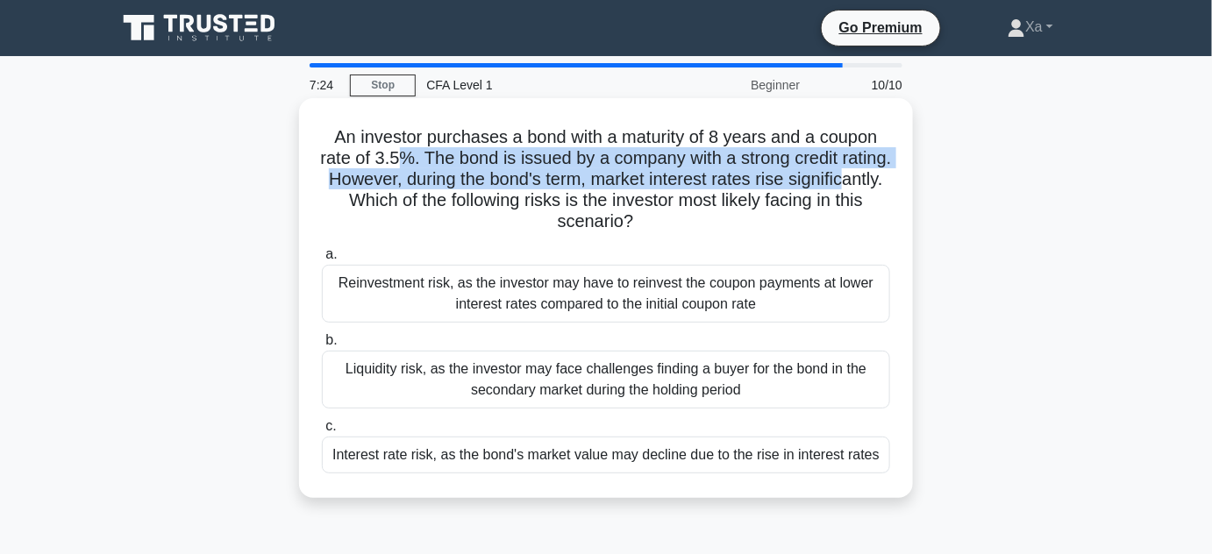
drag, startPoint x: 425, startPoint y: 149, endPoint x: 396, endPoint y: 202, distance: 60.0
click at [396, 202] on h5 "An investor purchases a bond with a maturity of 8 years and a coupon rate of 3.…" at bounding box center [606, 179] width 572 height 107
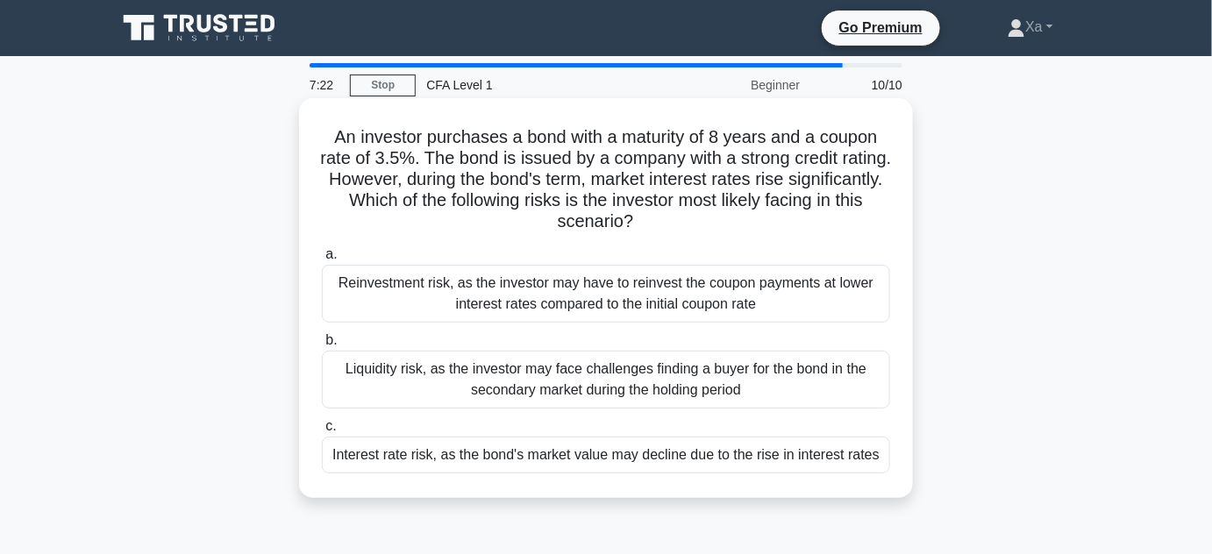
click at [596, 215] on h5 "An investor purchases a bond with a maturity of 8 years and a coupon rate of 3.…" at bounding box center [606, 179] width 572 height 107
drag, startPoint x: 440, startPoint y: 191, endPoint x: 697, endPoint y: 228, distance: 259.5
click at [697, 228] on h5 "An investor purchases a bond with a maturity of 8 years and a coupon rate of 3.…" at bounding box center [606, 179] width 572 height 107
click at [654, 224] on icon ".spinner_0XTQ{transform-origin:center;animation:spinner_y6GP .75s linear infini…" at bounding box center [643, 222] width 21 height 21
click at [512, 458] on div "Interest rate risk, as the bond's market value may decline due to the rise in i…" at bounding box center [606, 455] width 568 height 37
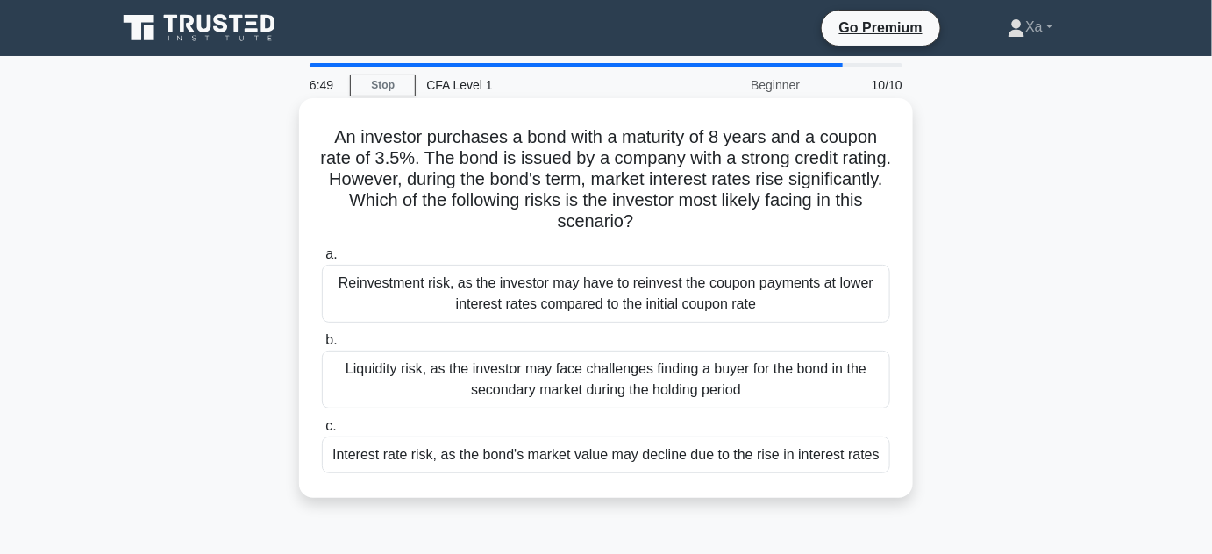
click at [322, 432] on input "c. Interest rate risk, as the bond's market value may decline due to the rise i…" at bounding box center [322, 426] width 0 height 11
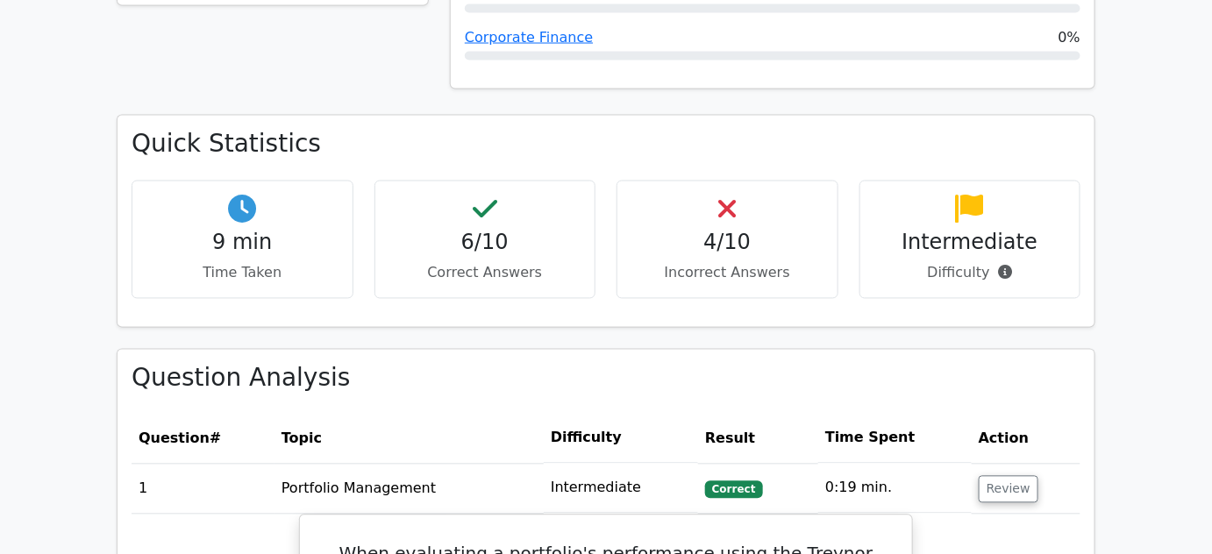
scroll to position [1009, 0]
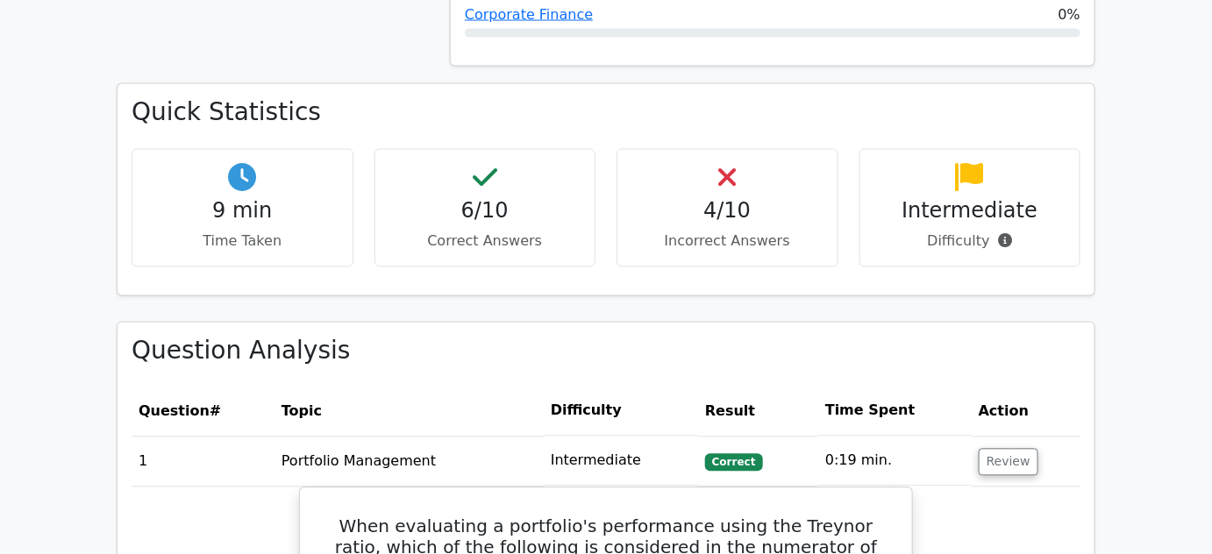
drag, startPoint x: 983, startPoint y: 221, endPoint x: 873, endPoint y: 212, distance: 110.0
click at [874, 231] on p "Difficulty" at bounding box center [970, 241] width 192 height 21
click at [803, 263] on div "Quick Statistics 9 min Time Taken 6/10 Correct Answers 4/10 Incorrect Answers I…" at bounding box center [605, 189] width 977 height 210
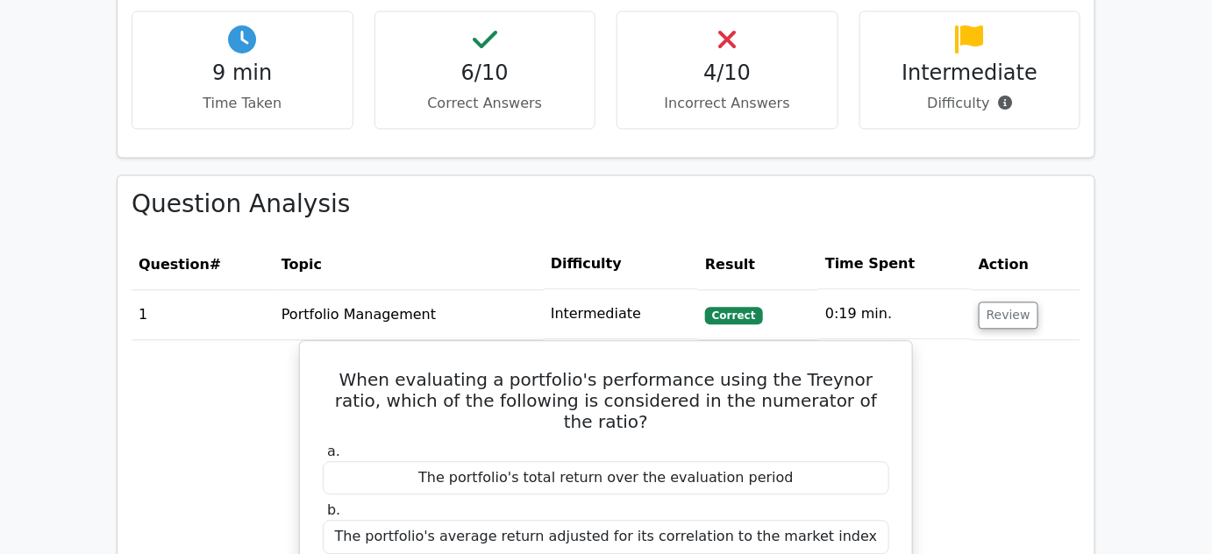
scroll to position [1222, 0]
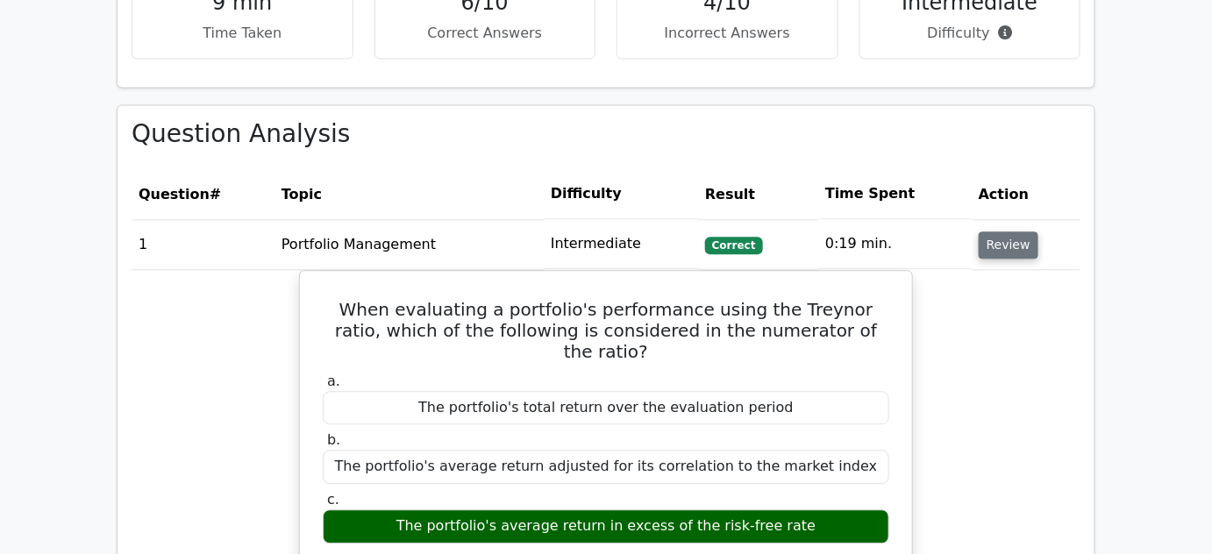
click at [993, 231] on button "Review" at bounding box center [1009, 244] width 60 height 27
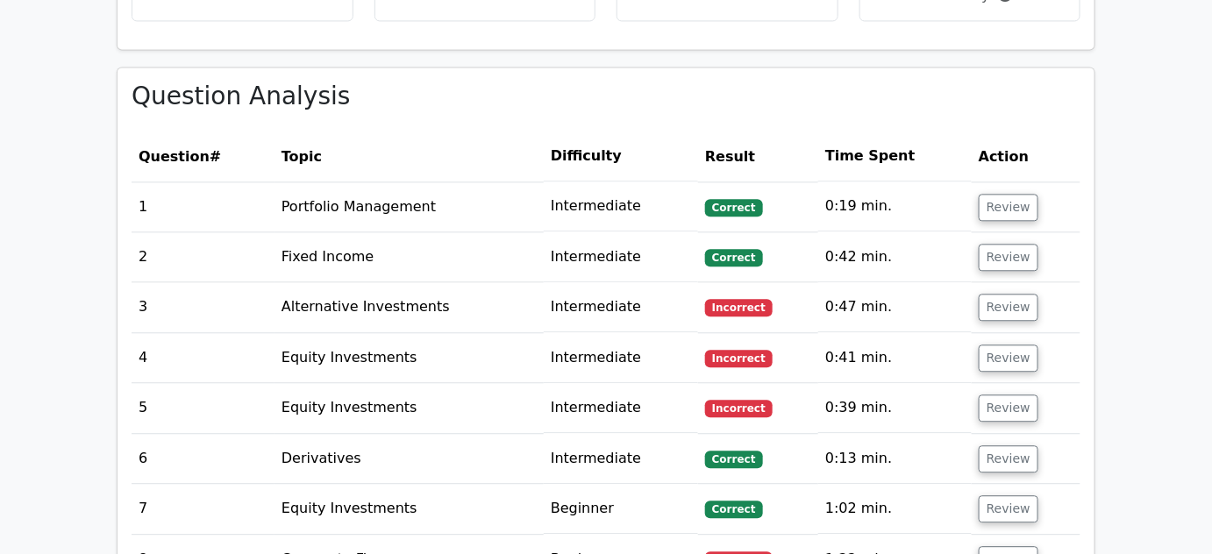
scroll to position [1382, 0]
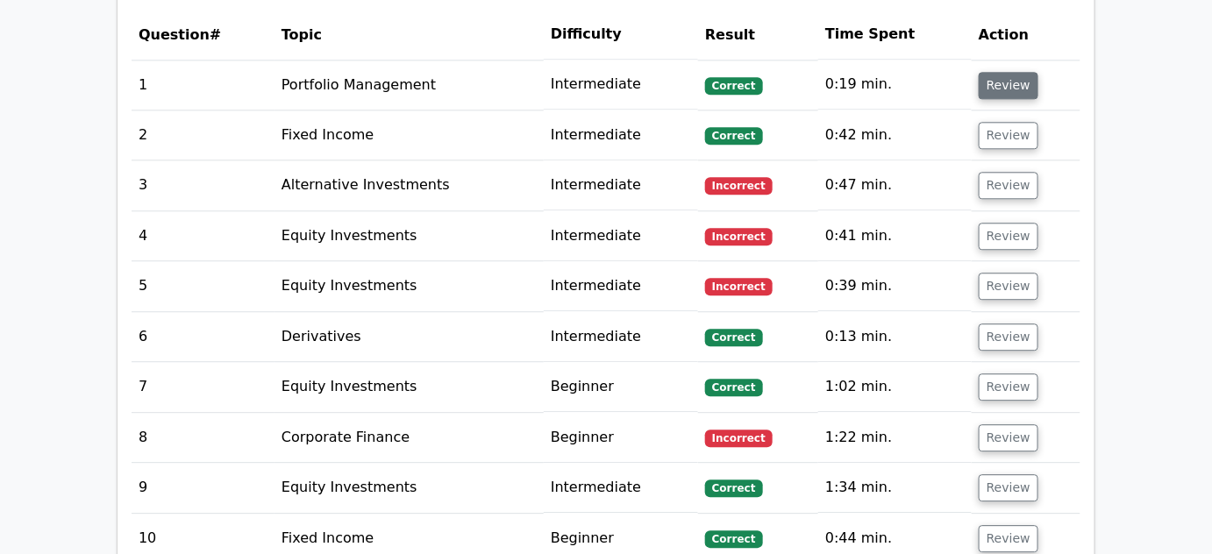
click at [997, 72] on button "Review" at bounding box center [1009, 85] width 60 height 27
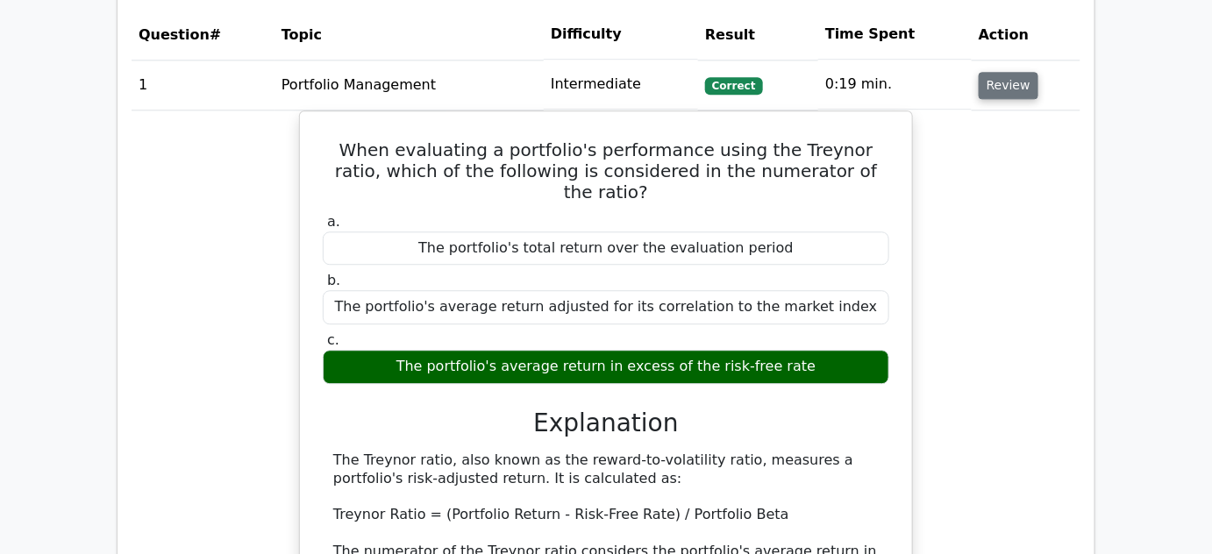
click at [997, 72] on button "Review" at bounding box center [1009, 85] width 60 height 27
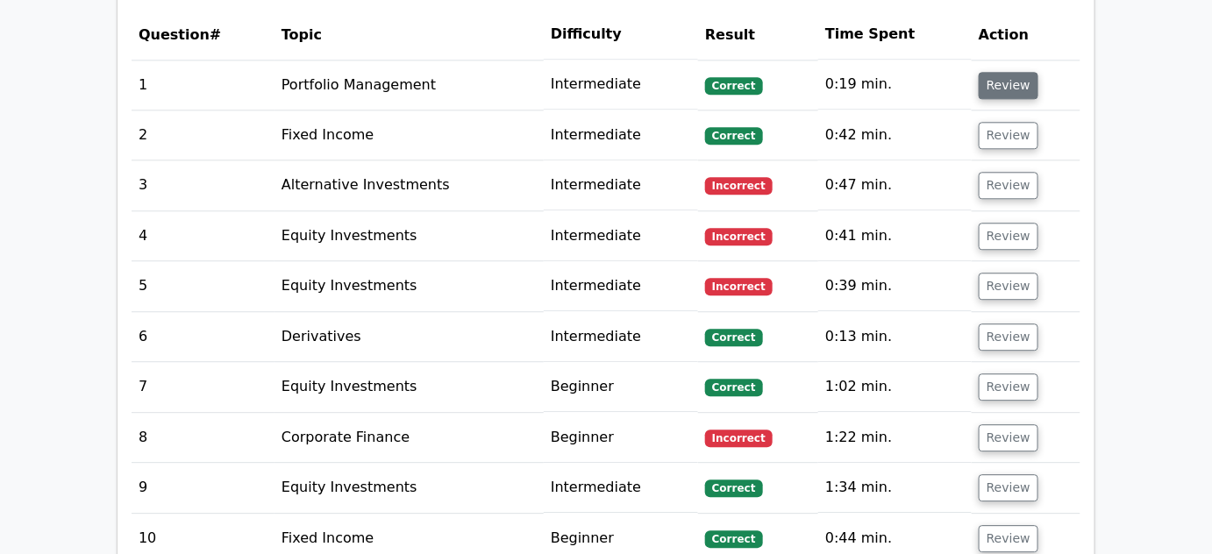
click at [1003, 72] on button "Review" at bounding box center [1009, 85] width 60 height 27
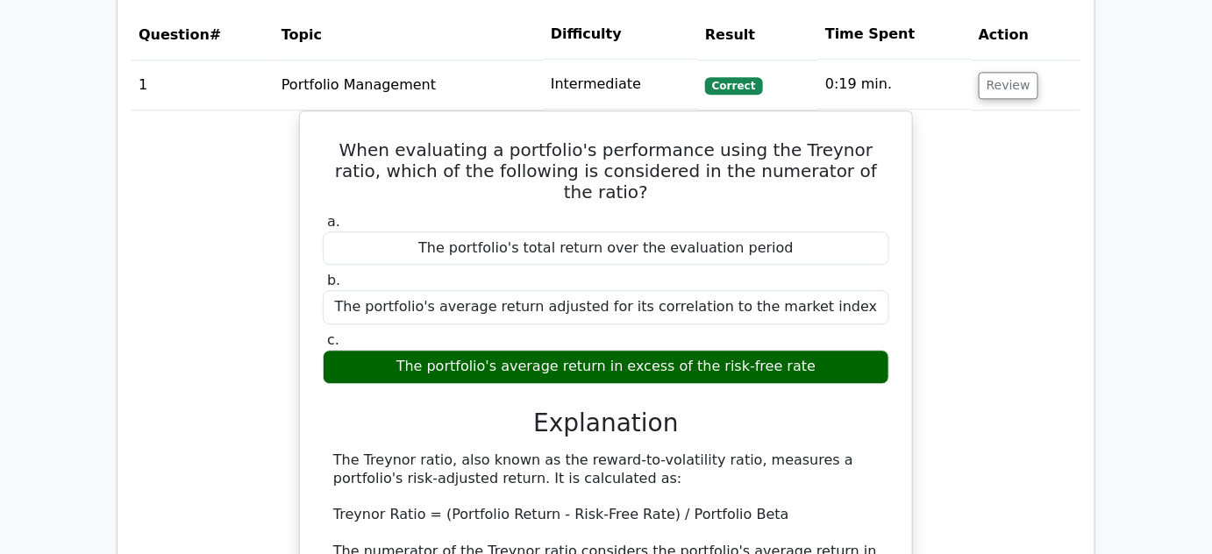
scroll to position [1328, 0]
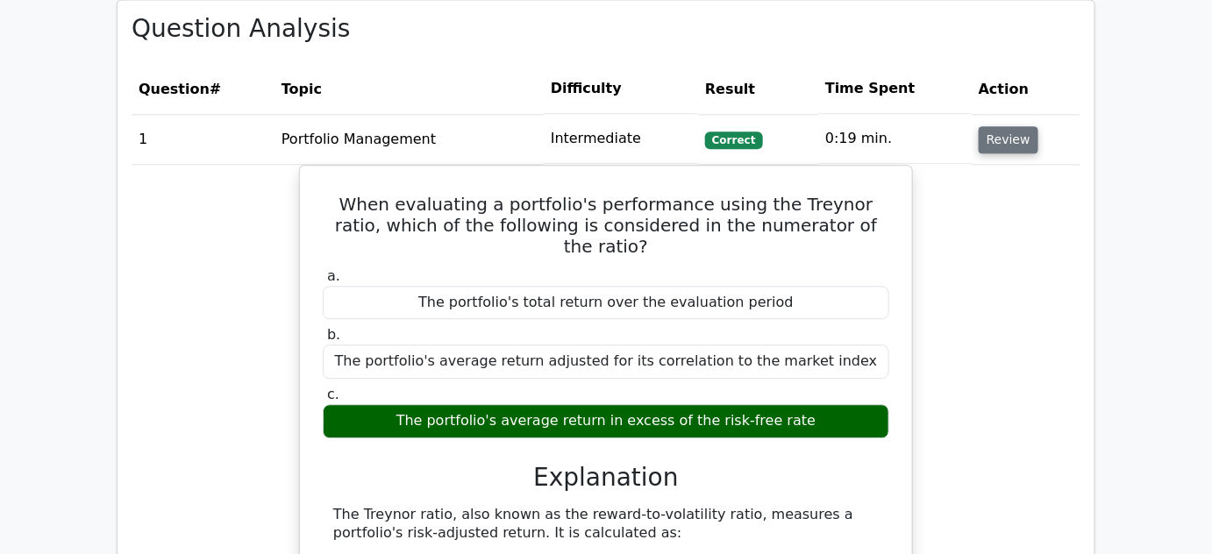
click at [991, 126] on button "Review" at bounding box center [1009, 139] width 60 height 27
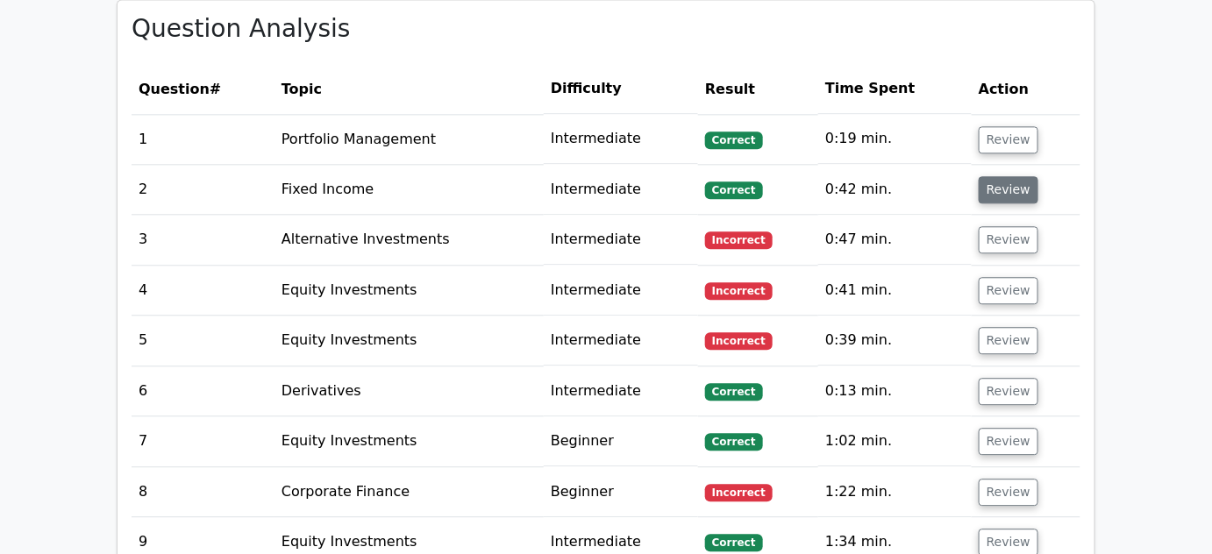
click at [991, 176] on button "Review" at bounding box center [1009, 189] width 60 height 27
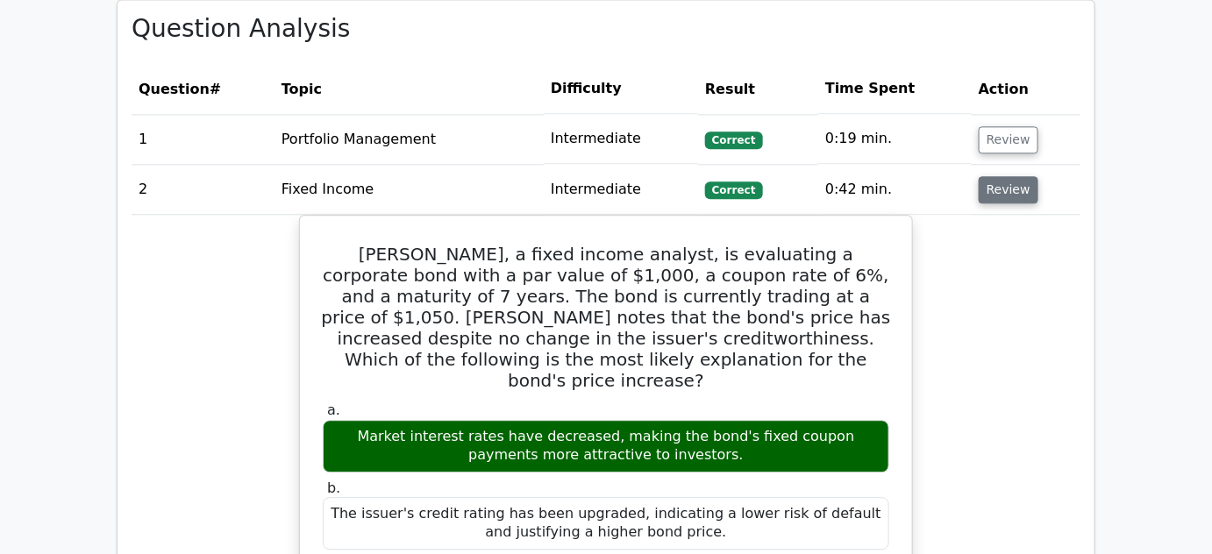
click at [991, 176] on button "Review" at bounding box center [1009, 189] width 60 height 27
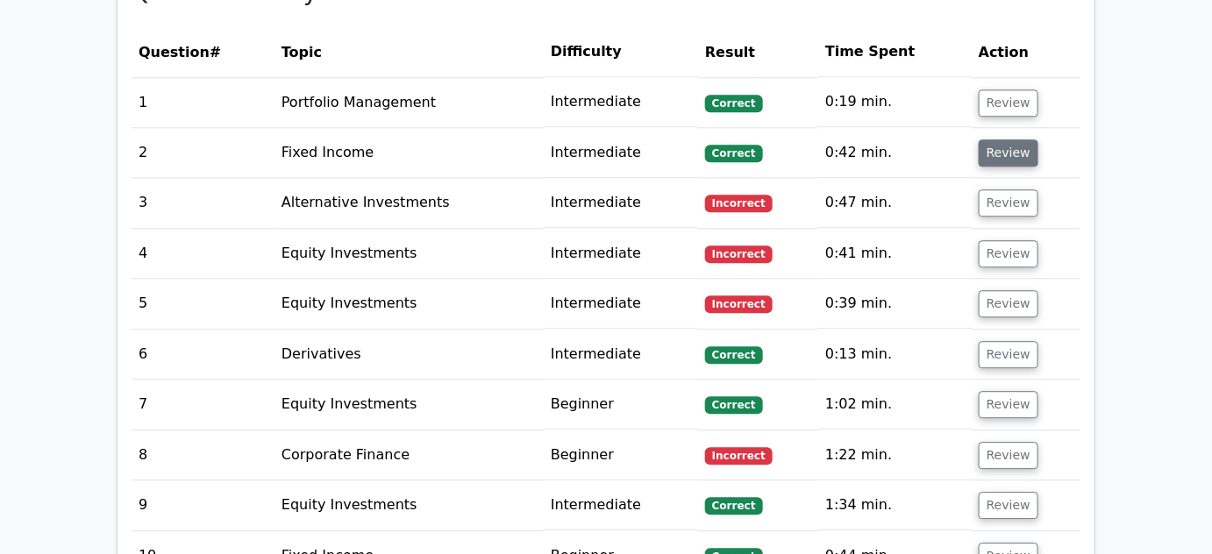
scroll to position [1382, 0]
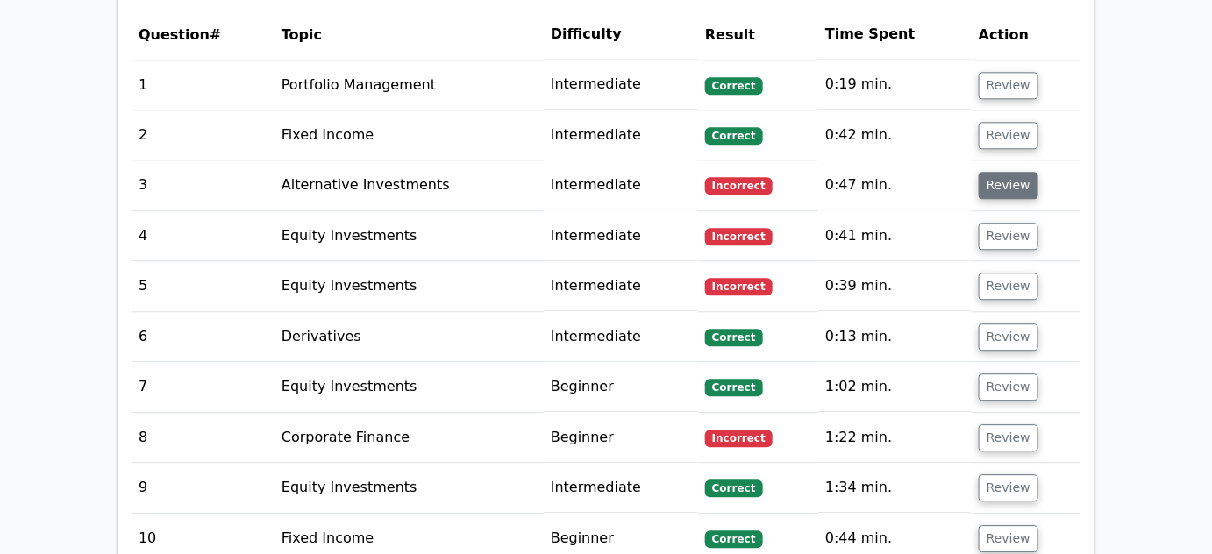
click at [992, 172] on button "Review" at bounding box center [1009, 185] width 60 height 27
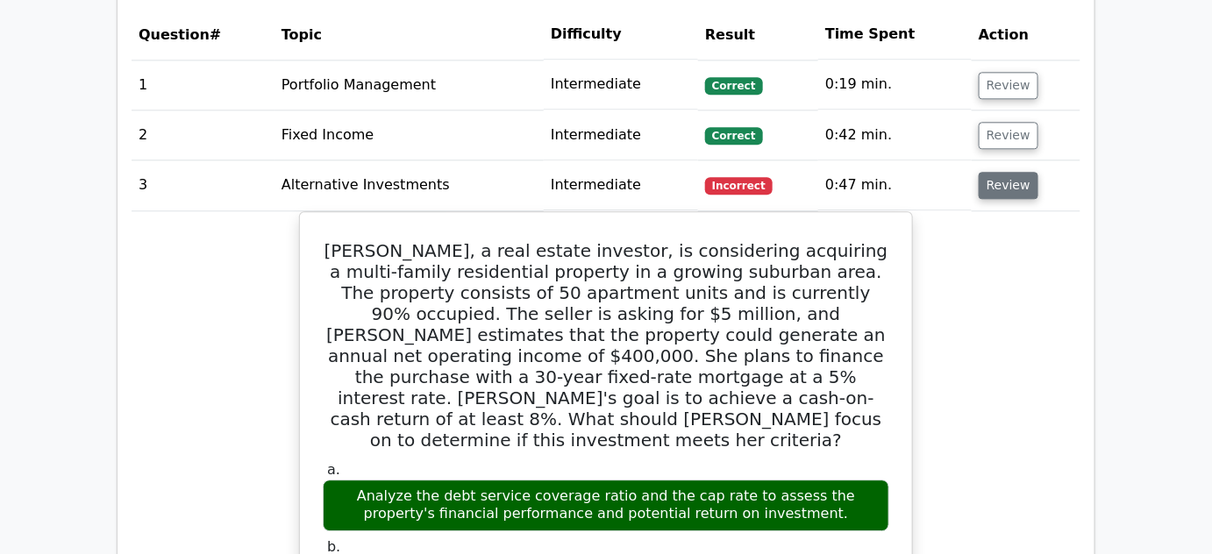
click at [991, 172] on button "Review" at bounding box center [1009, 185] width 60 height 27
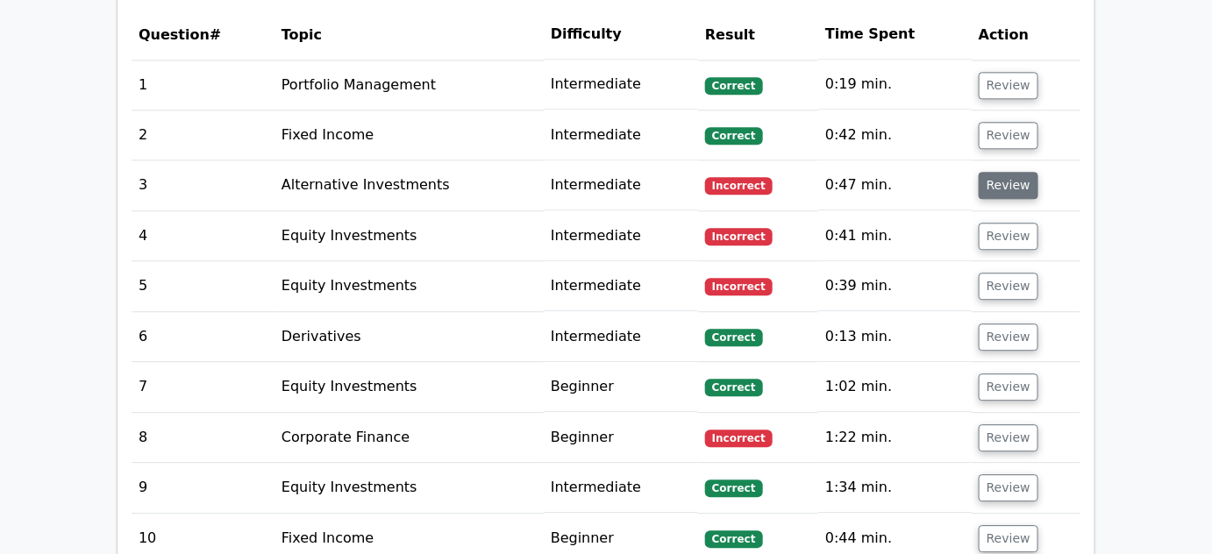
scroll to position [1434, 0]
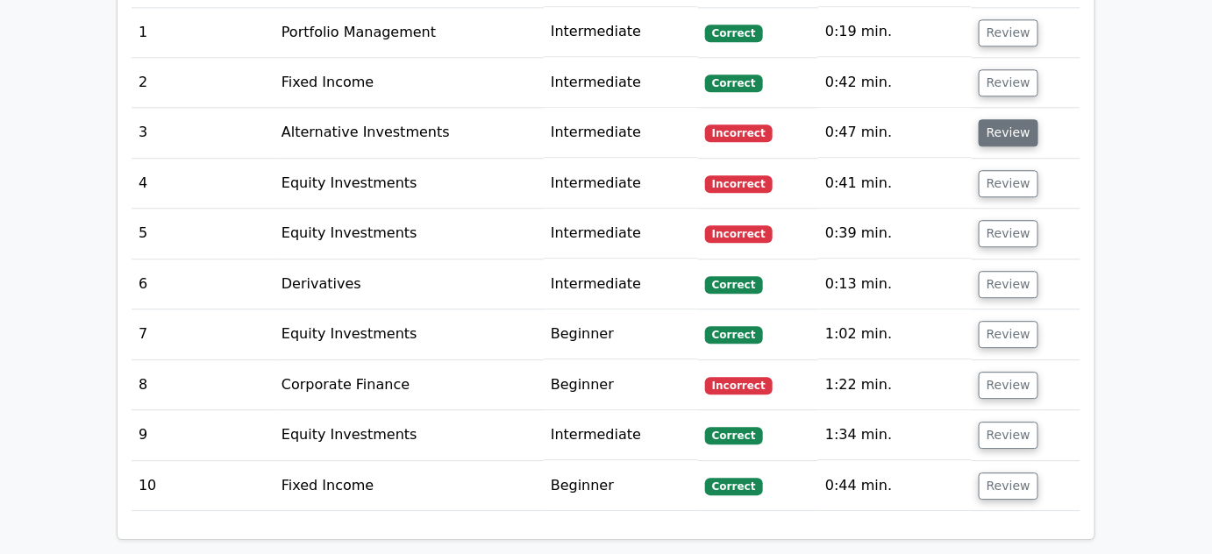
click at [991, 170] on button "Review" at bounding box center [1009, 183] width 60 height 27
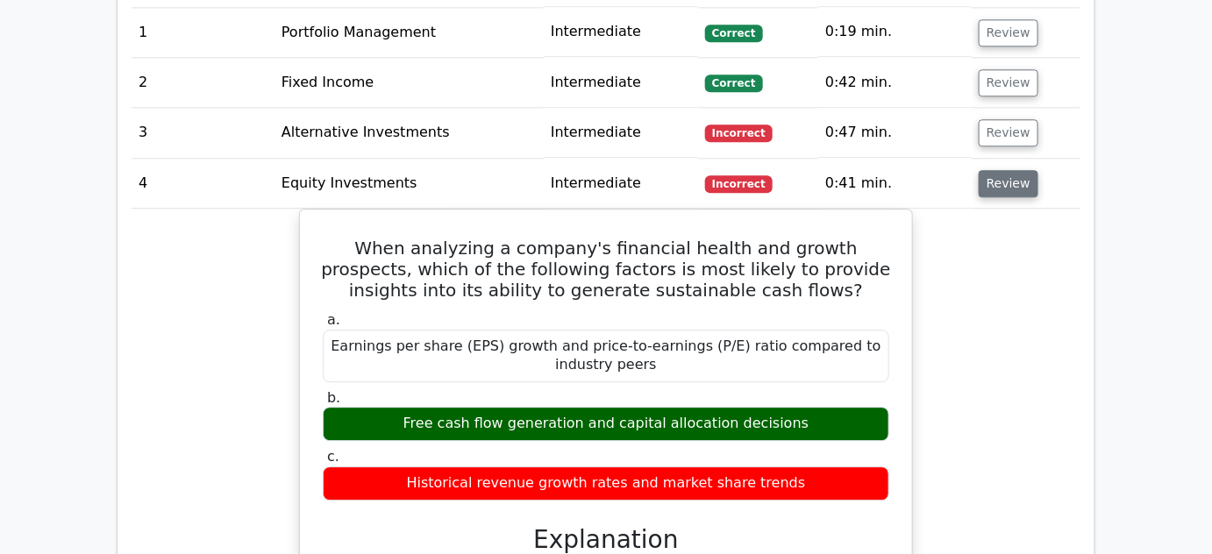
click at [991, 170] on button "Review" at bounding box center [1009, 183] width 60 height 27
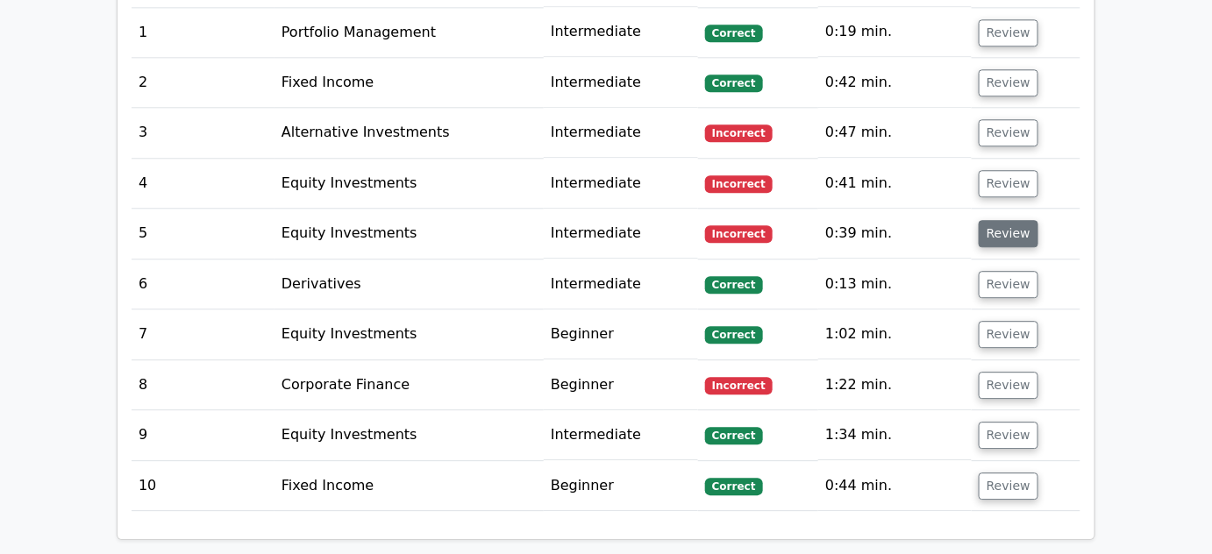
click at [995, 220] on button "Review" at bounding box center [1009, 233] width 60 height 27
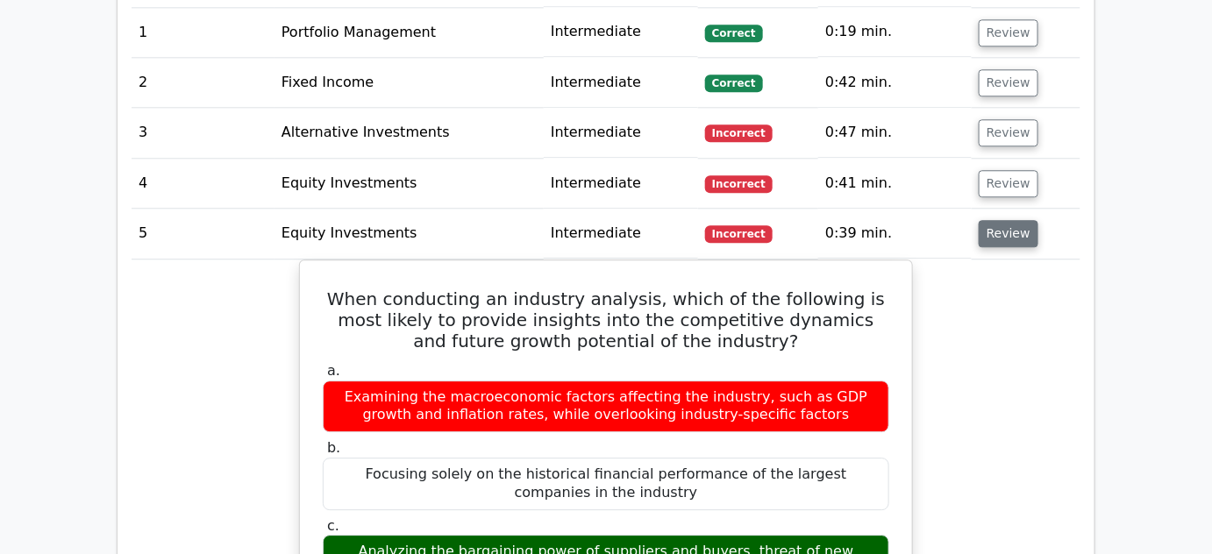
click at [995, 220] on button "Review" at bounding box center [1009, 233] width 60 height 27
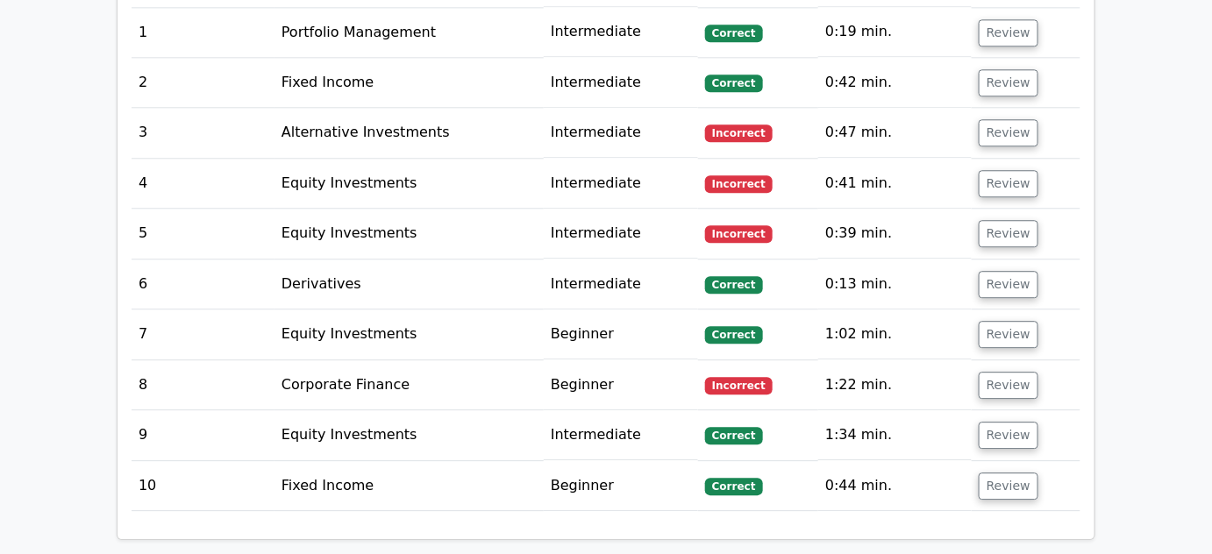
click at [1000, 260] on td "Review" at bounding box center [1026, 285] width 109 height 50
click at [1004, 271] on button "Review" at bounding box center [1009, 284] width 60 height 27
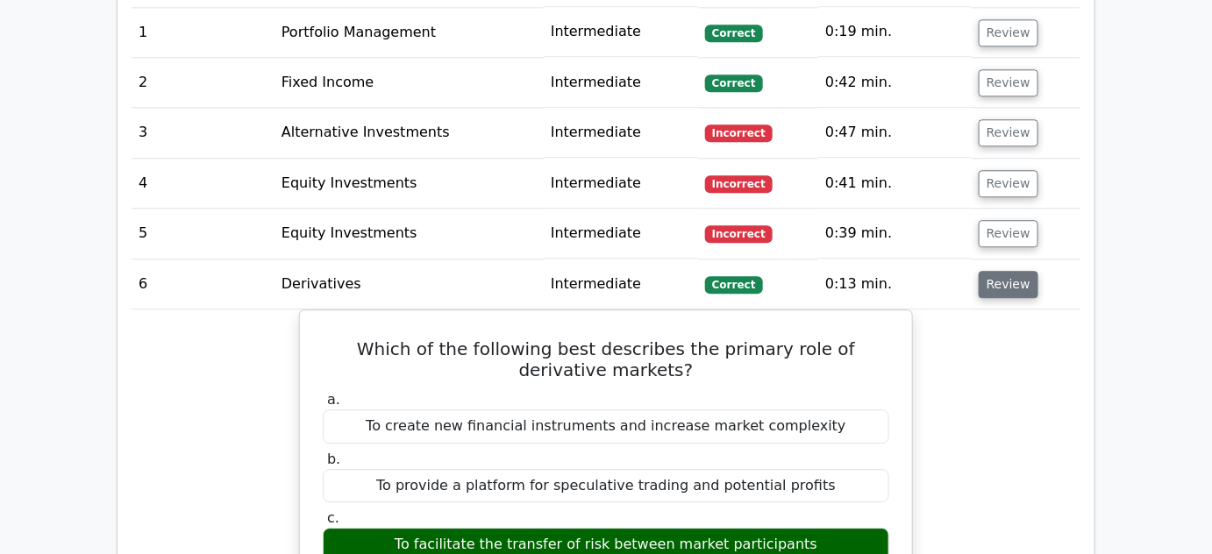
click at [997, 271] on button "Review" at bounding box center [1009, 284] width 60 height 27
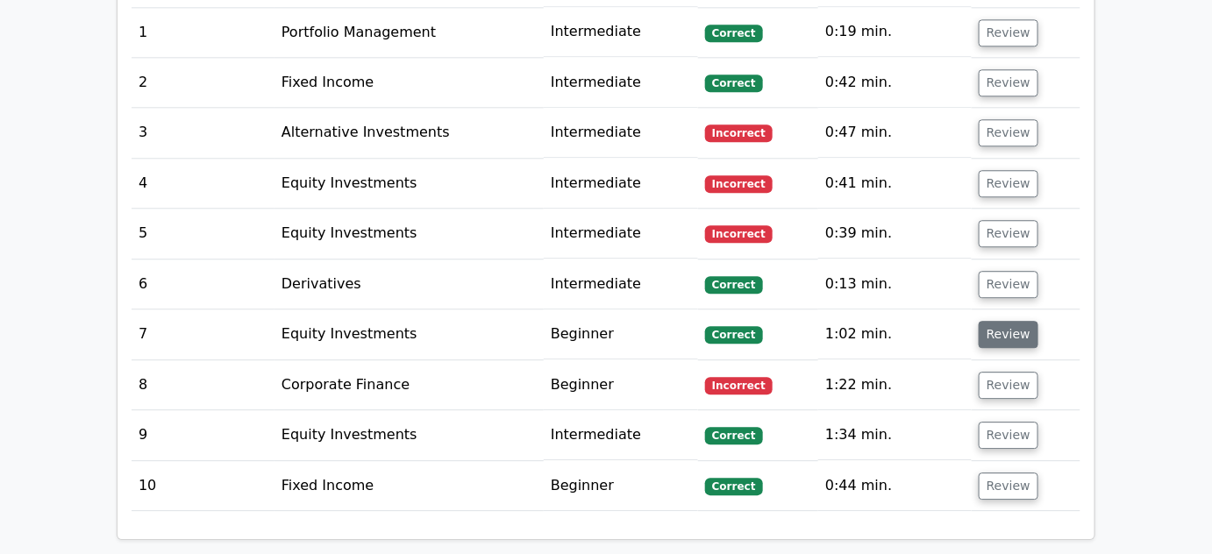
click at [995, 321] on button "Review" at bounding box center [1009, 334] width 60 height 27
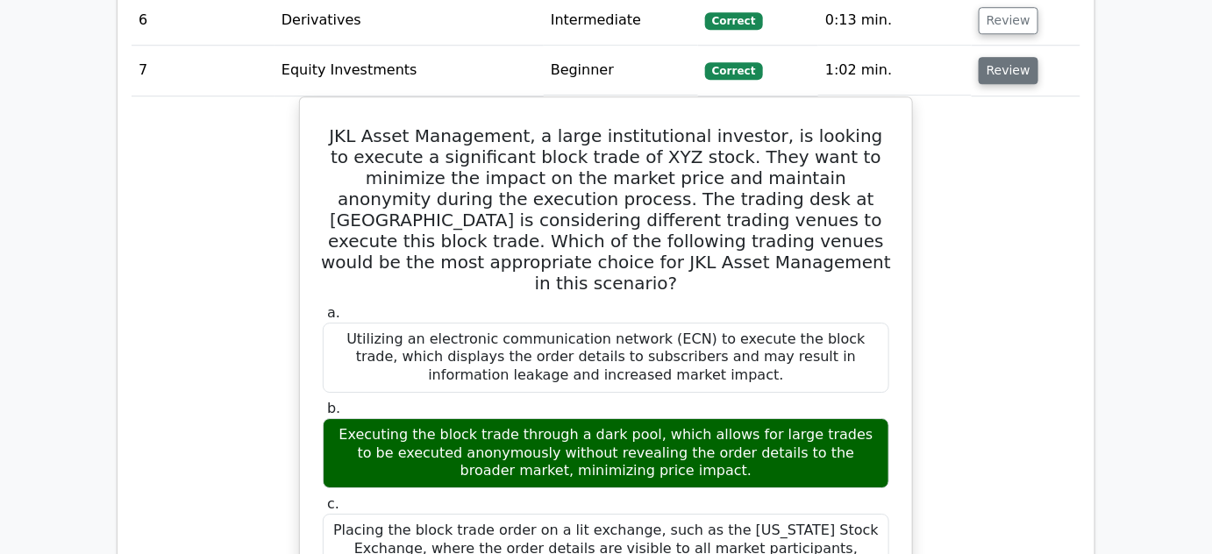
scroll to position [1700, 0]
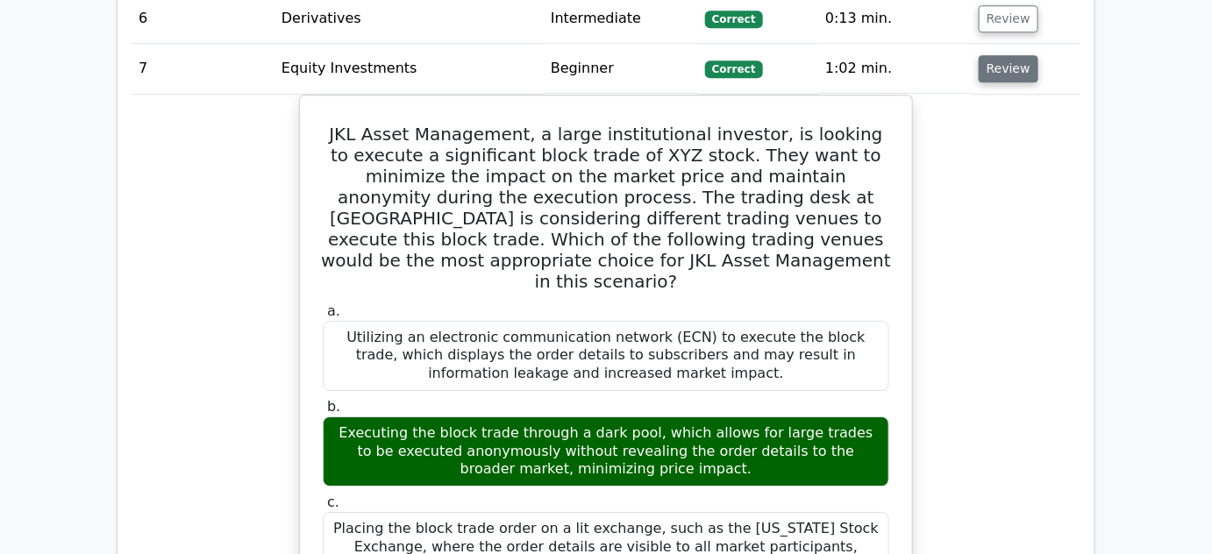
click at [1000, 55] on button "Review" at bounding box center [1009, 68] width 60 height 27
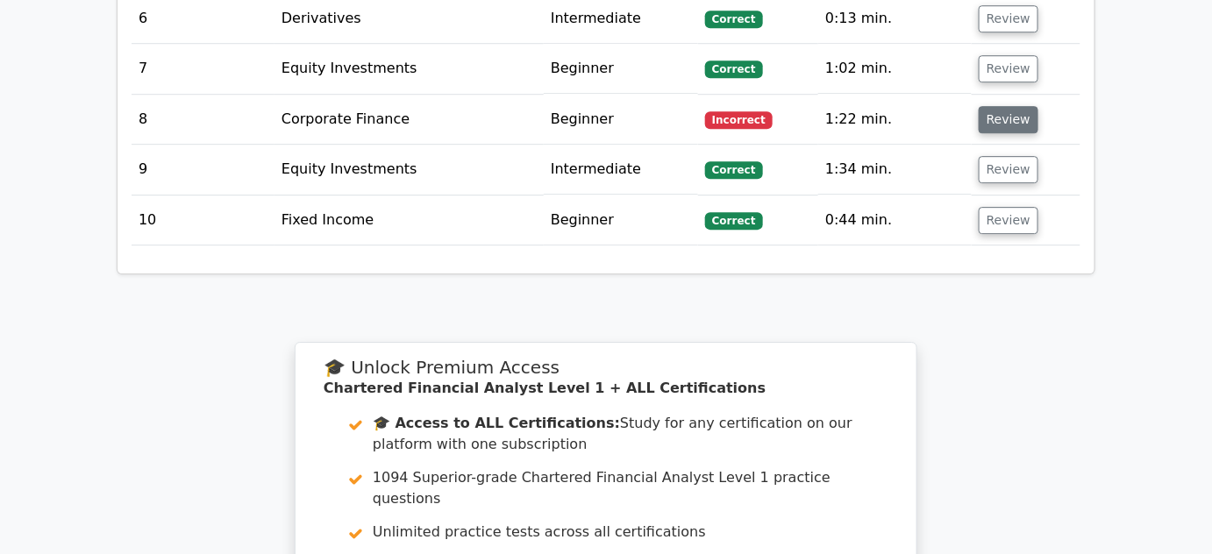
click at [1007, 106] on button "Review" at bounding box center [1009, 119] width 60 height 27
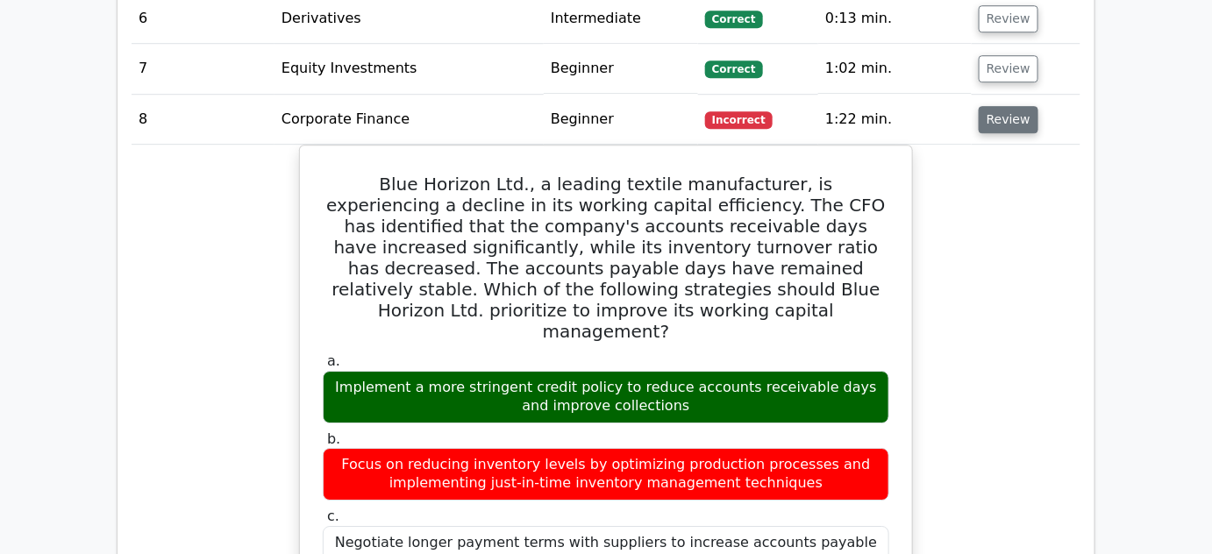
click at [1000, 106] on button "Review" at bounding box center [1009, 119] width 60 height 27
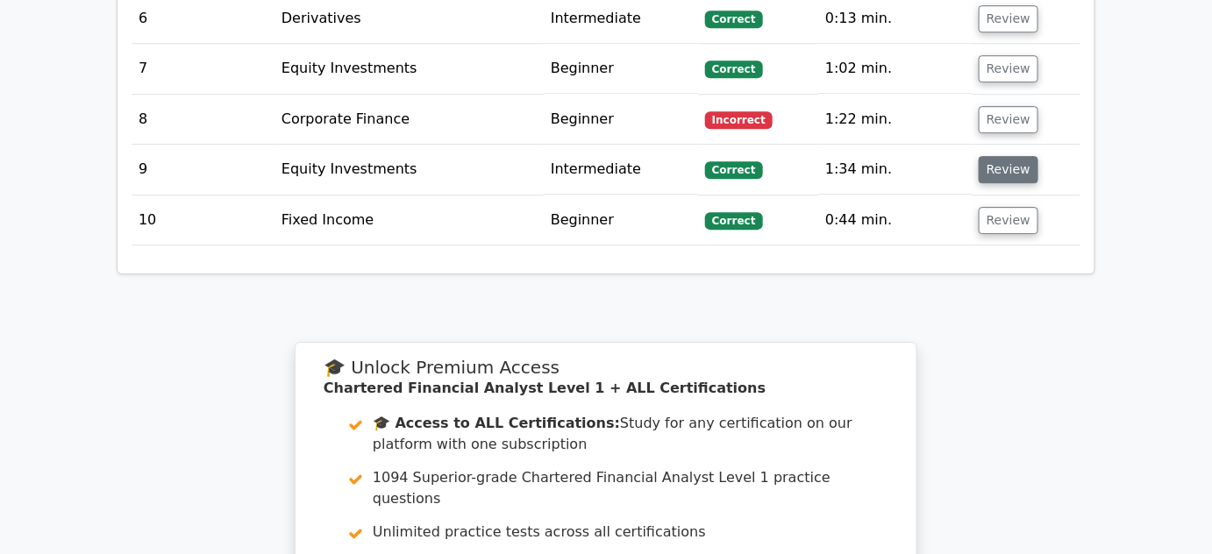
click at [1009, 156] on button "Review" at bounding box center [1009, 169] width 60 height 27
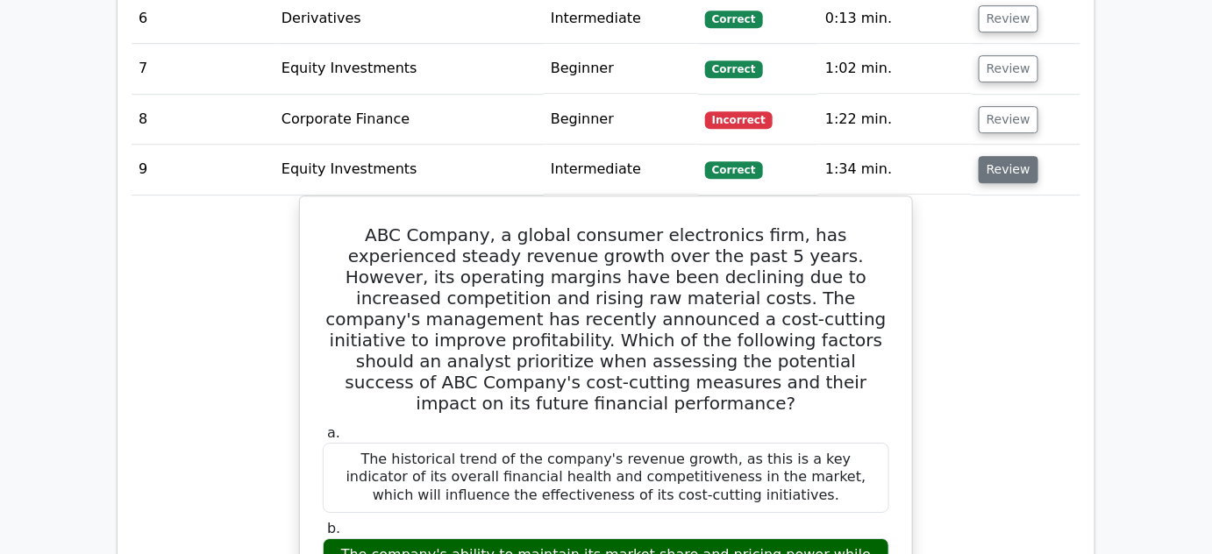
click at [1009, 156] on button "Review" at bounding box center [1009, 169] width 60 height 27
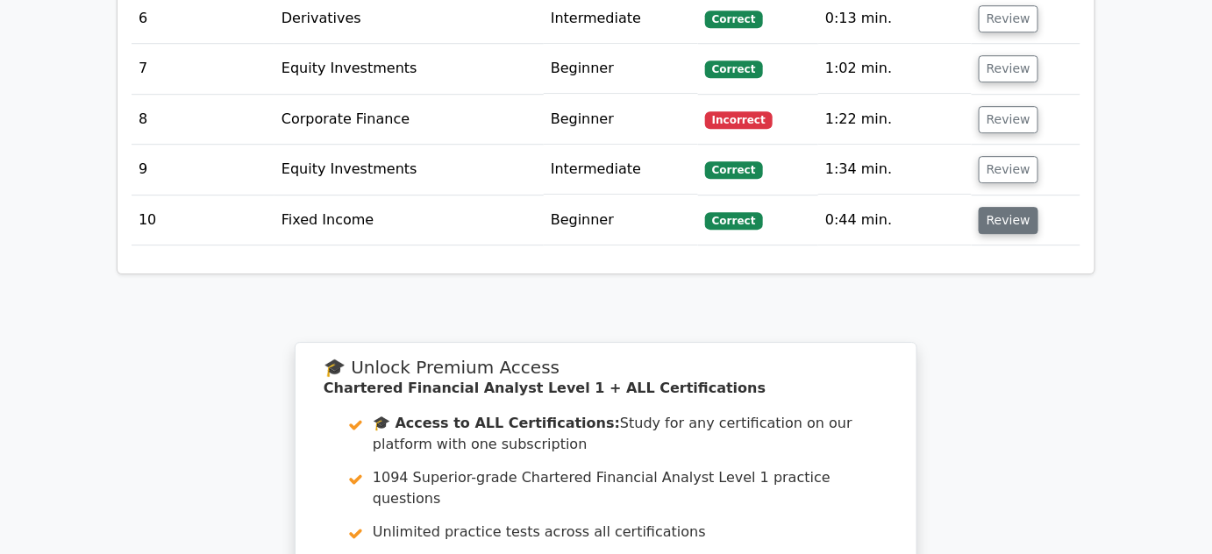
click at [1005, 207] on button "Review" at bounding box center [1009, 220] width 60 height 27
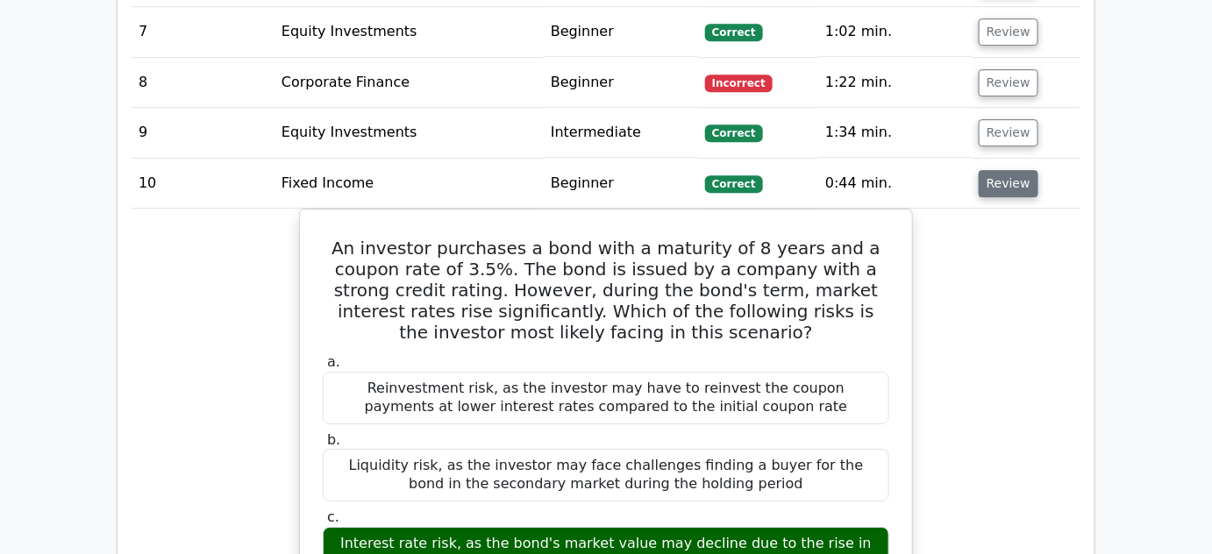
scroll to position [1754, 0]
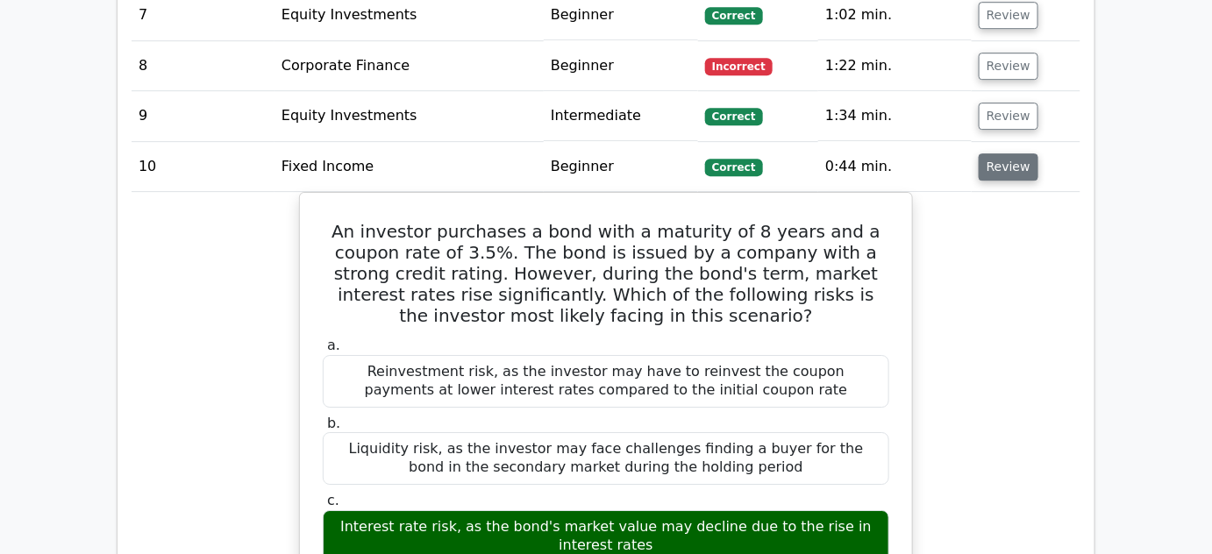
click at [1003, 153] on button "Review" at bounding box center [1009, 166] width 60 height 27
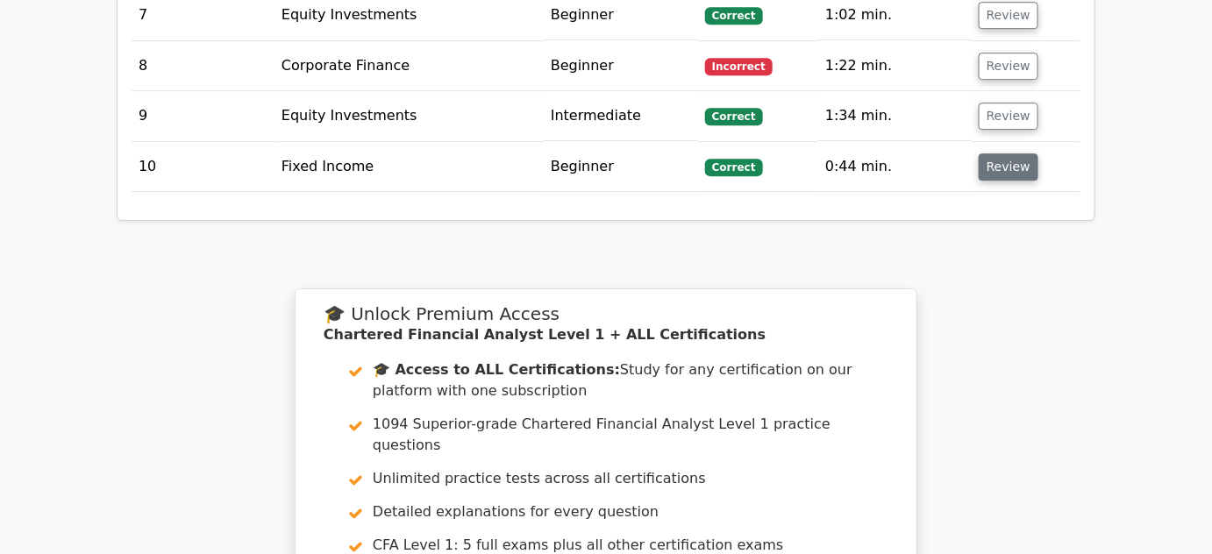
click at [982, 153] on button "Review" at bounding box center [1009, 166] width 60 height 27
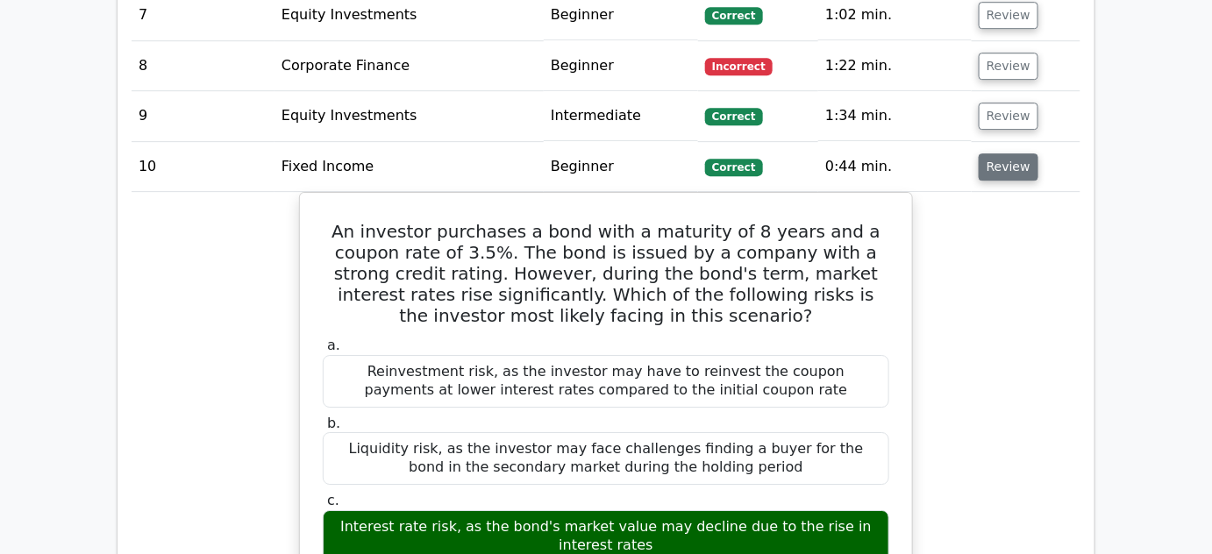
click at [982, 153] on button "Review" at bounding box center [1009, 166] width 60 height 27
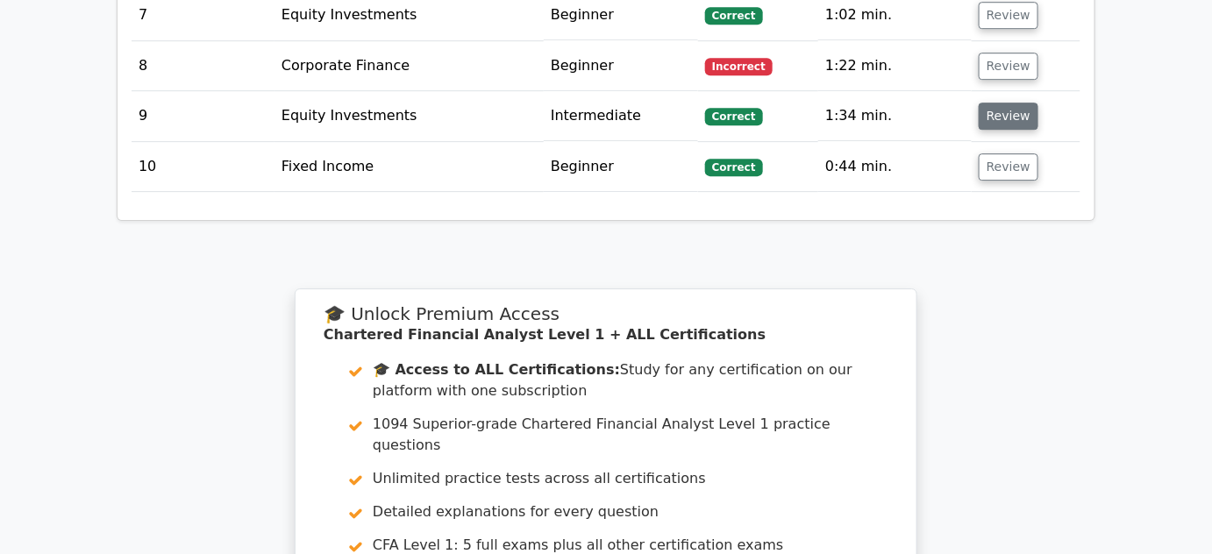
click at [985, 103] on button "Review" at bounding box center [1009, 116] width 60 height 27
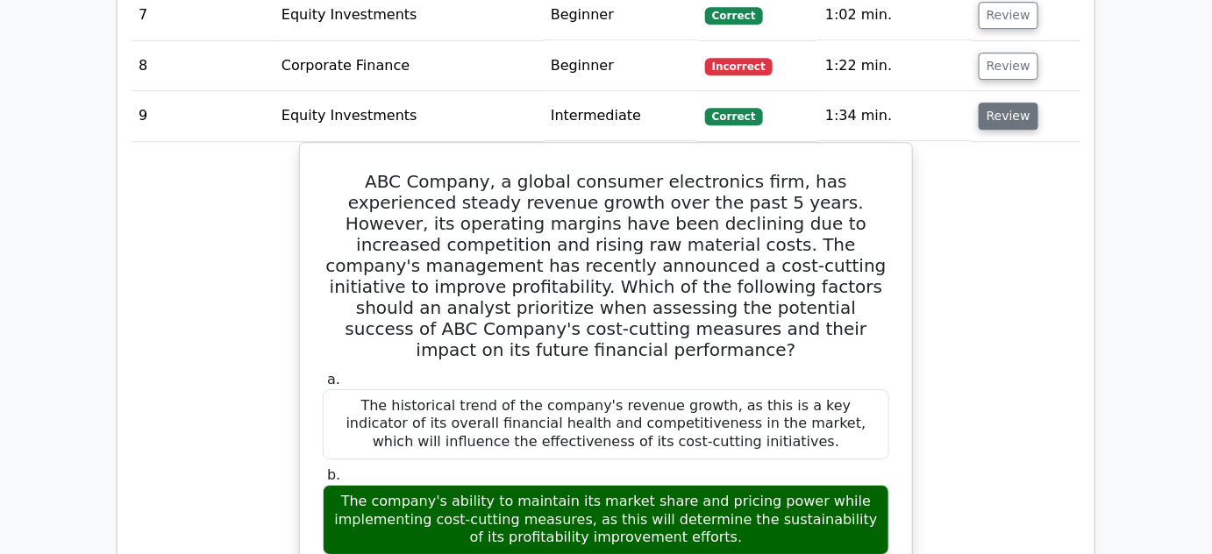
click at [987, 103] on button "Review" at bounding box center [1009, 116] width 60 height 27
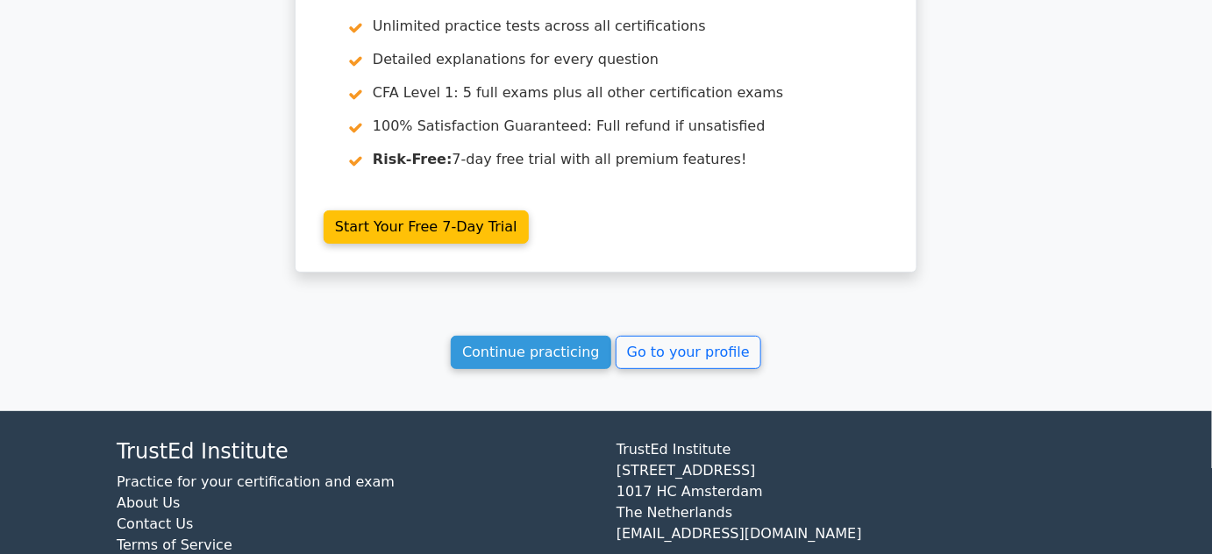
scroll to position [2221, 0]
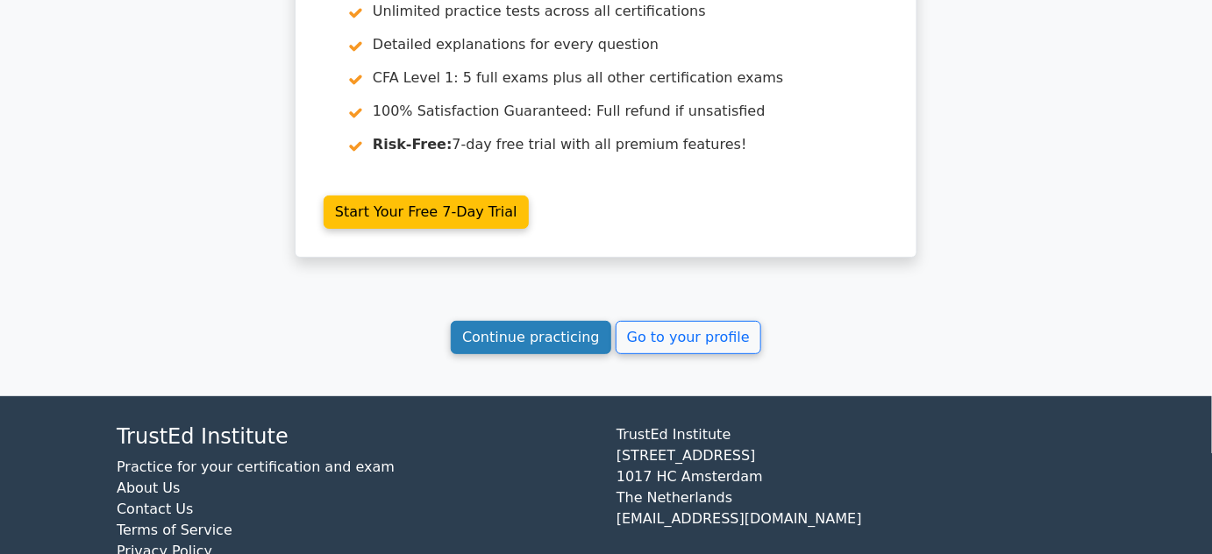
click at [535, 321] on link "Continue practicing" at bounding box center [531, 337] width 160 height 33
